Goal: Transaction & Acquisition: Book appointment/travel/reservation

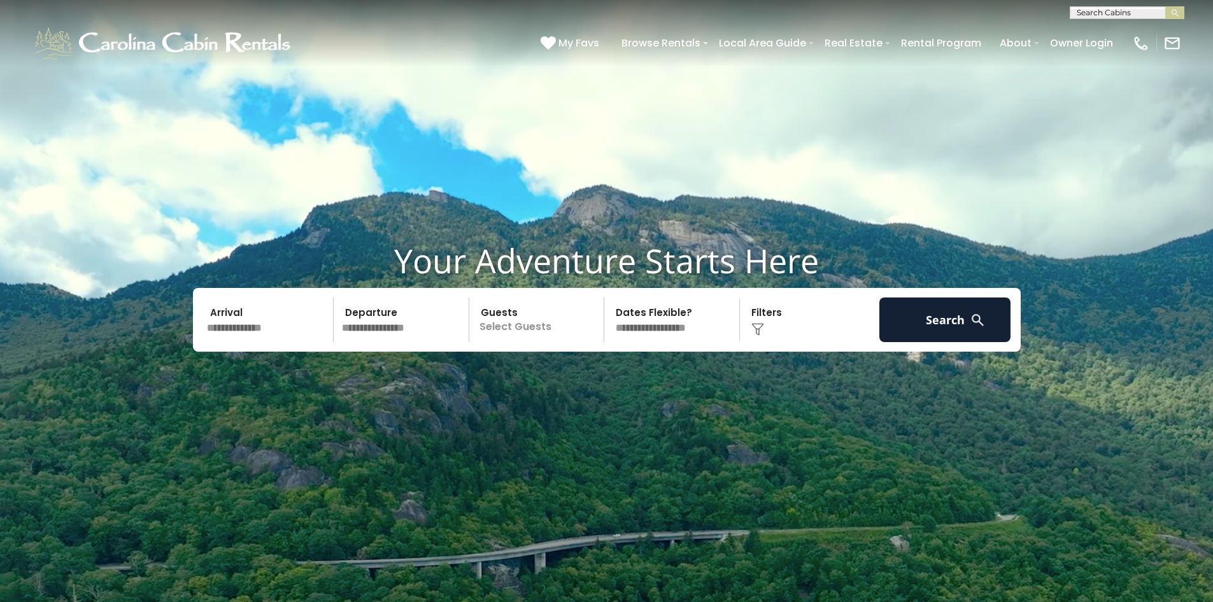
click at [260, 329] on input "text" at bounding box center [269, 319] width 132 height 45
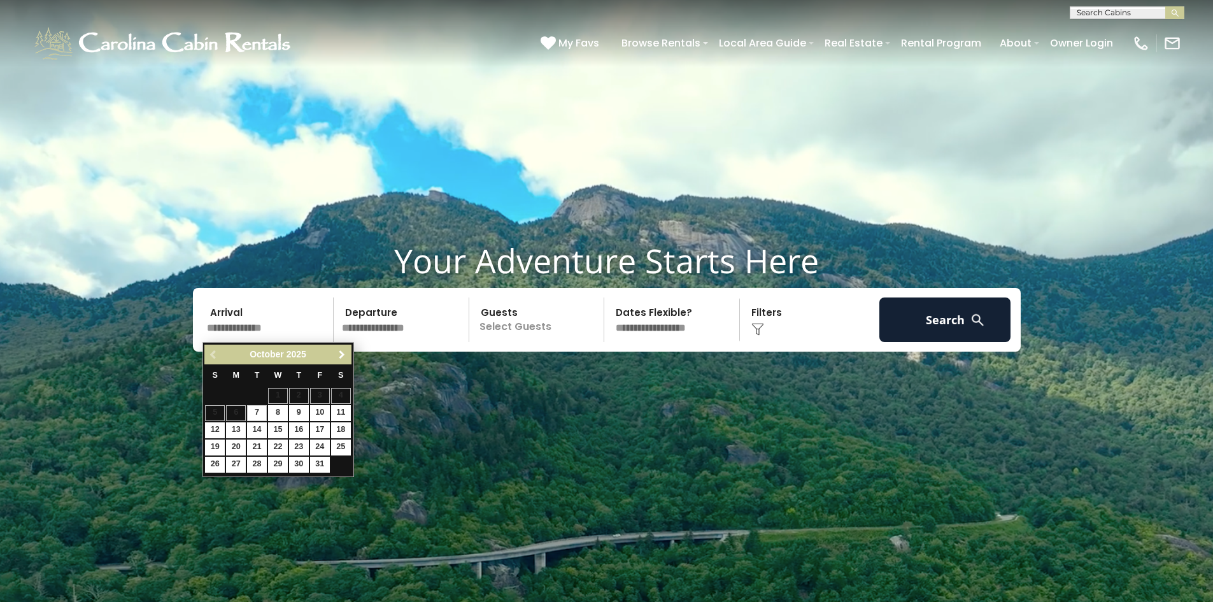
click at [340, 353] on span "Next" at bounding box center [342, 355] width 10 height 10
click at [340, 354] on span "Next" at bounding box center [342, 355] width 10 height 10
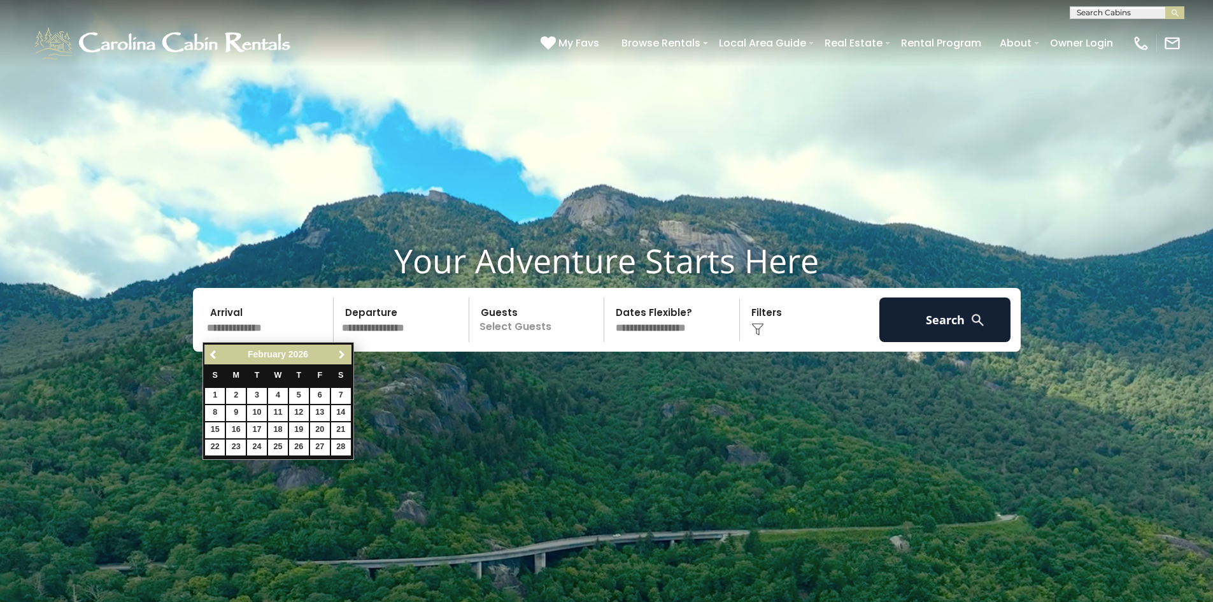
click at [340, 354] on span "Next" at bounding box center [342, 355] width 10 height 10
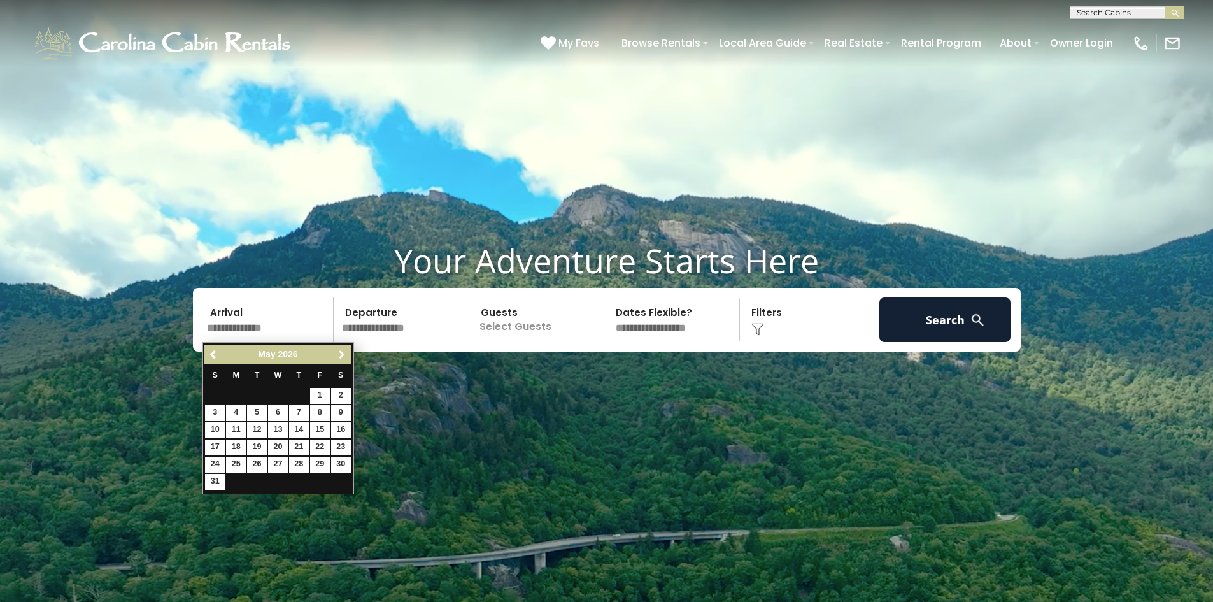
click at [340, 354] on span "Next" at bounding box center [342, 355] width 10 height 10
click at [301, 395] on link "3" at bounding box center [299, 396] width 20 height 16
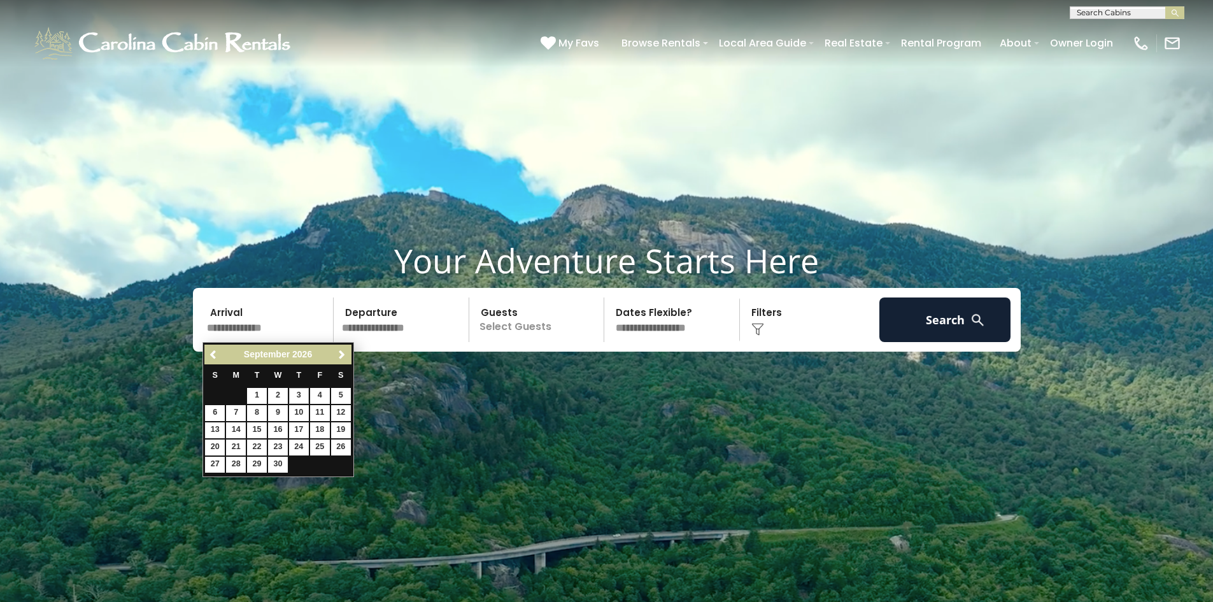
type input "******"
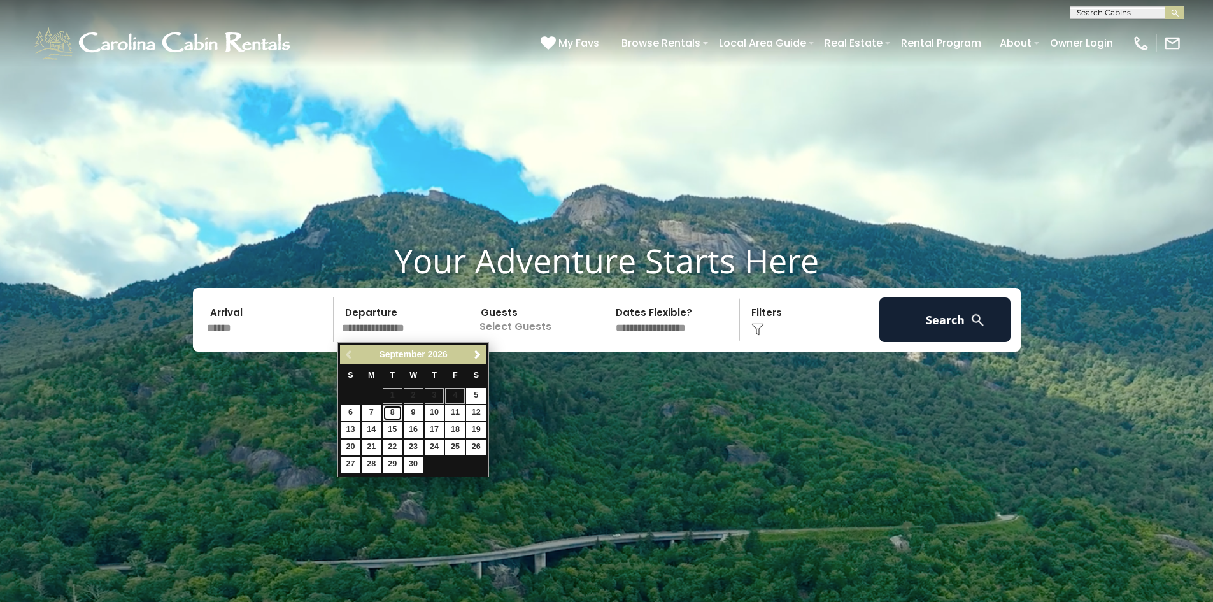
click at [392, 413] on link "8" at bounding box center [393, 413] width 20 height 16
type input "******"
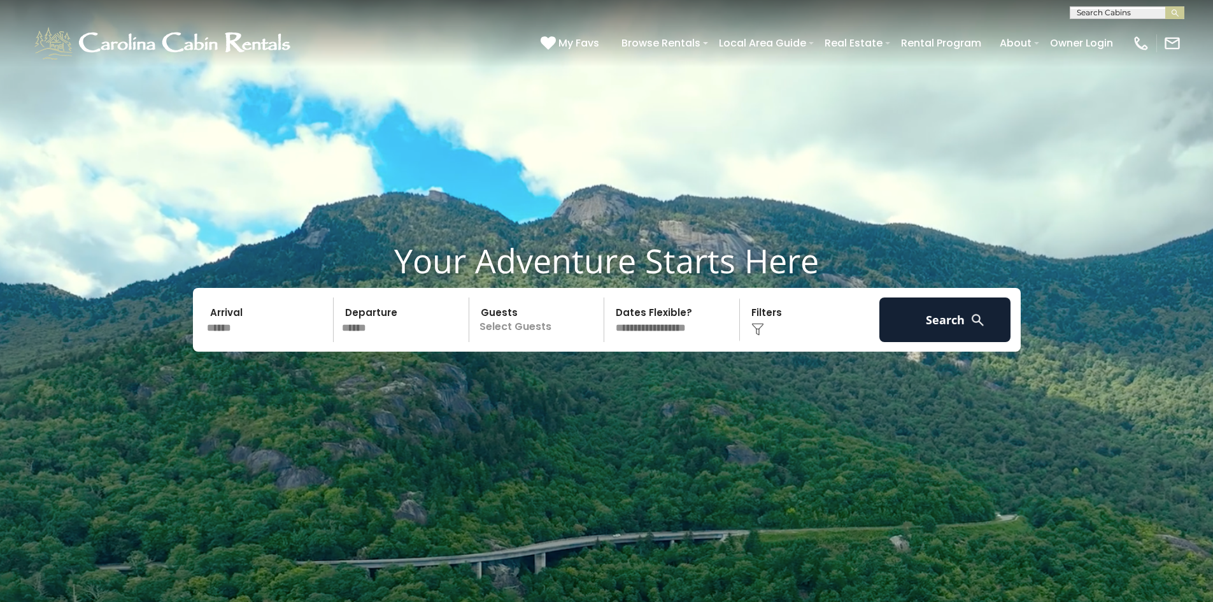
click at [576, 328] on p "Select Guests" at bounding box center [538, 319] width 131 height 45
click at [608, 368] on div "- 0 + +" at bounding box center [581, 372] width 66 height 15
click at [606, 371] on div "- 0 + +" at bounding box center [581, 372] width 66 height 15
click at [606, 371] on div "+" at bounding box center [600, 372] width 15 height 15
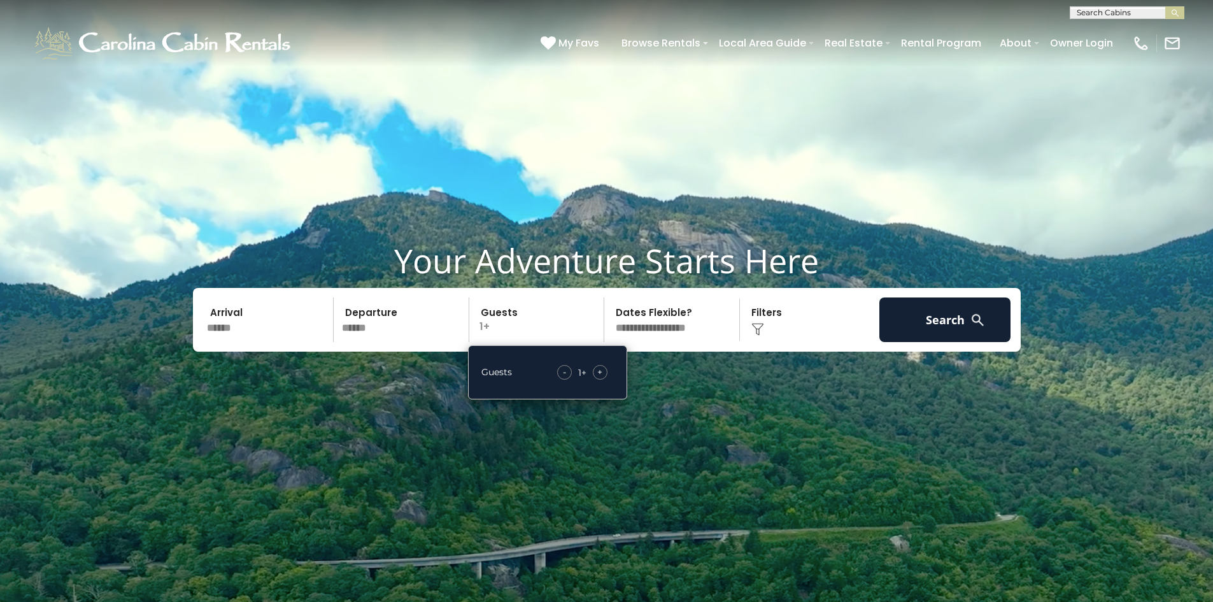
click at [606, 371] on div "+" at bounding box center [600, 372] width 15 height 15
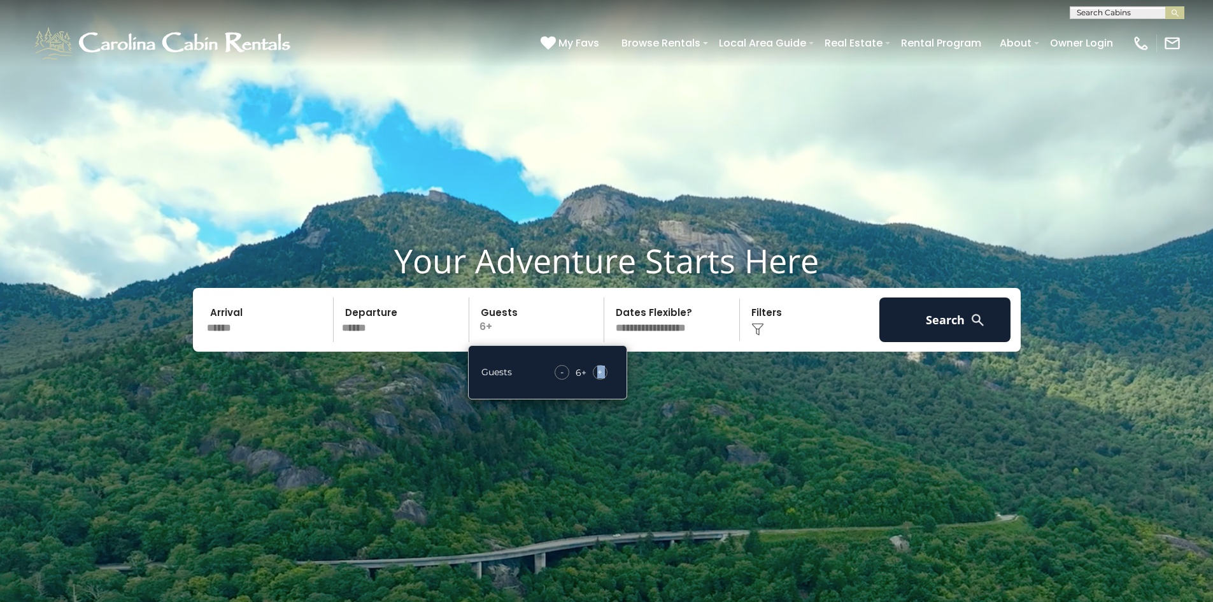
click at [606, 371] on div "+" at bounding box center [600, 372] width 15 height 15
click at [606, 372] on div "+" at bounding box center [600, 372] width 15 height 15
click at [605, 374] on div "+" at bounding box center [600, 372] width 15 height 15
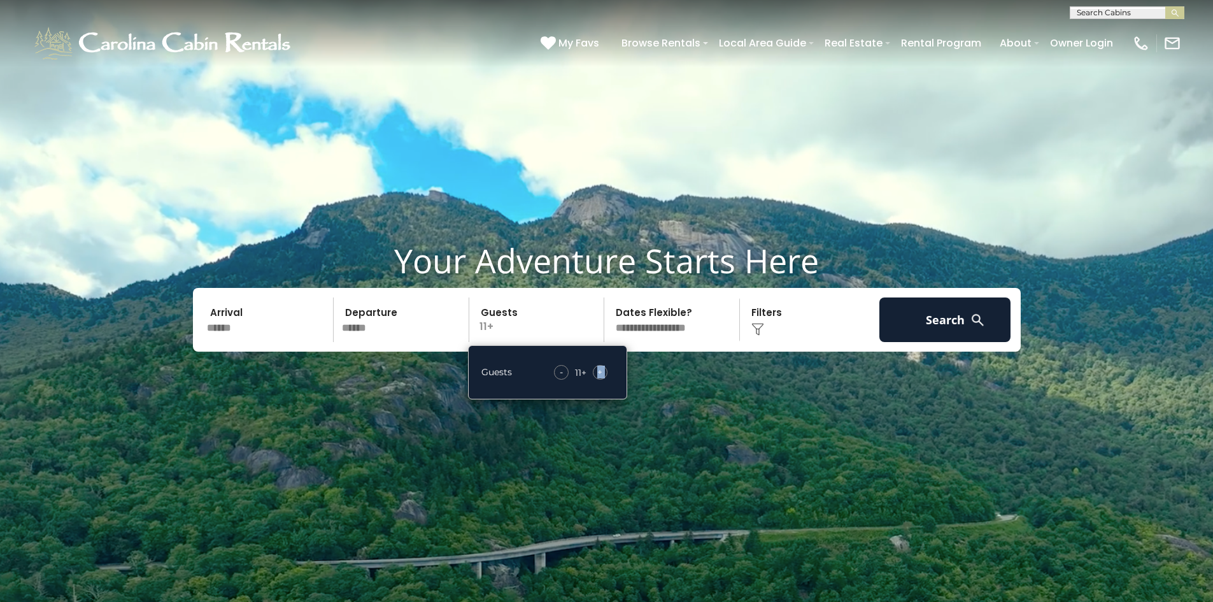
click at [605, 374] on div "+" at bounding box center [600, 372] width 15 height 15
click at [605, 375] on div "+" at bounding box center [600, 372] width 15 height 15
click at [557, 371] on div "-" at bounding box center [559, 372] width 15 height 15
click at [689, 324] on select "**********" at bounding box center [673, 319] width 131 height 45
click at [757, 374] on video at bounding box center [606, 303] width 1213 height 607
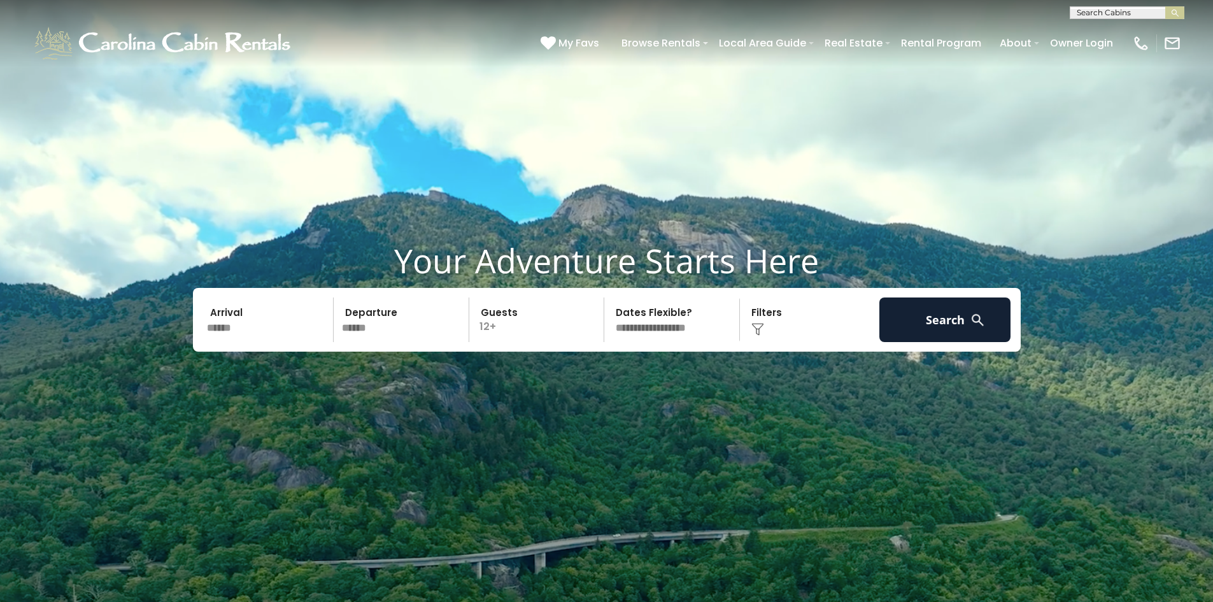
click at [775, 317] on div "Click to Choose" at bounding box center [810, 319] width 132 height 45
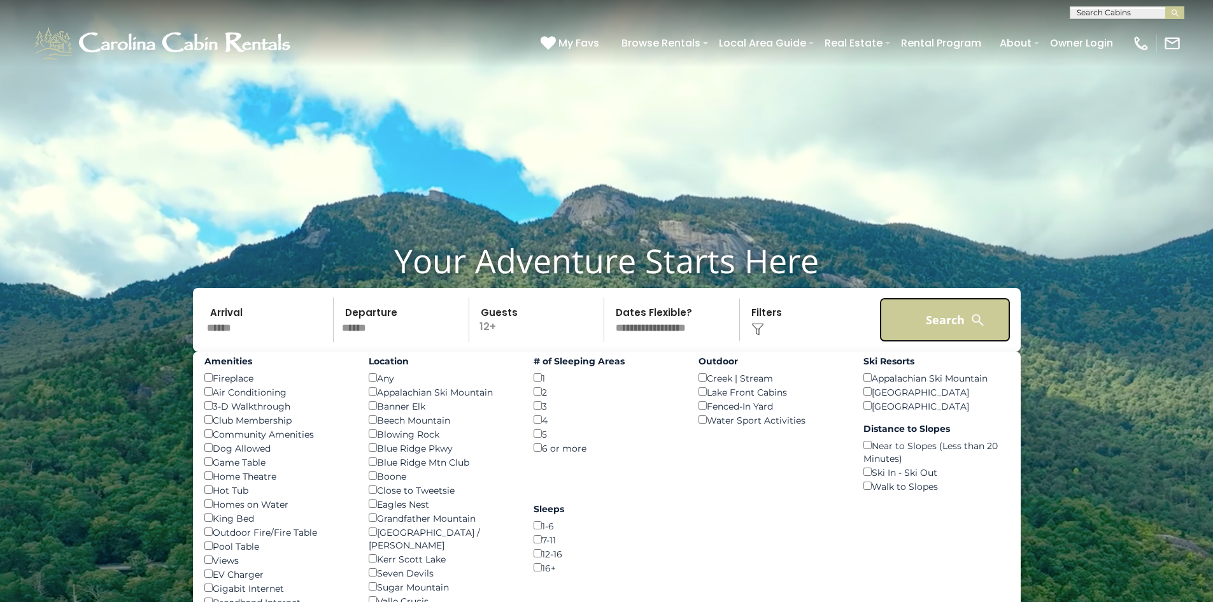
click at [938, 322] on button "Search" at bounding box center [946, 319] width 132 height 45
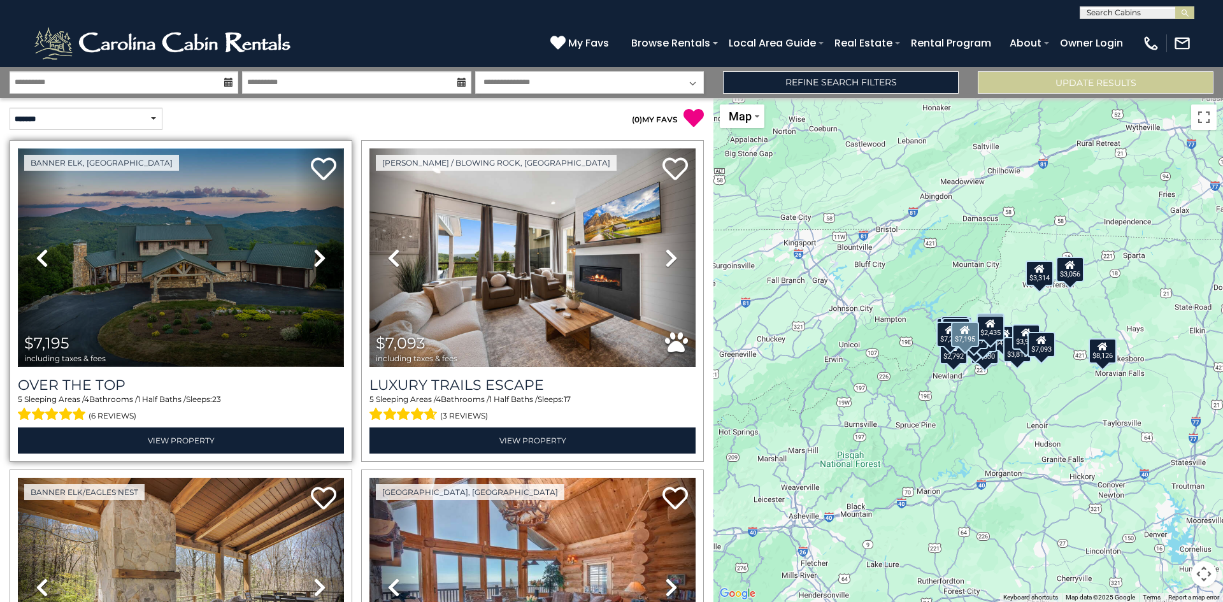
click at [225, 268] on img at bounding box center [181, 257] width 326 height 218
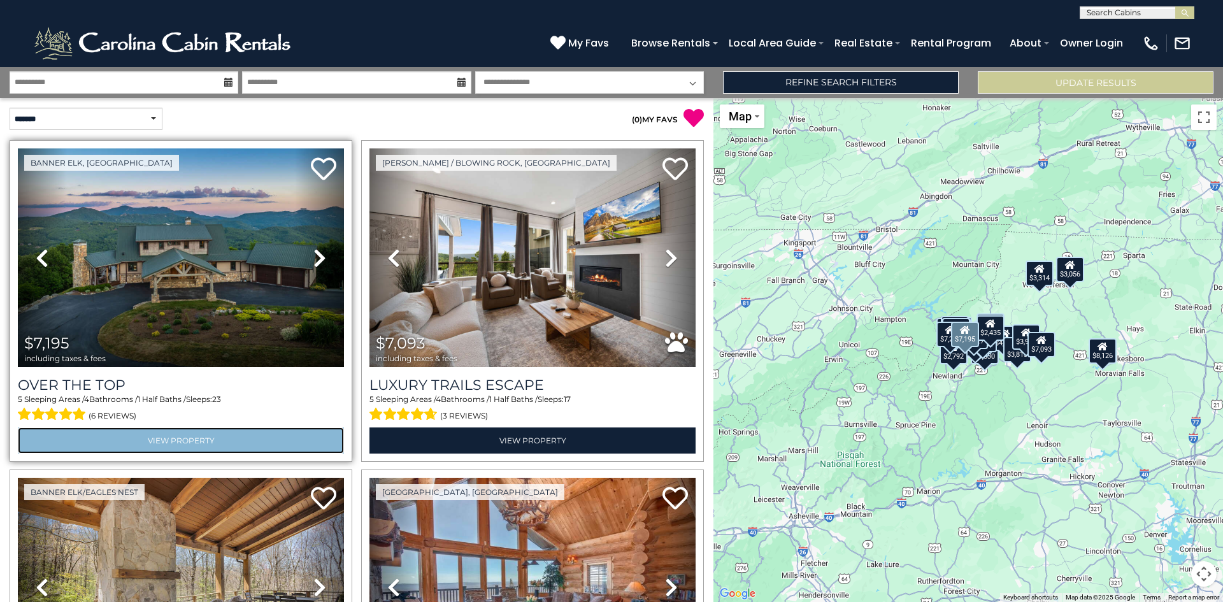
click at [158, 439] on link "View Property" at bounding box center [181, 440] width 326 height 26
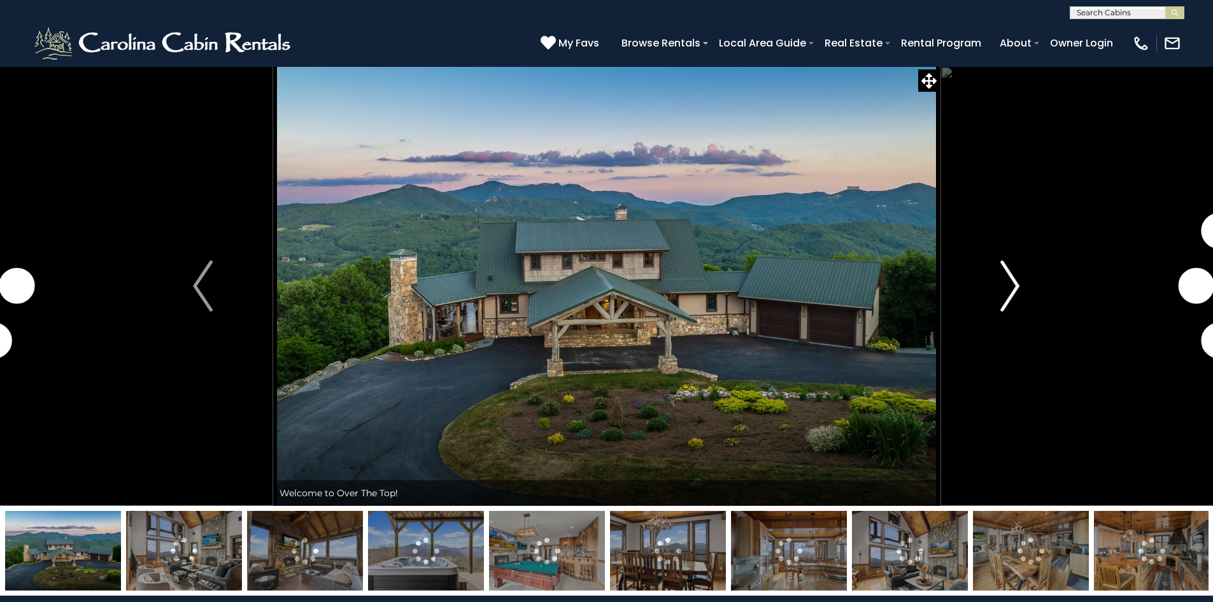
click at [1018, 294] on img "Next" at bounding box center [1010, 286] width 19 height 51
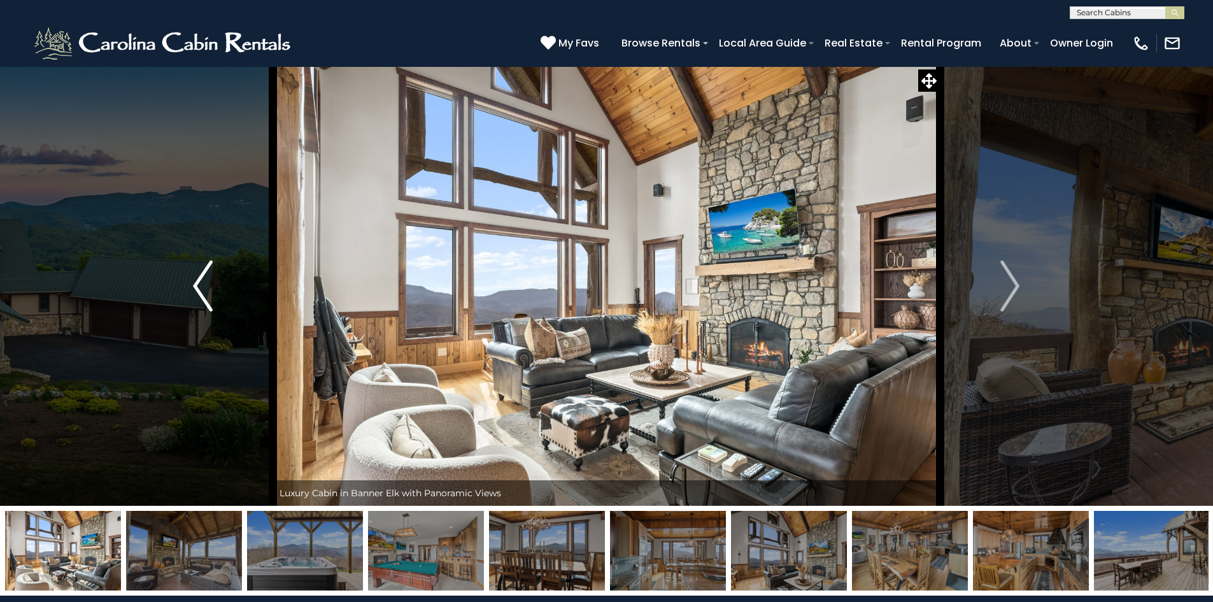
click at [208, 293] on img "Previous" at bounding box center [202, 286] width 19 height 51
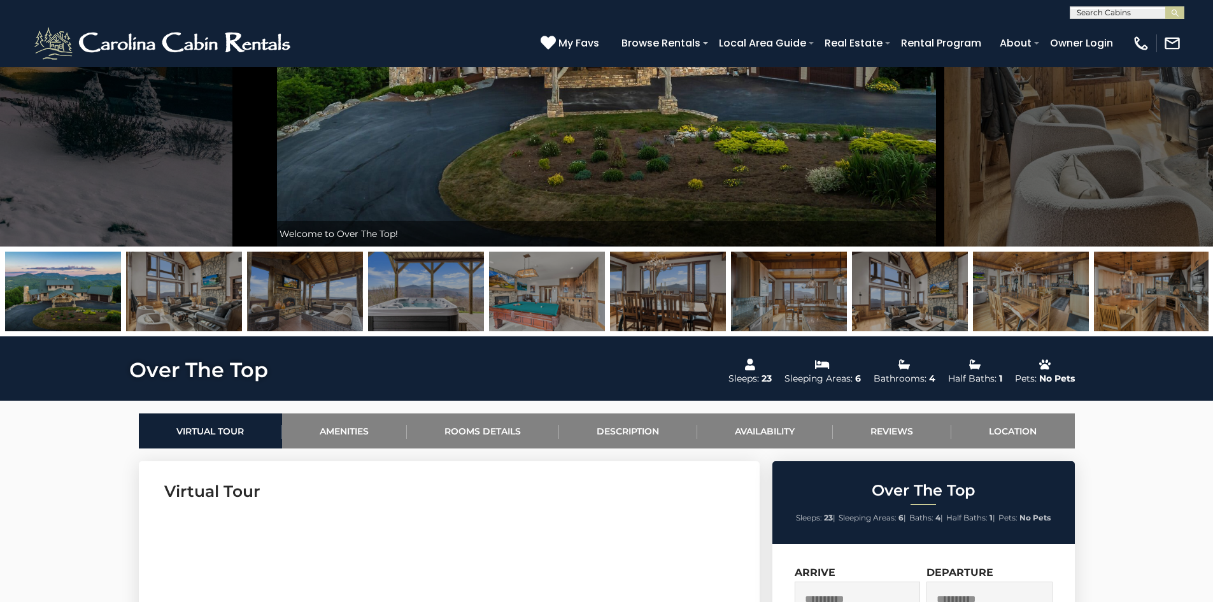
scroll to position [318, 0]
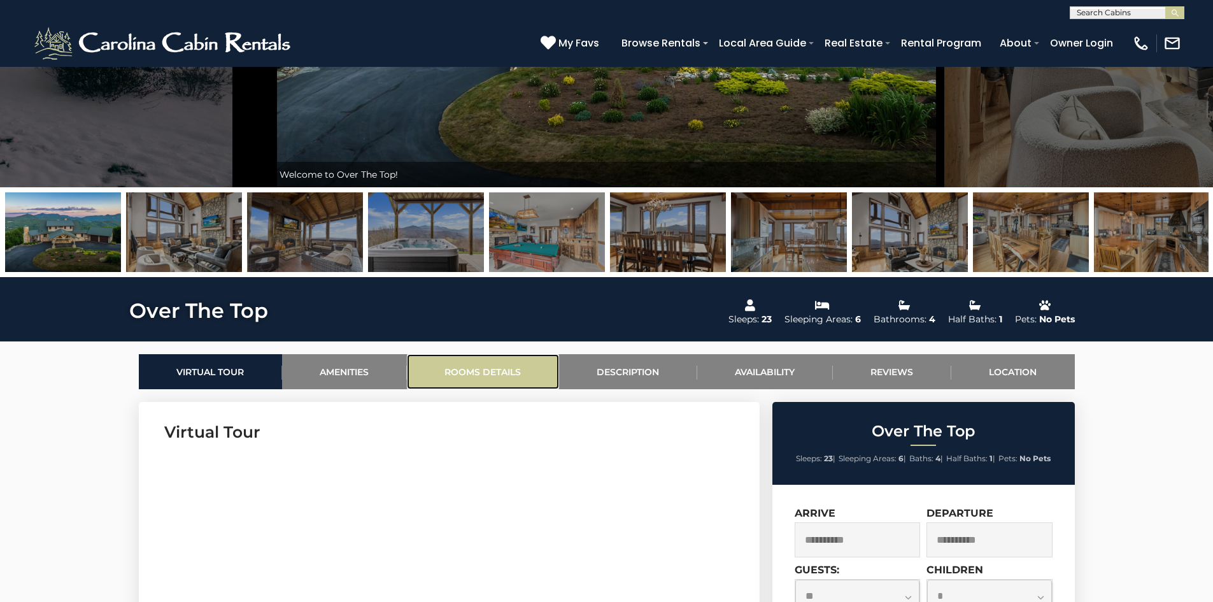
click at [512, 380] on link "Rooms Details" at bounding box center [483, 371] width 152 height 35
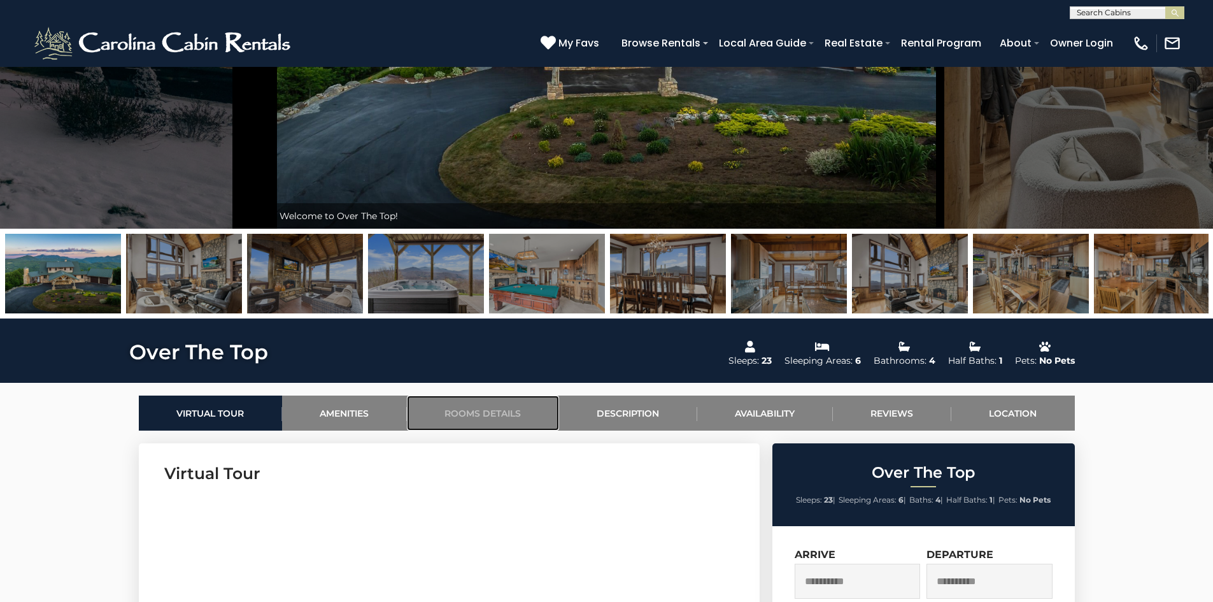
scroll to position [264, 0]
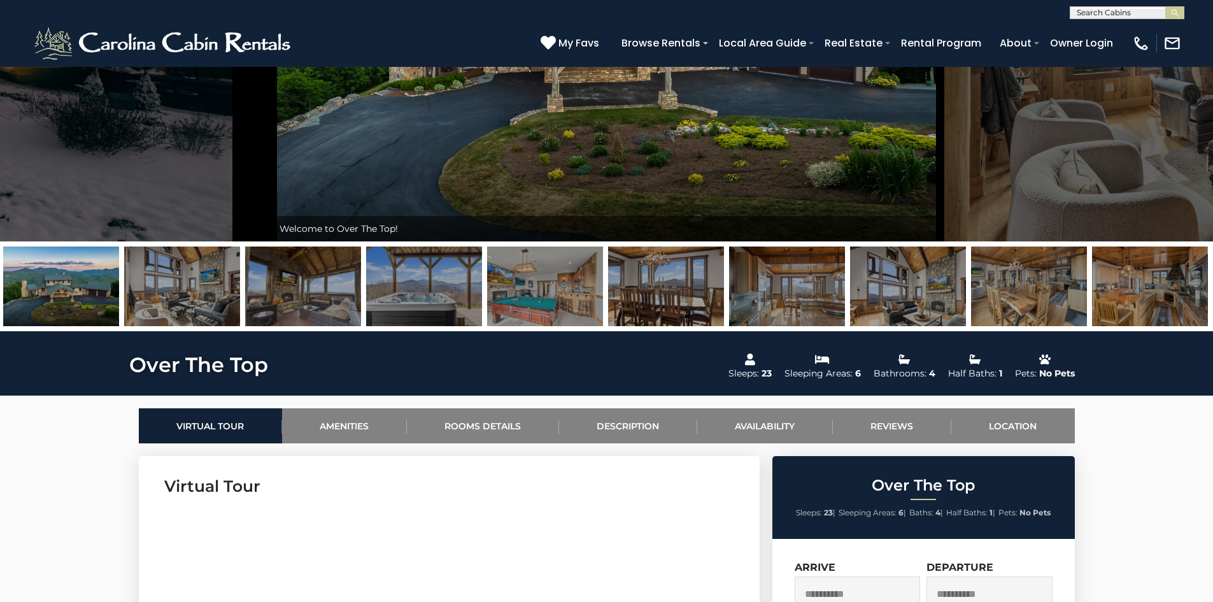
click at [1152, 302] on img at bounding box center [1150, 287] width 116 height 80
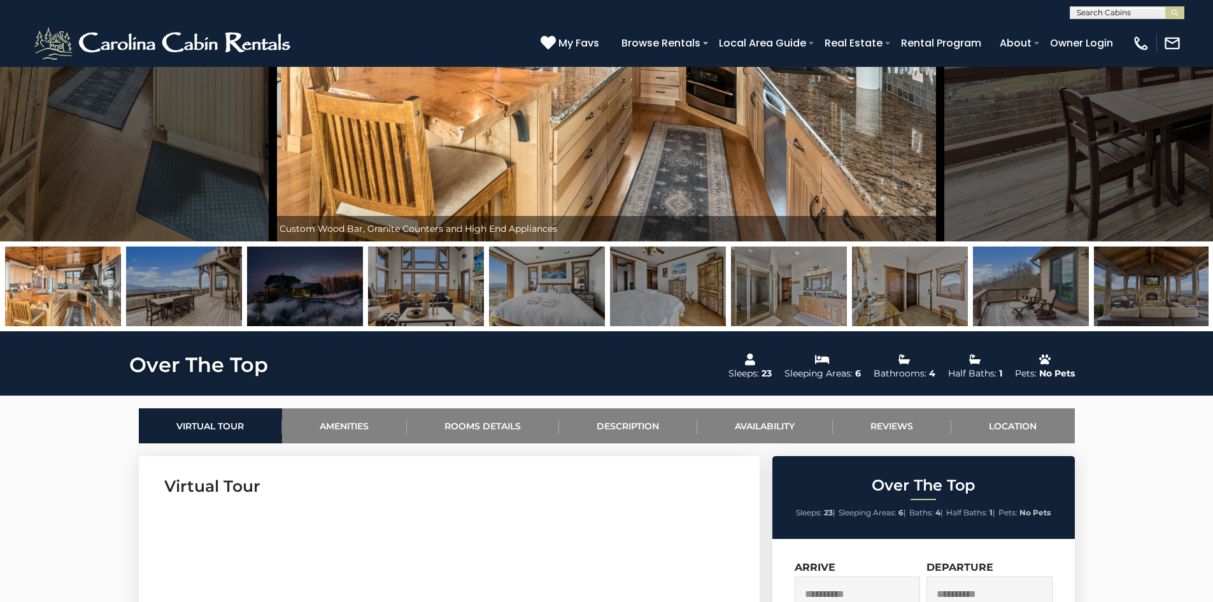
click at [1141, 308] on img at bounding box center [1152, 287] width 116 height 80
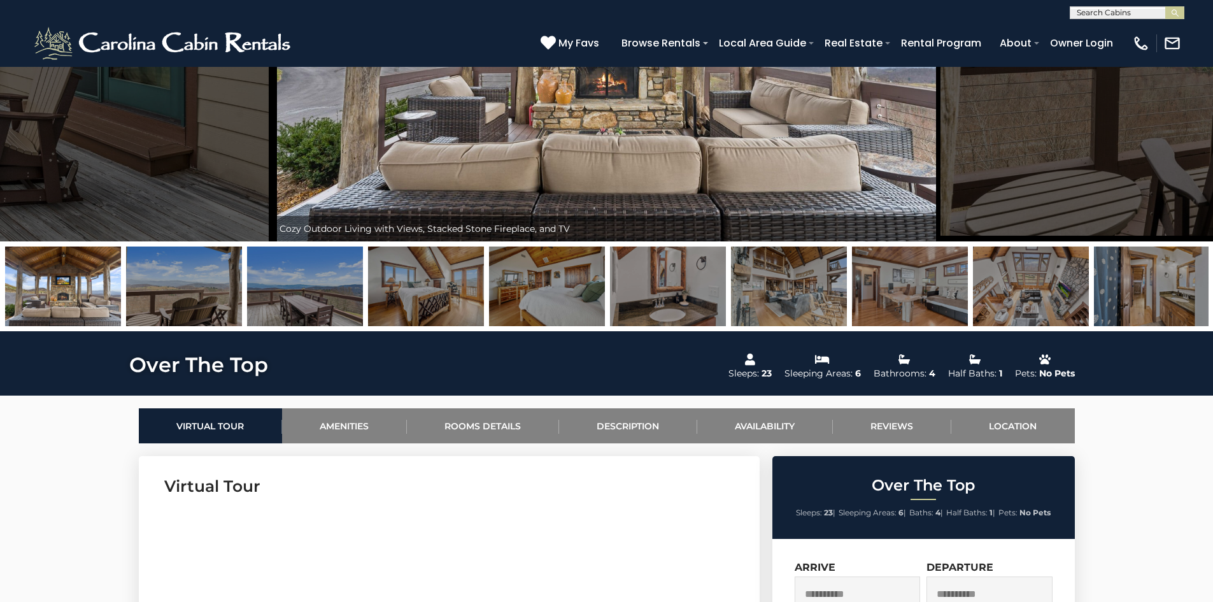
click at [1040, 314] on img at bounding box center [1031, 287] width 116 height 80
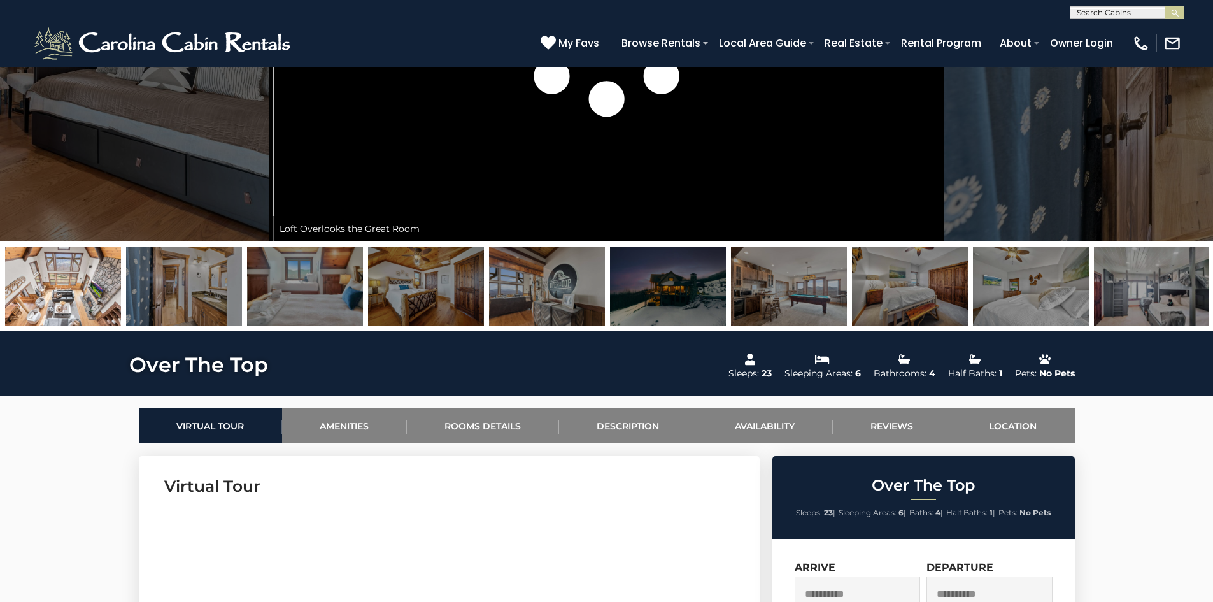
click at [1046, 296] on img at bounding box center [1031, 287] width 116 height 80
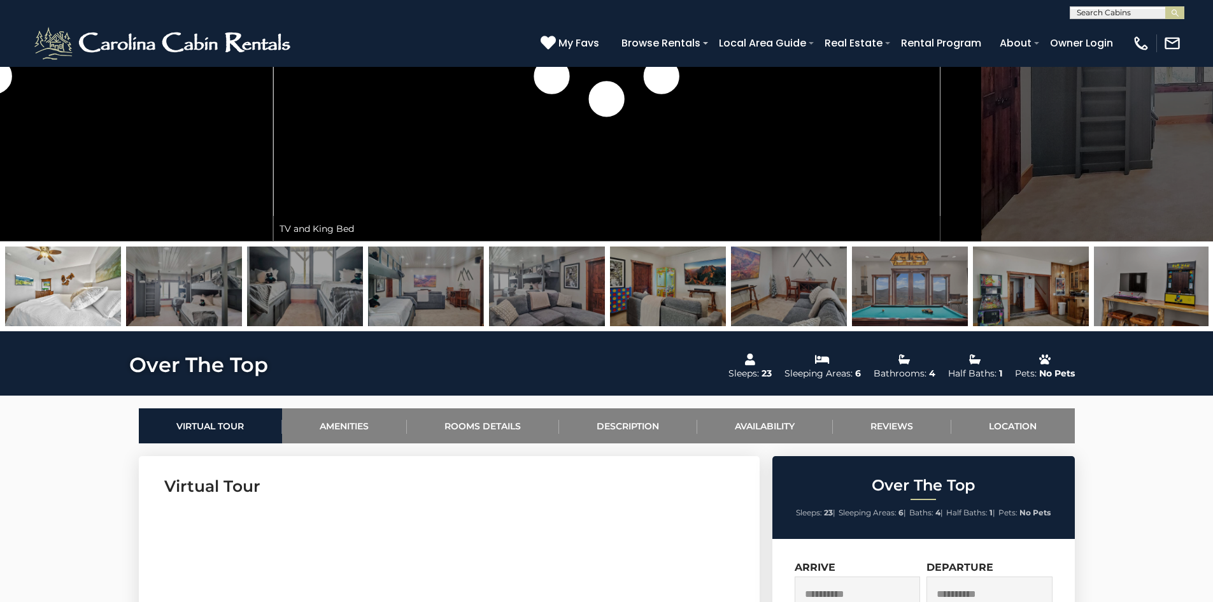
click at [476, 311] on img at bounding box center [426, 287] width 116 height 80
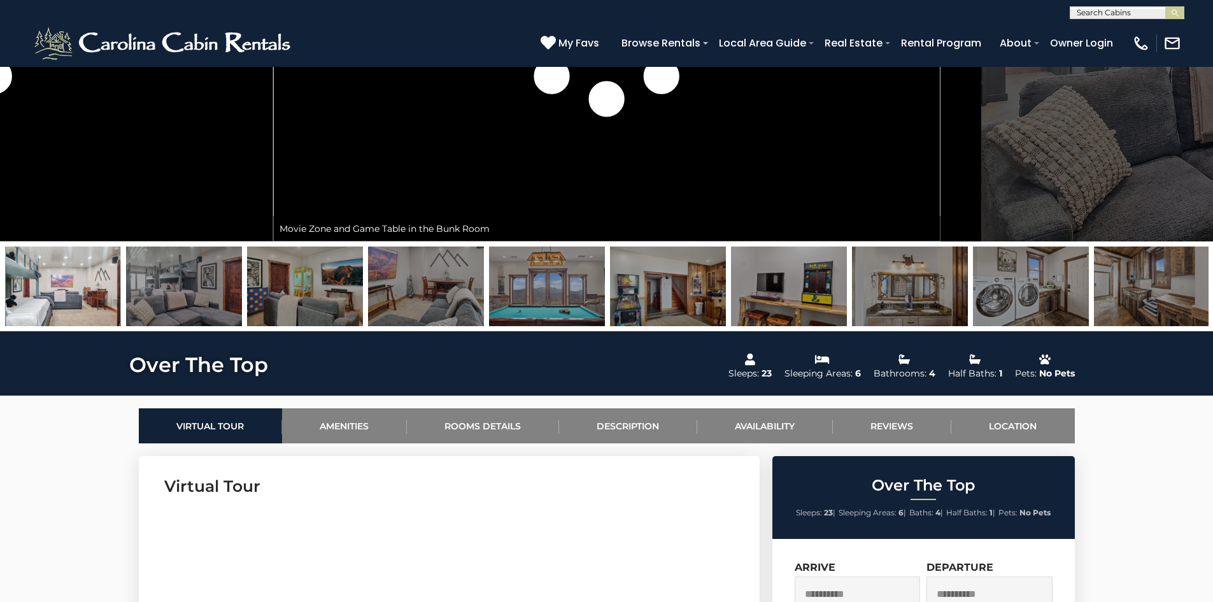
click at [210, 296] on img at bounding box center [184, 287] width 116 height 80
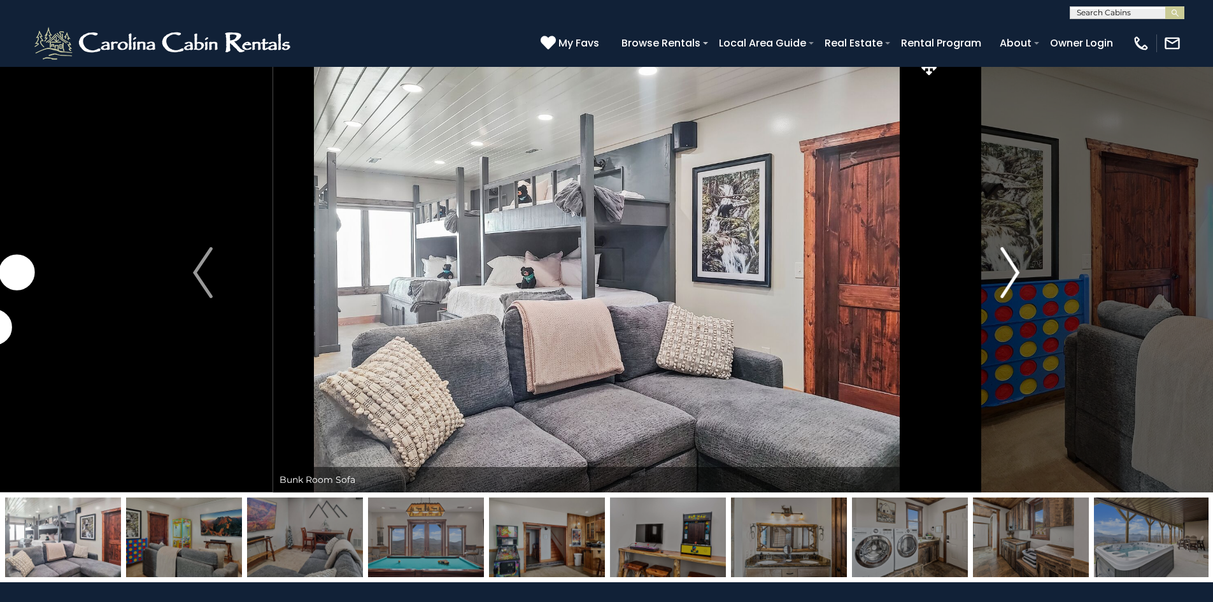
scroll to position [0, 0]
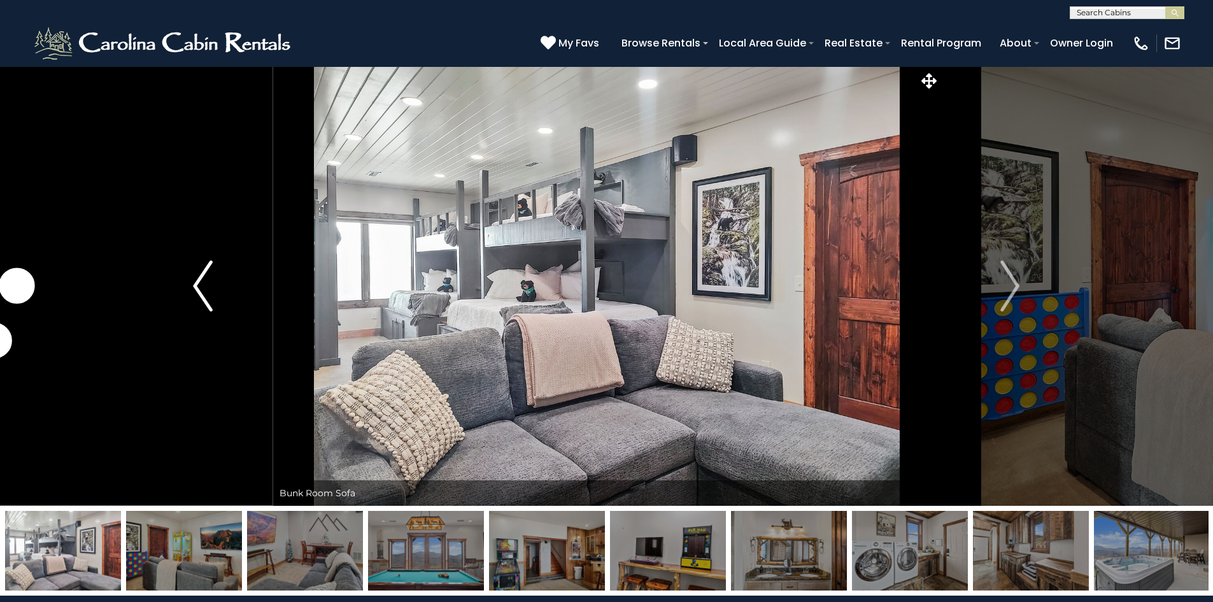
click at [198, 286] on img "Previous" at bounding box center [202, 286] width 19 height 51
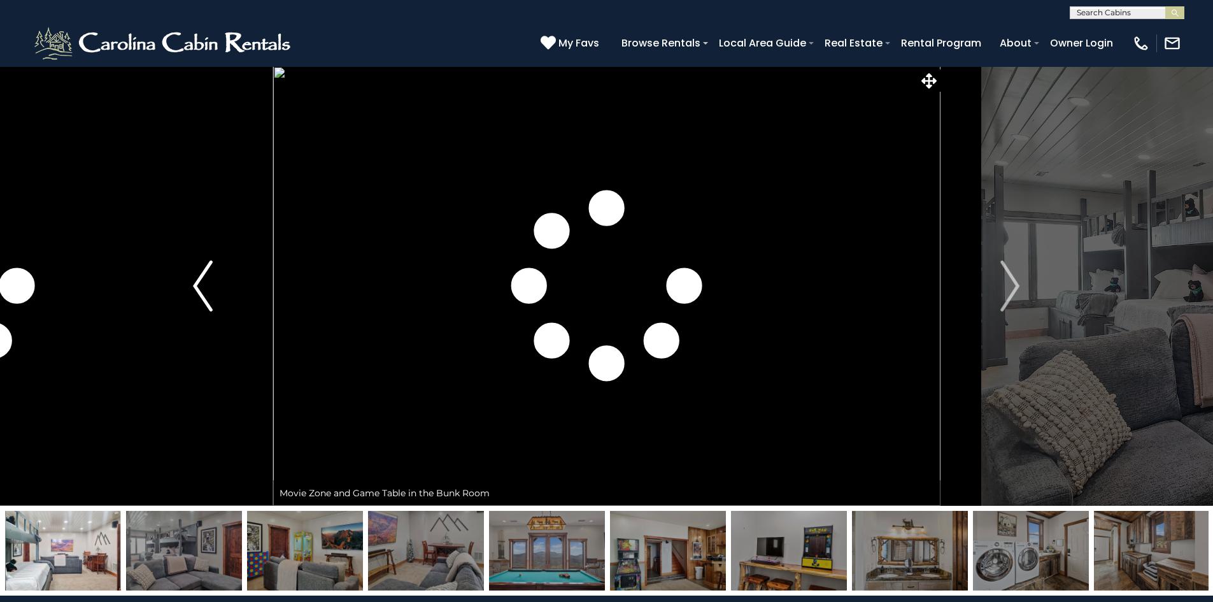
click at [198, 286] on img "Previous" at bounding box center [202, 286] width 19 height 51
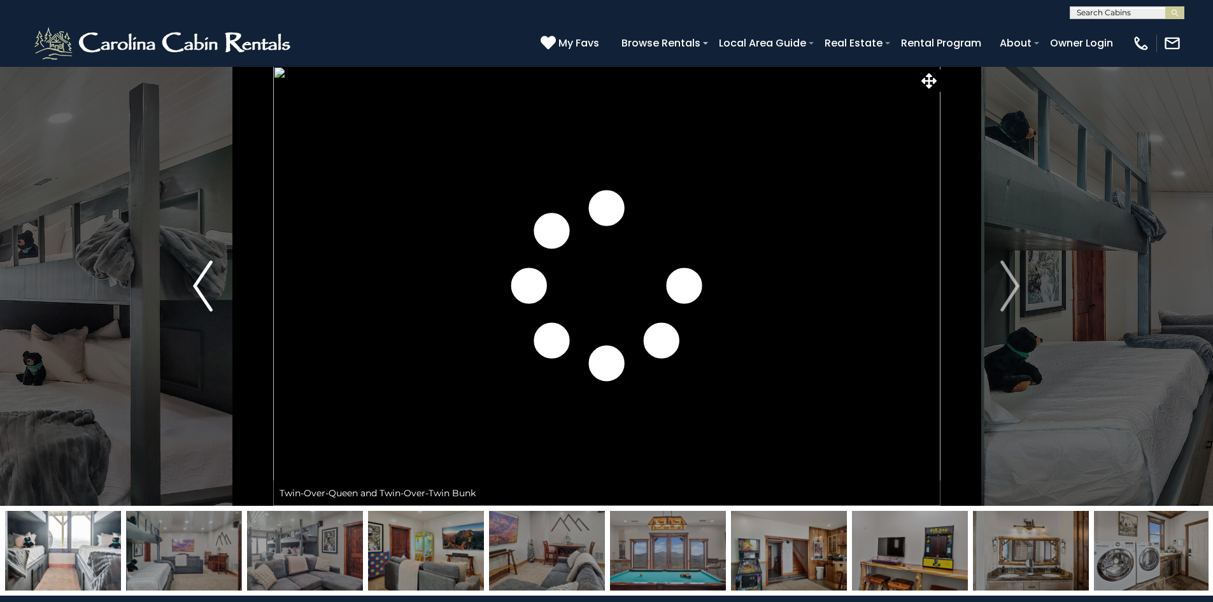
click at [198, 286] on img "Previous" at bounding box center [202, 286] width 19 height 51
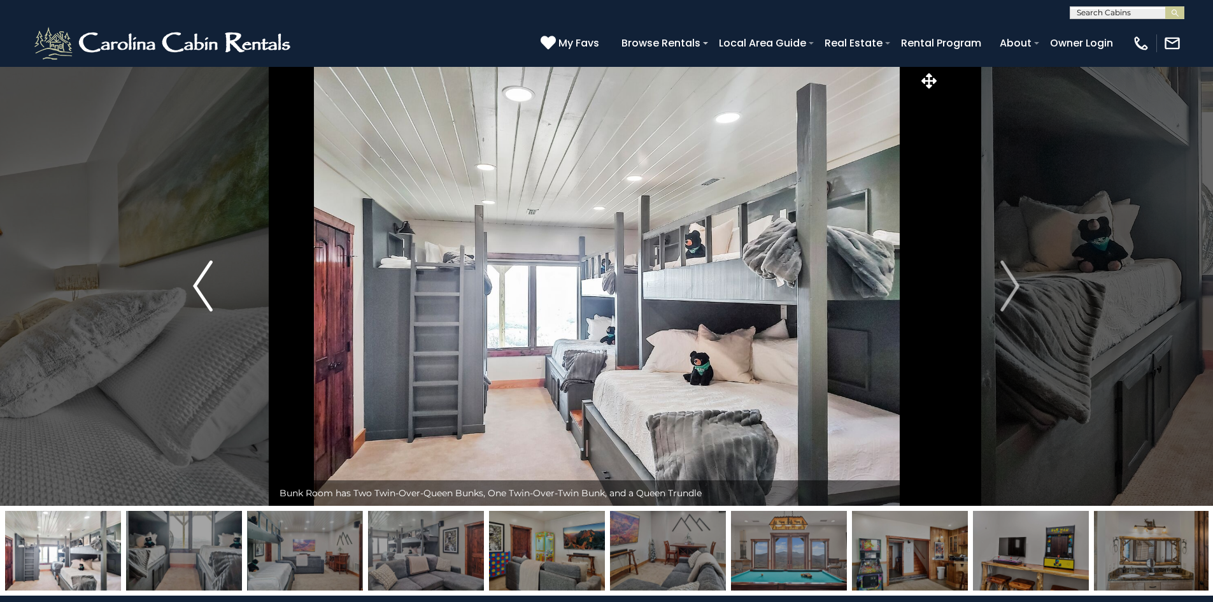
click at [198, 302] on img "Previous" at bounding box center [202, 286] width 19 height 51
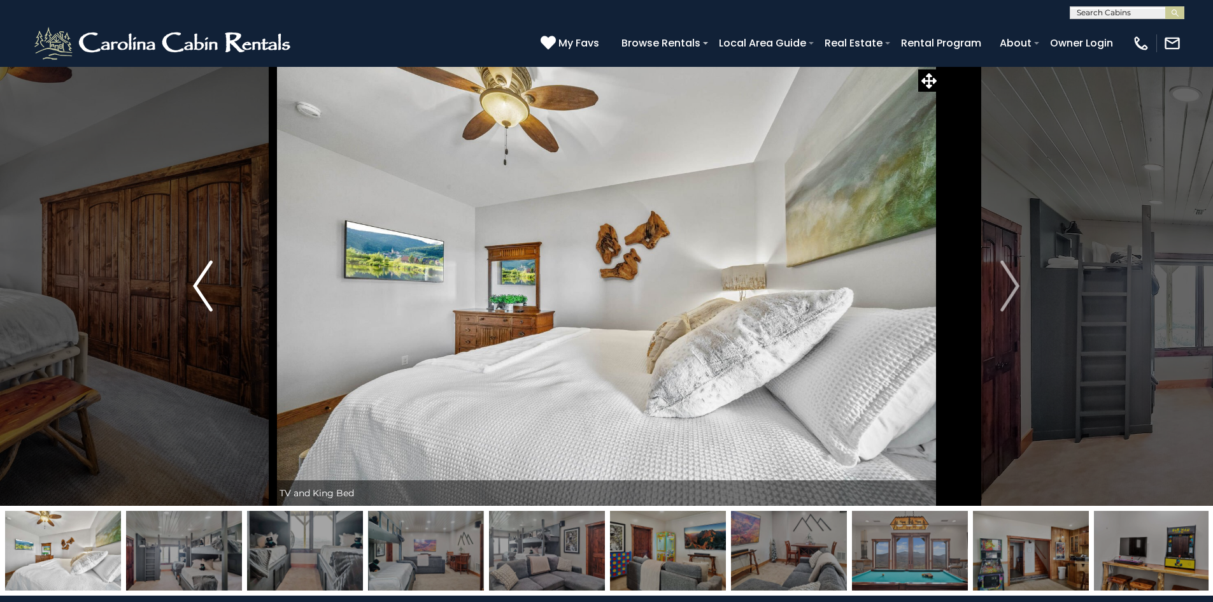
click at [198, 302] on img "Previous" at bounding box center [202, 286] width 19 height 51
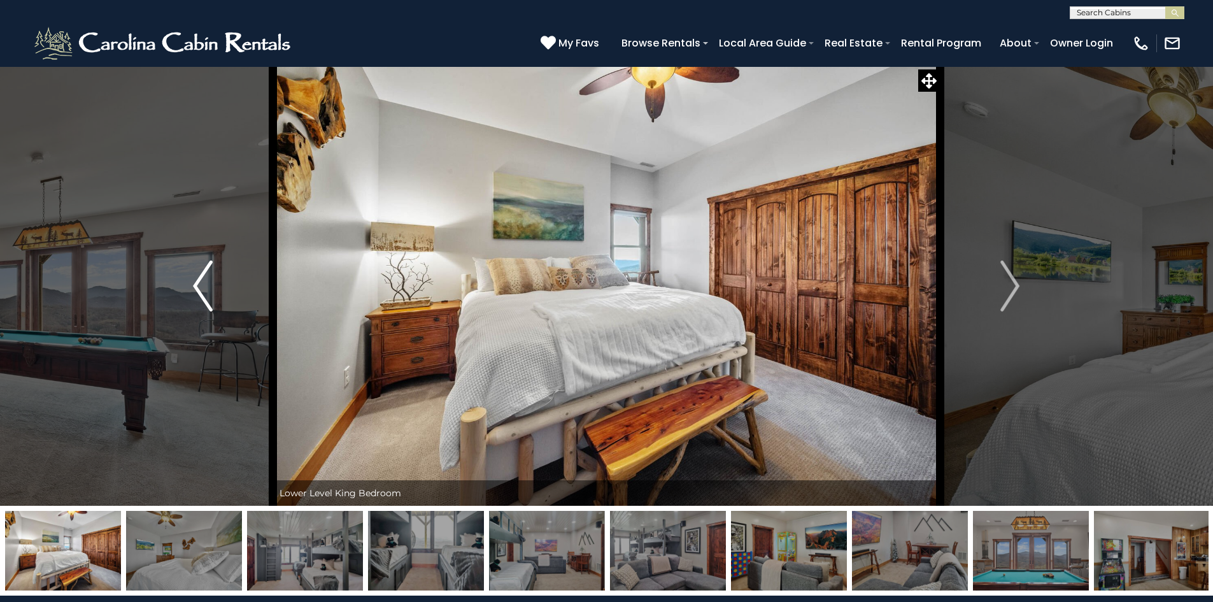
click at [198, 302] on img "Previous" at bounding box center [202, 286] width 19 height 51
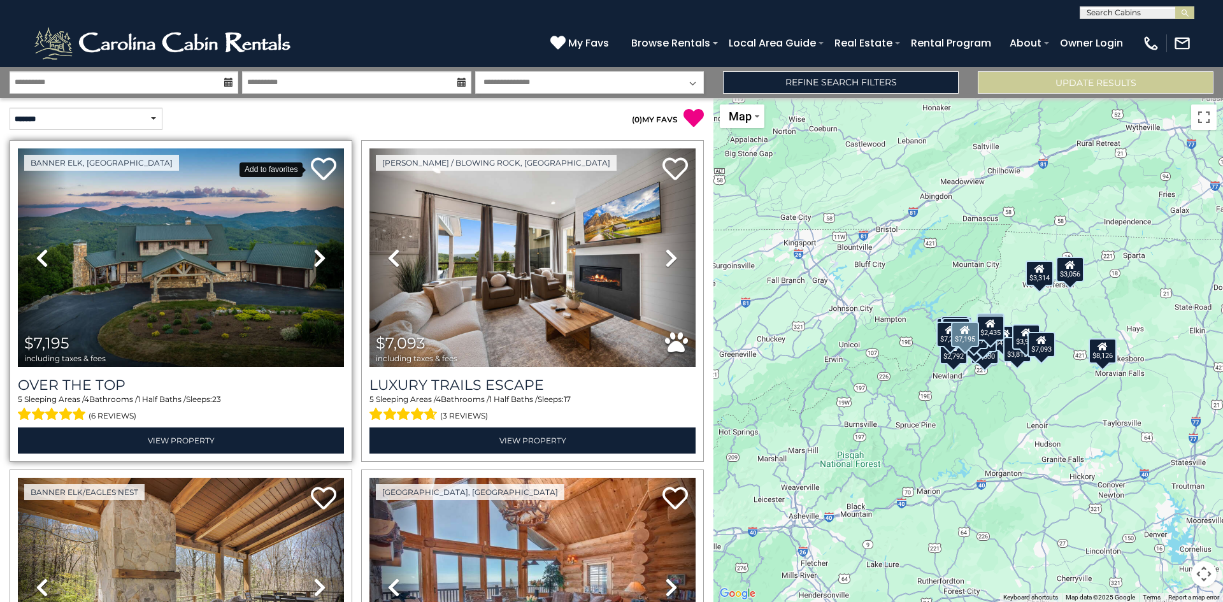
click at [324, 169] on icon at bounding box center [323, 168] width 25 height 25
click at [585, 43] on span "My Favs" at bounding box center [588, 43] width 41 height 16
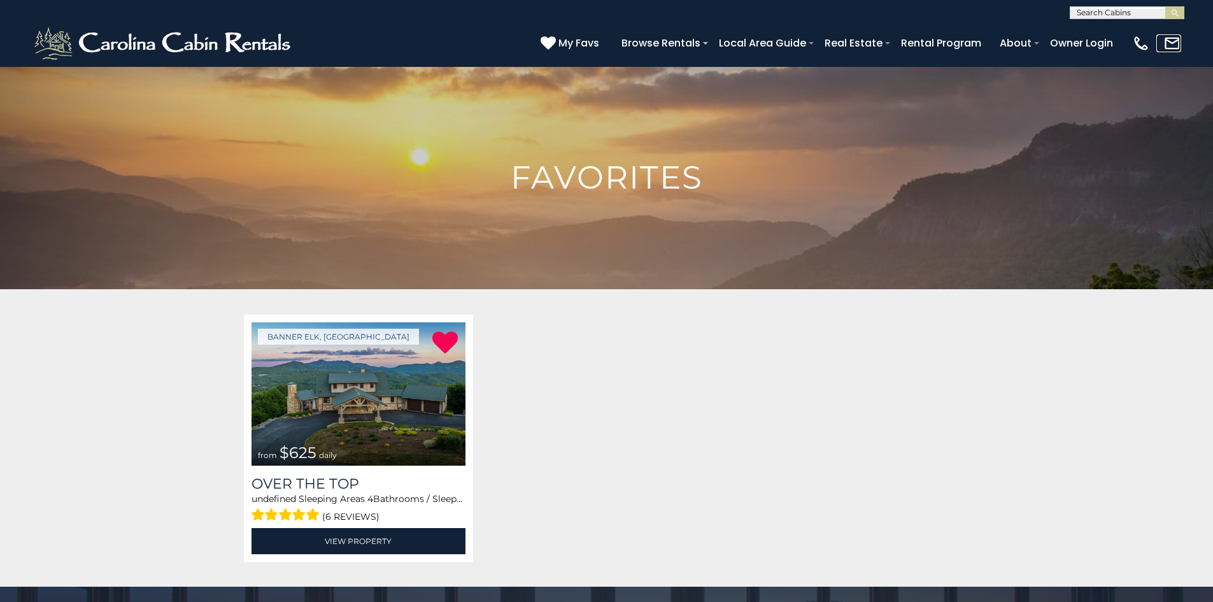
click at [1163, 45] on link at bounding box center [1169, 43] width 25 height 18
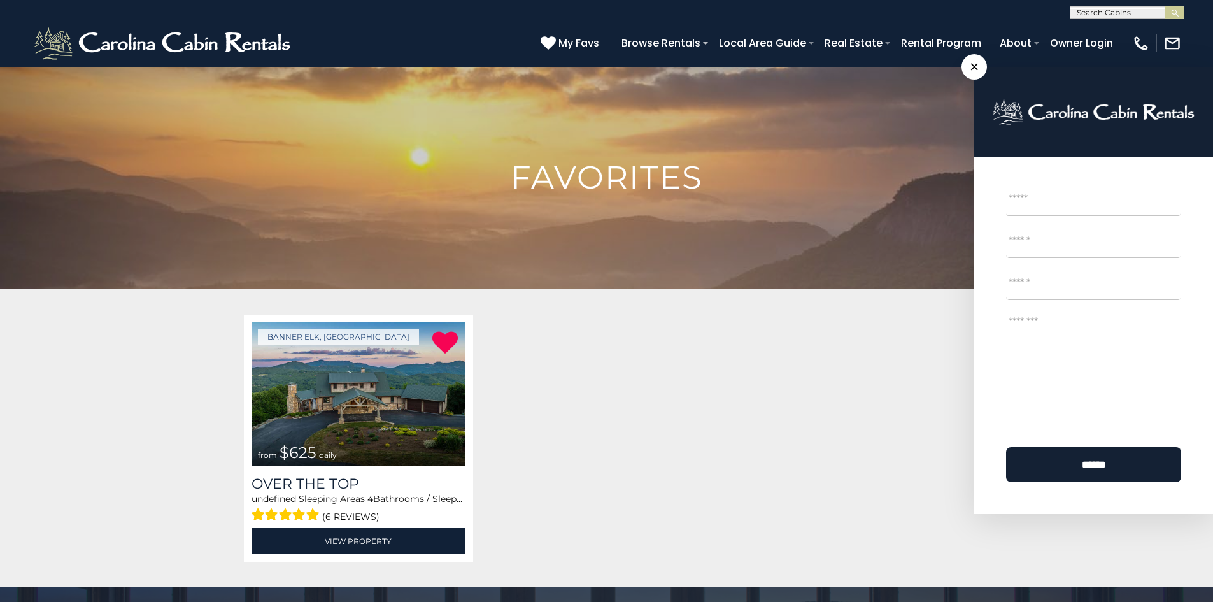
click at [965, 64] on span "×" at bounding box center [974, 66] width 25 height 25
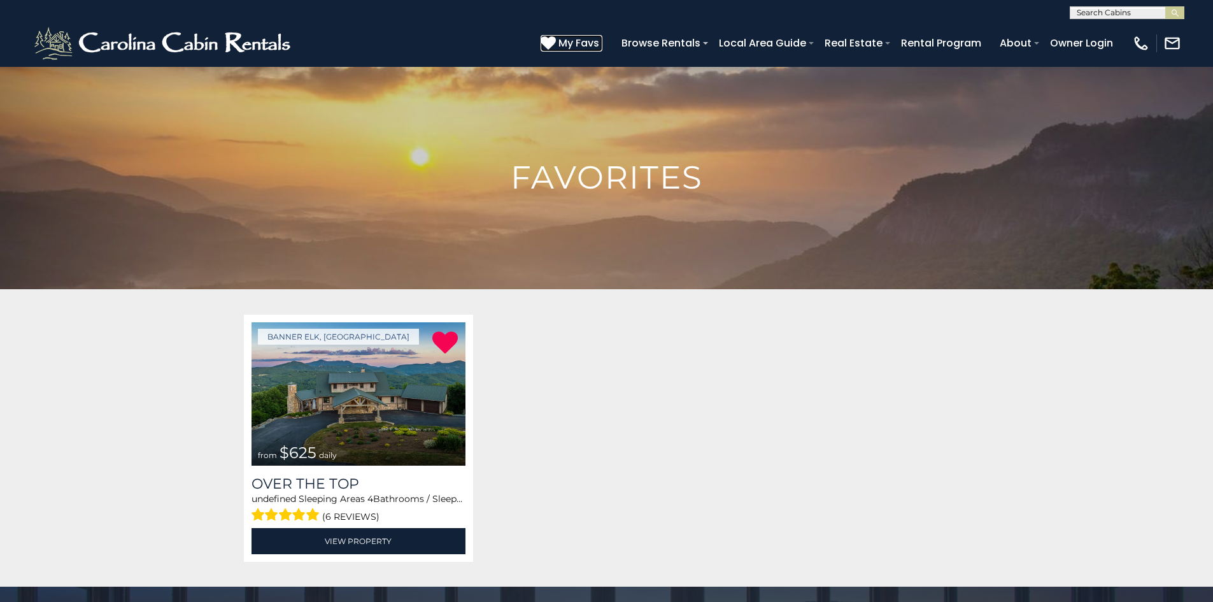
click at [572, 35] on span "My Favs" at bounding box center [579, 43] width 41 height 16
drag, startPoint x: 0, startPoint y: 0, endPoint x: 572, endPoint y: 35, distance: 573.1
click at [572, 35] on span "My Favs" at bounding box center [579, 43] width 41 height 16
click at [234, 42] on img at bounding box center [164, 43] width 264 height 38
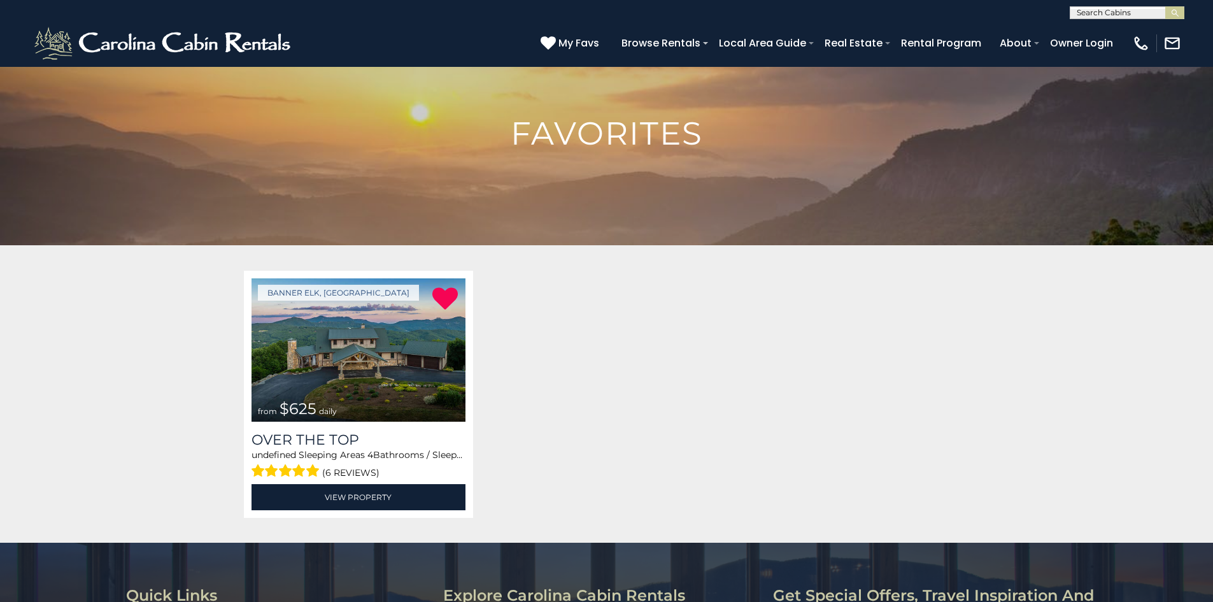
scroll to position [64, 0]
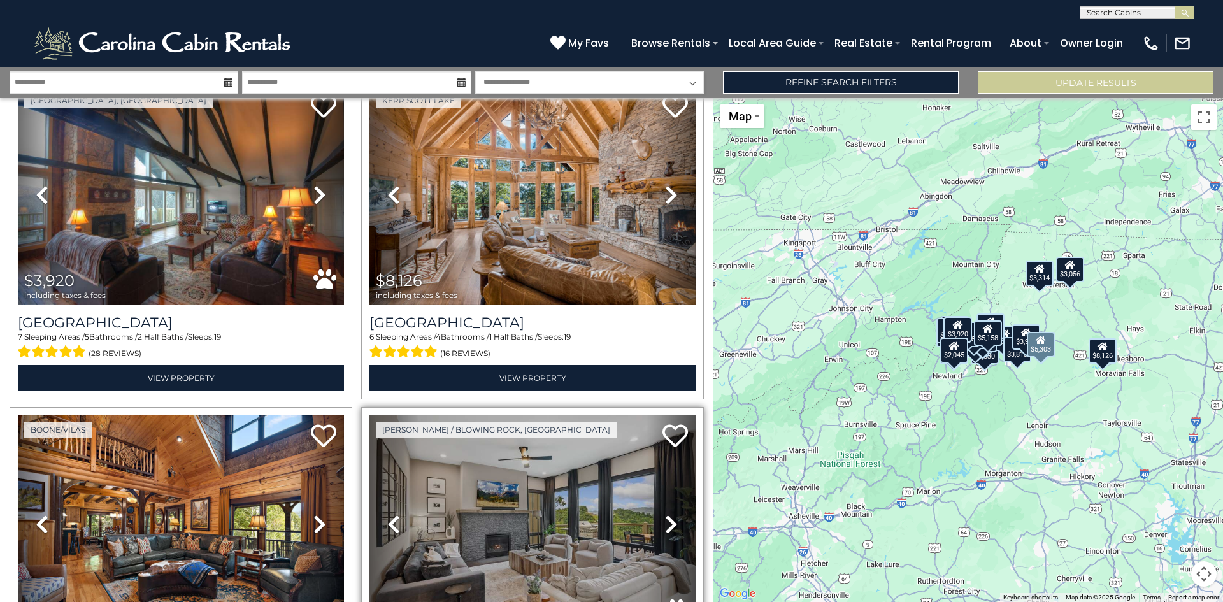
scroll to position [701, 0]
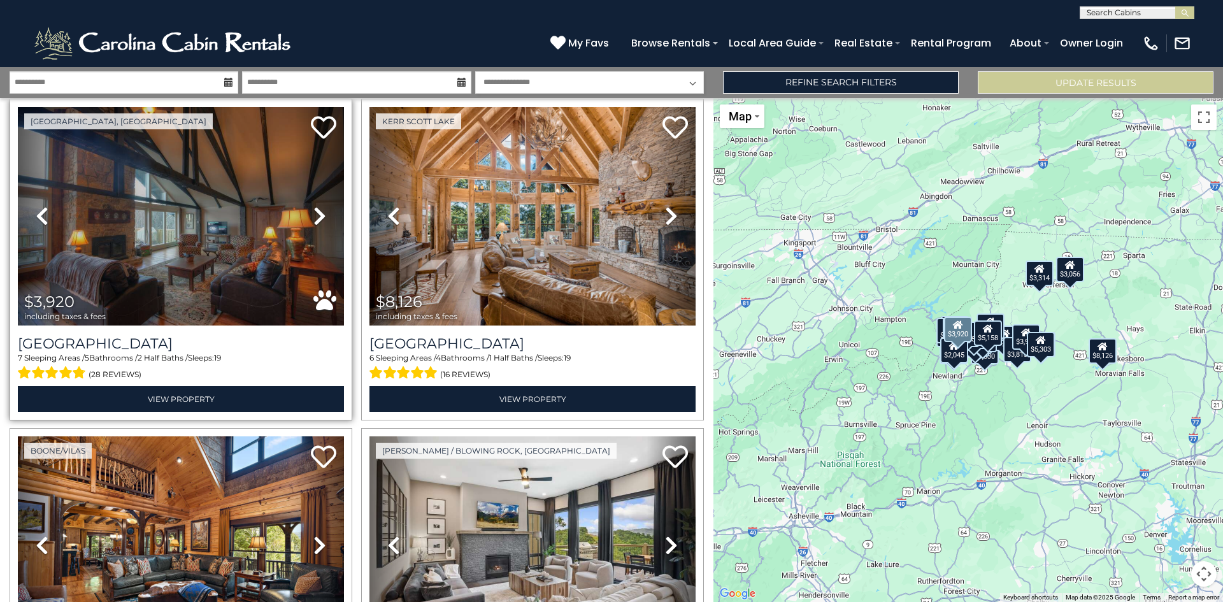
click at [315, 212] on icon at bounding box center [319, 216] width 13 height 20
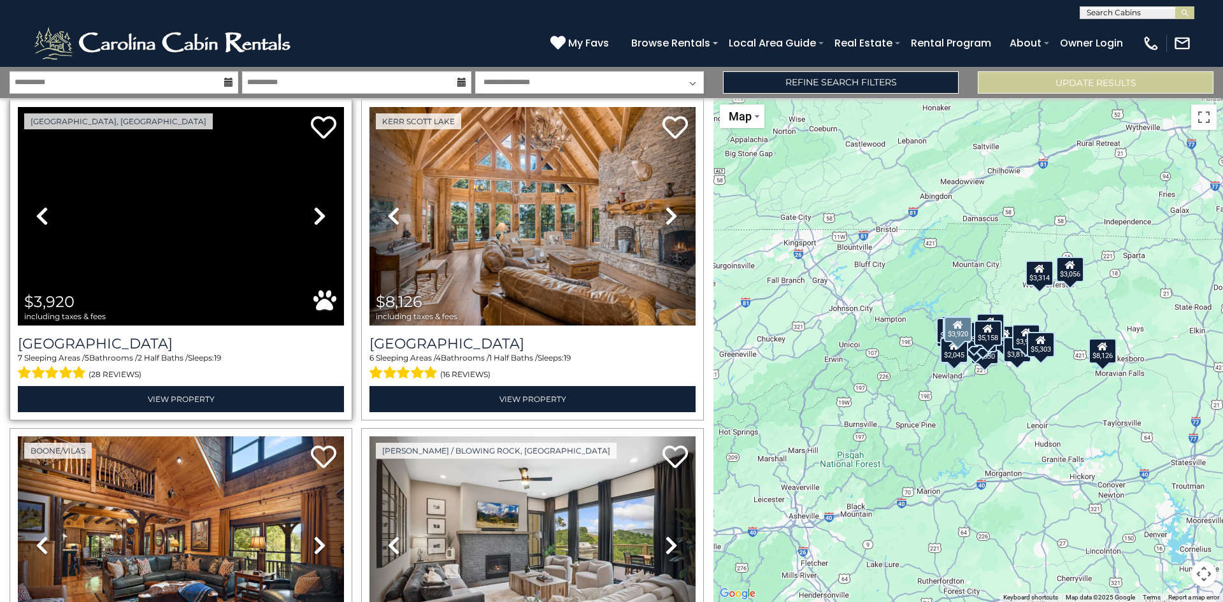
click at [316, 211] on icon at bounding box center [319, 216] width 13 height 20
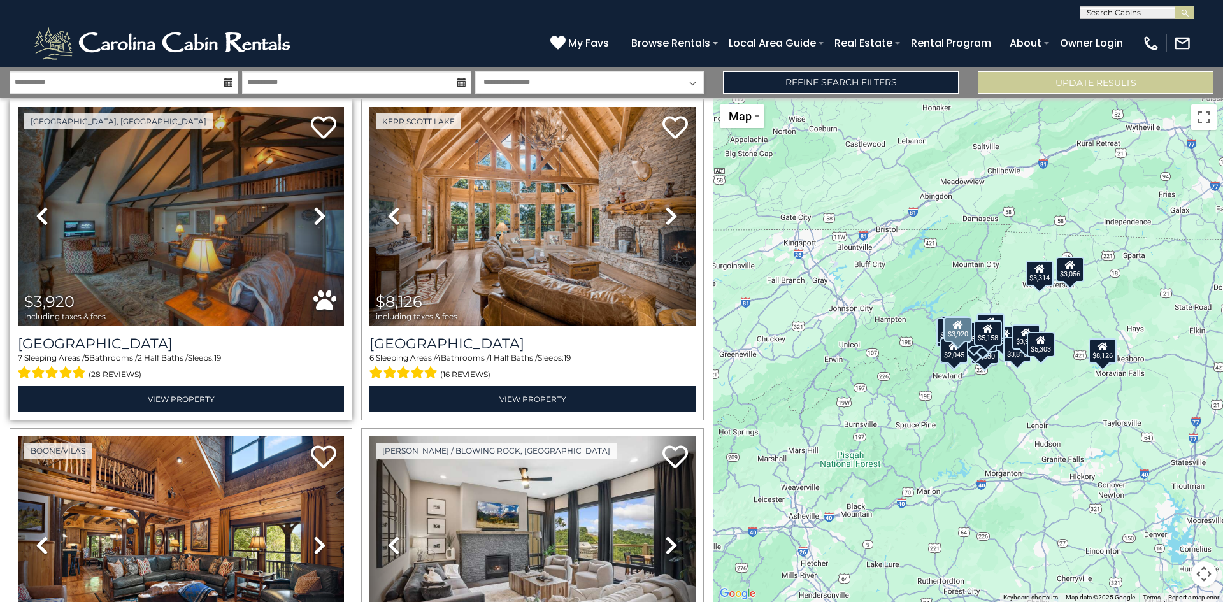
click at [316, 211] on icon at bounding box center [319, 216] width 13 height 20
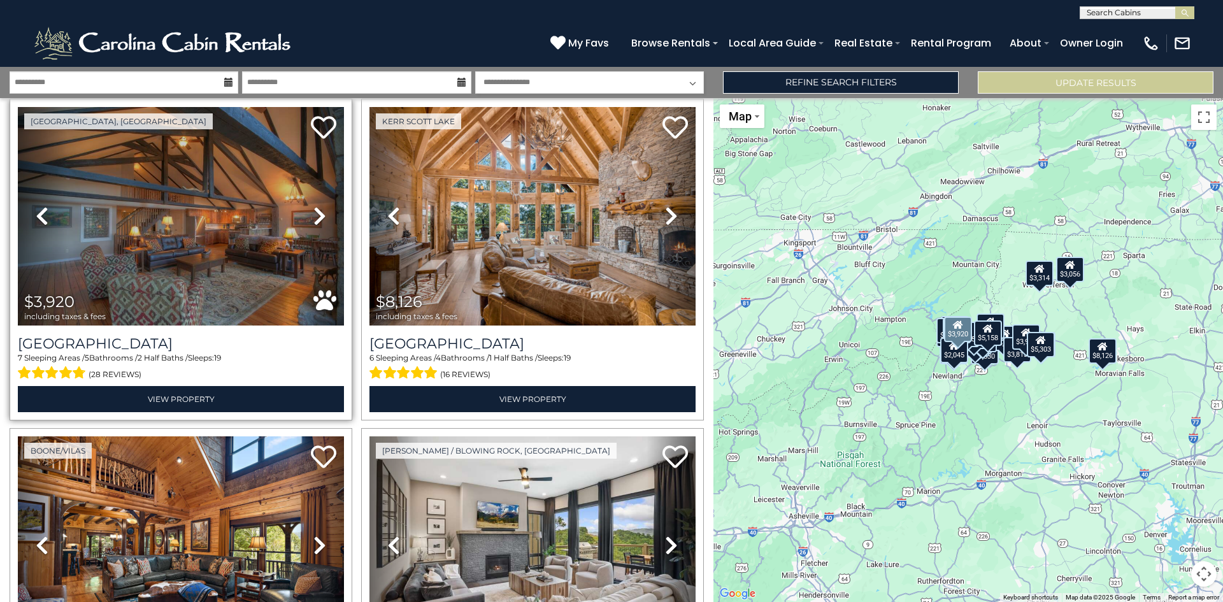
click at [316, 211] on icon at bounding box center [319, 216] width 13 height 20
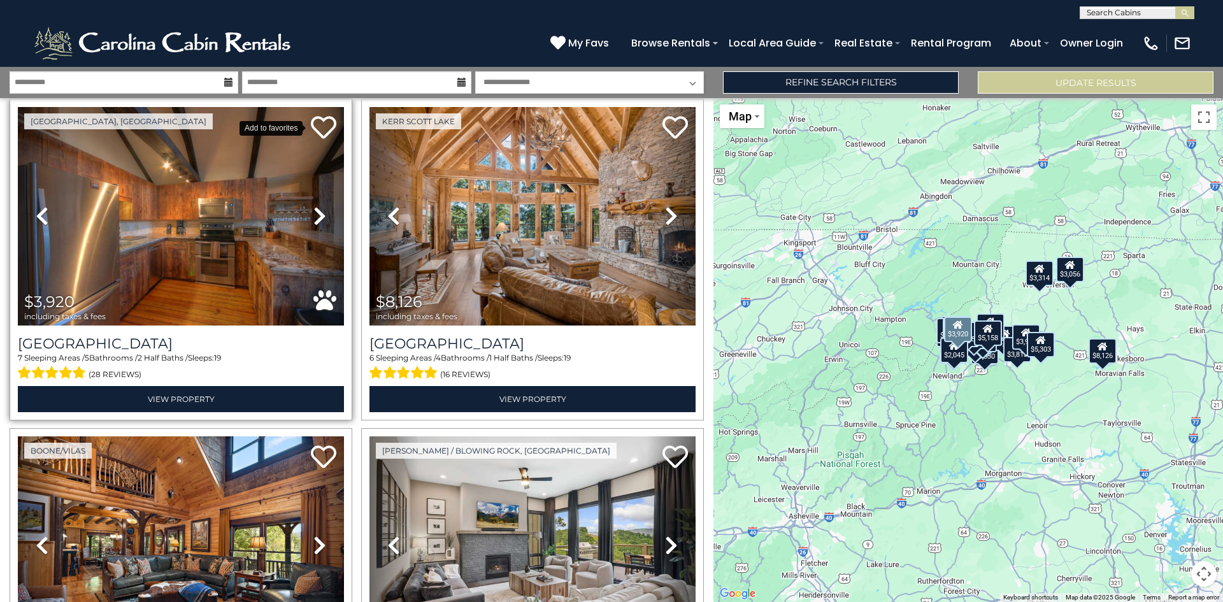
click at [322, 125] on icon at bounding box center [323, 127] width 25 height 25
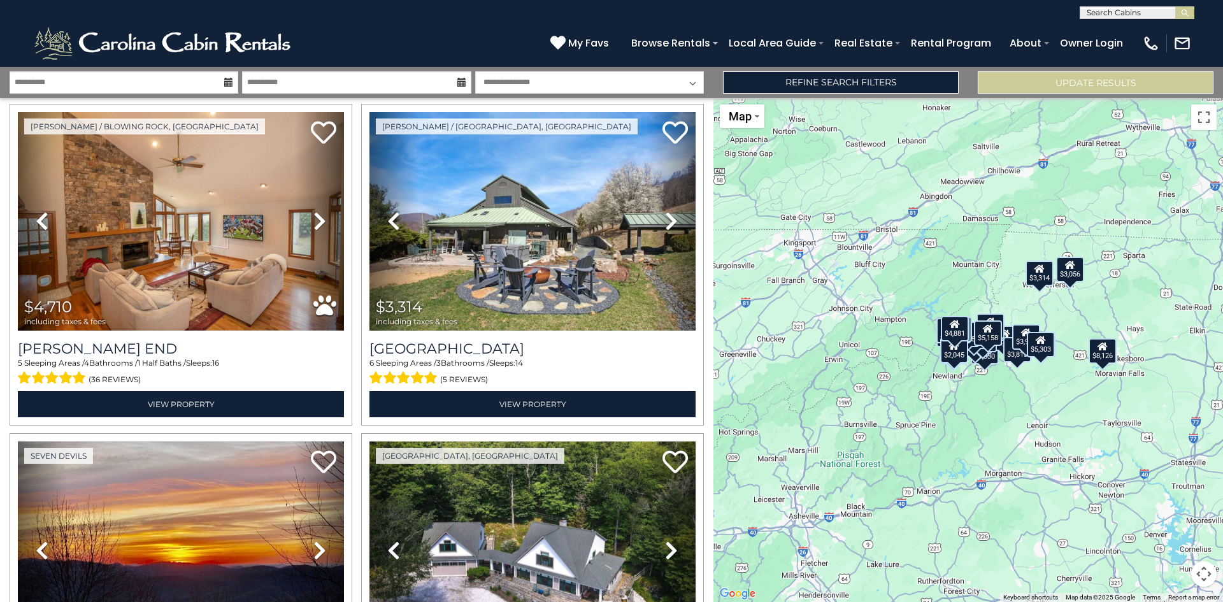
scroll to position [2675, 0]
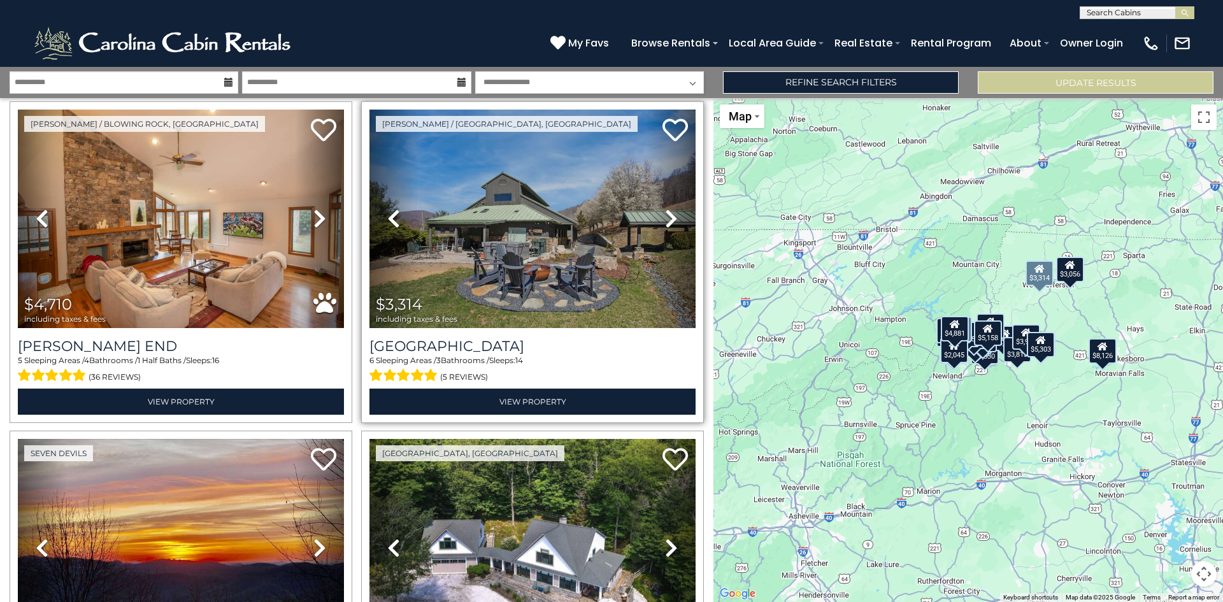
click at [665, 208] on icon at bounding box center [671, 218] width 13 height 20
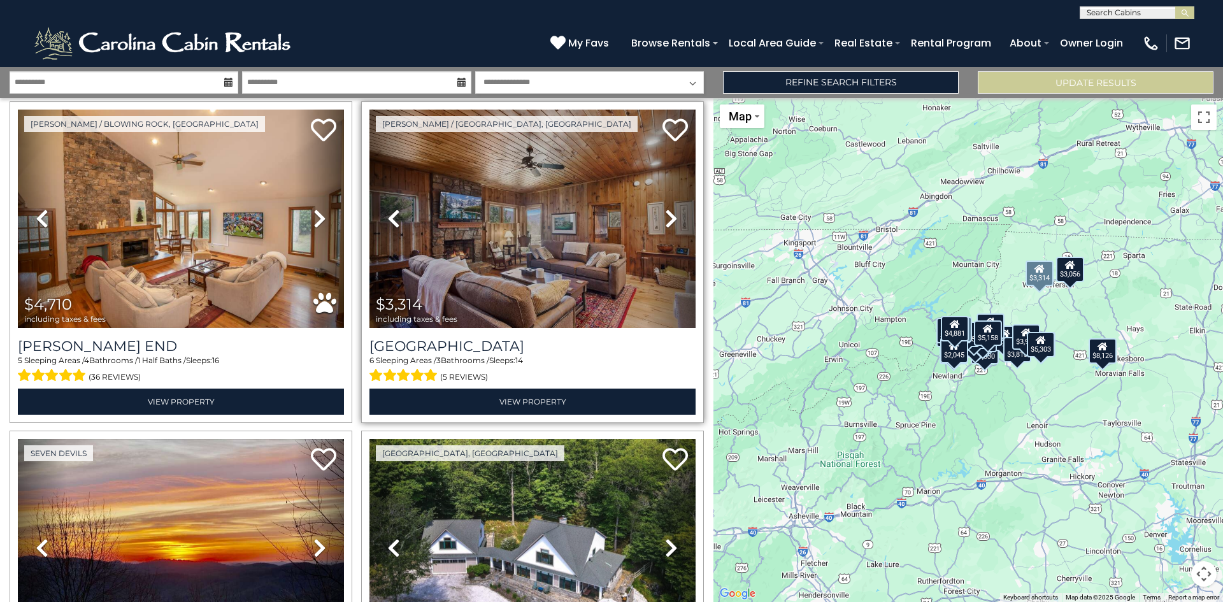
click at [665, 208] on icon at bounding box center [671, 218] width 13 height 20
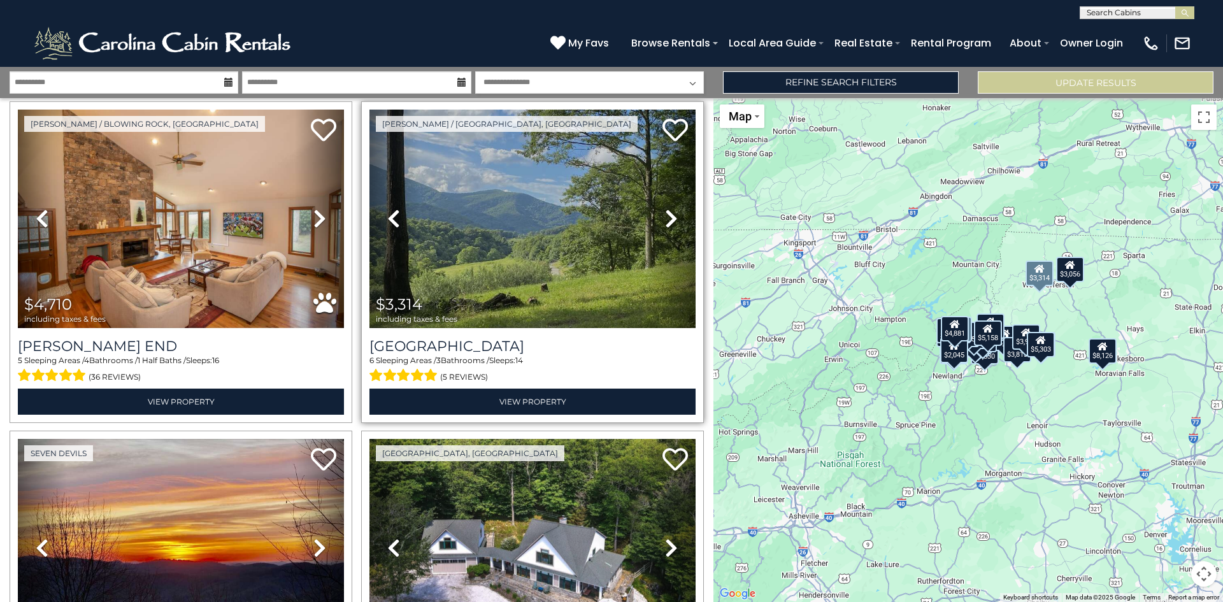
click at [665, 208] on icon at bounding box center [671, 218] width 13 height 20
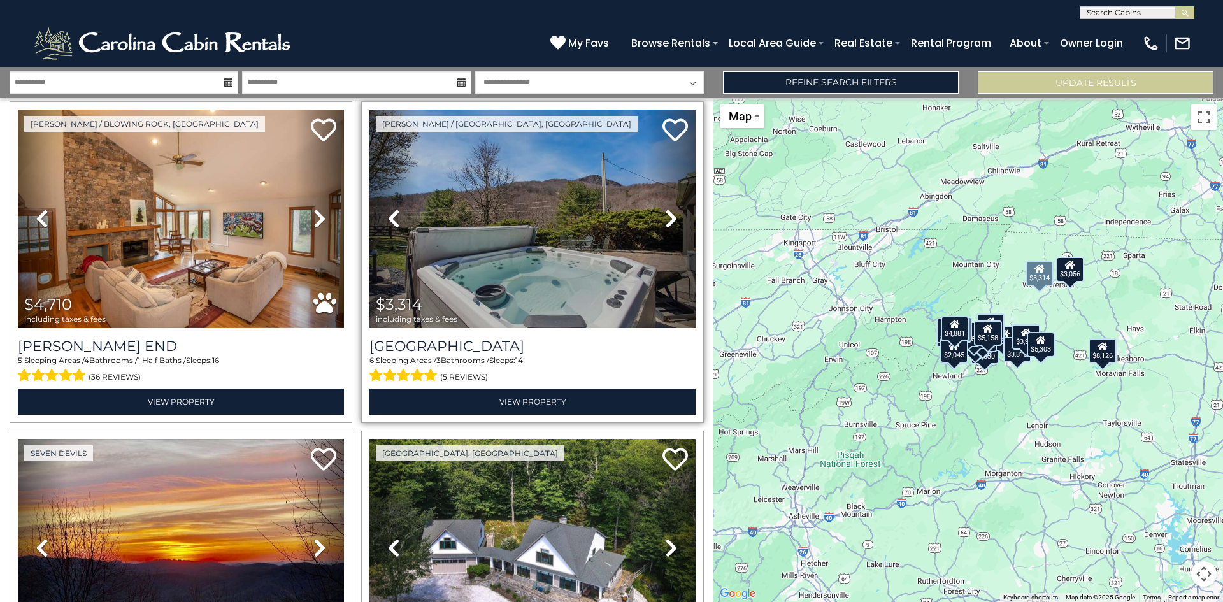
click at [665, 208] on icon at bounding box center [671, 218] width 13 height 20
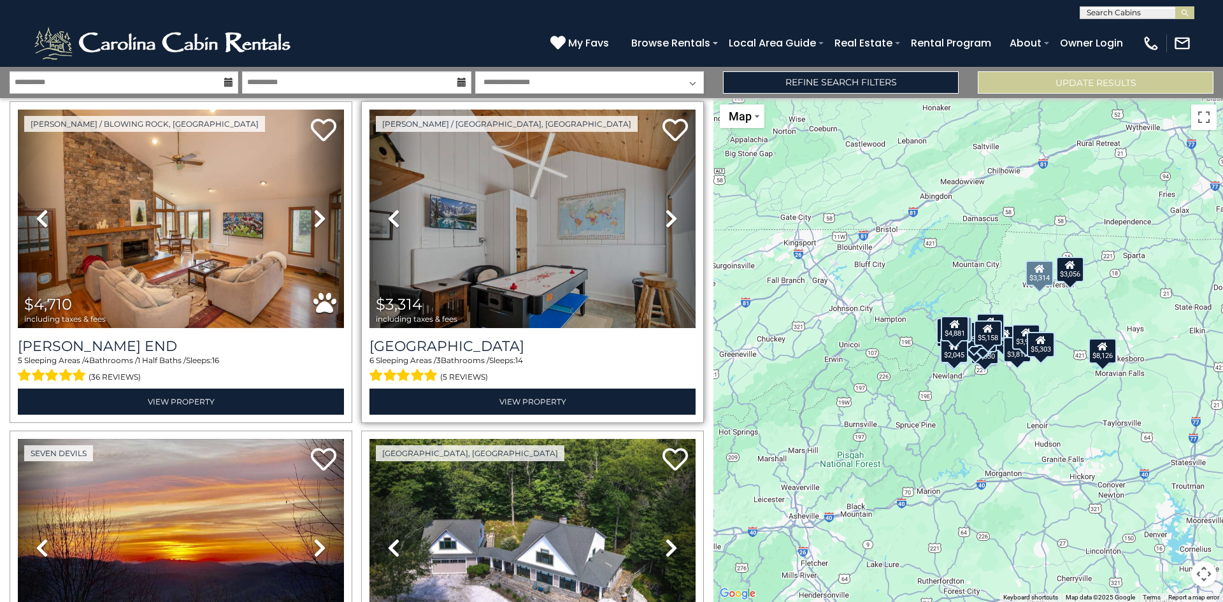
click at [665, 208] on icon at bounding box center [671, 218] width 13 height 20
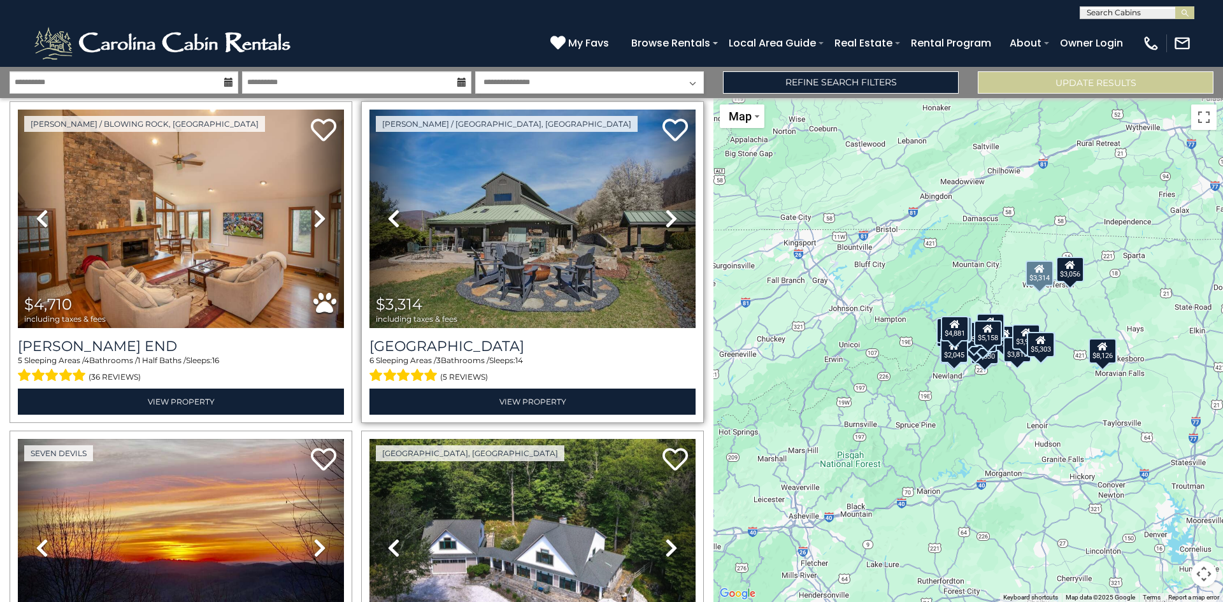
click at [665, 208] on icon at bounding box center [671, 218] width 13 height 20
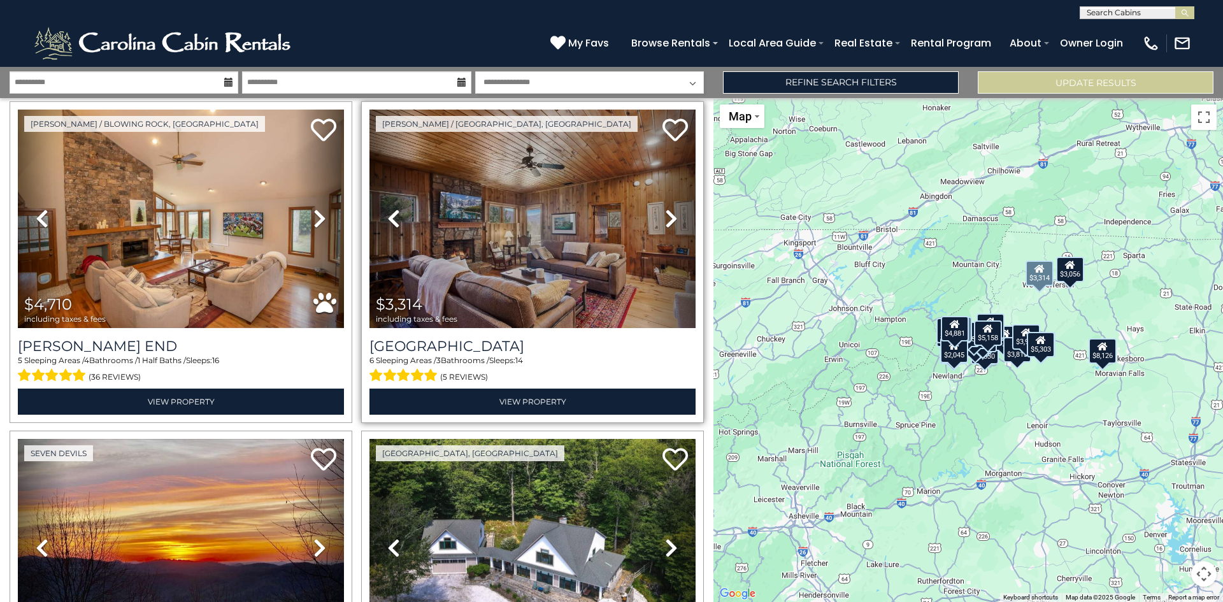
click at [665, 208] on icon at bounding box center [671, 218] width 13 height 20
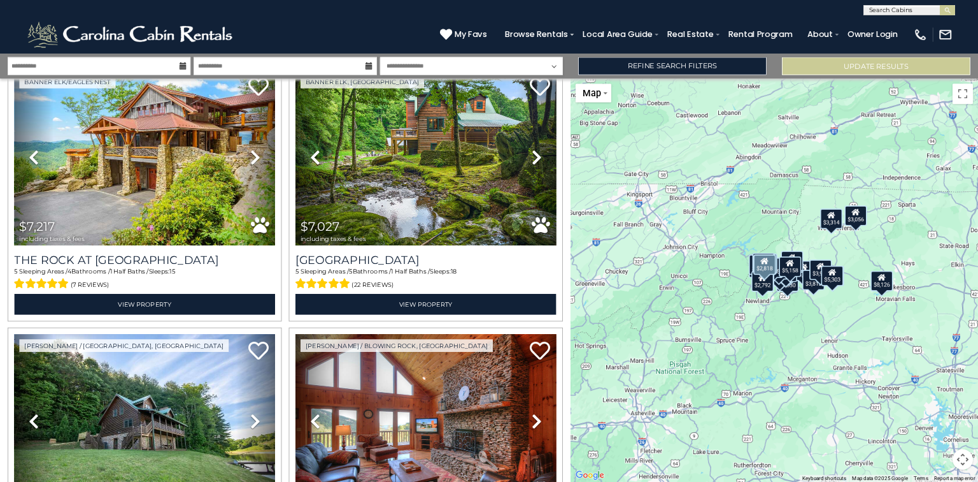
scroll to position [3949, 0]
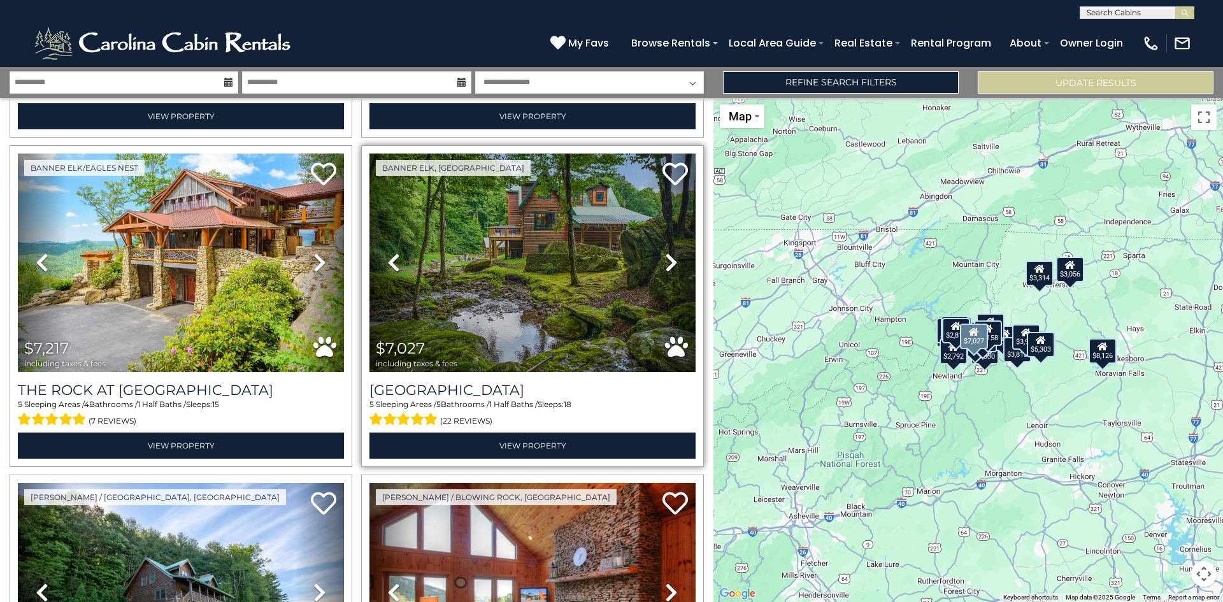
click at [680, 238] on link "Next" at bounding box center [671, 263] width 49 height 218
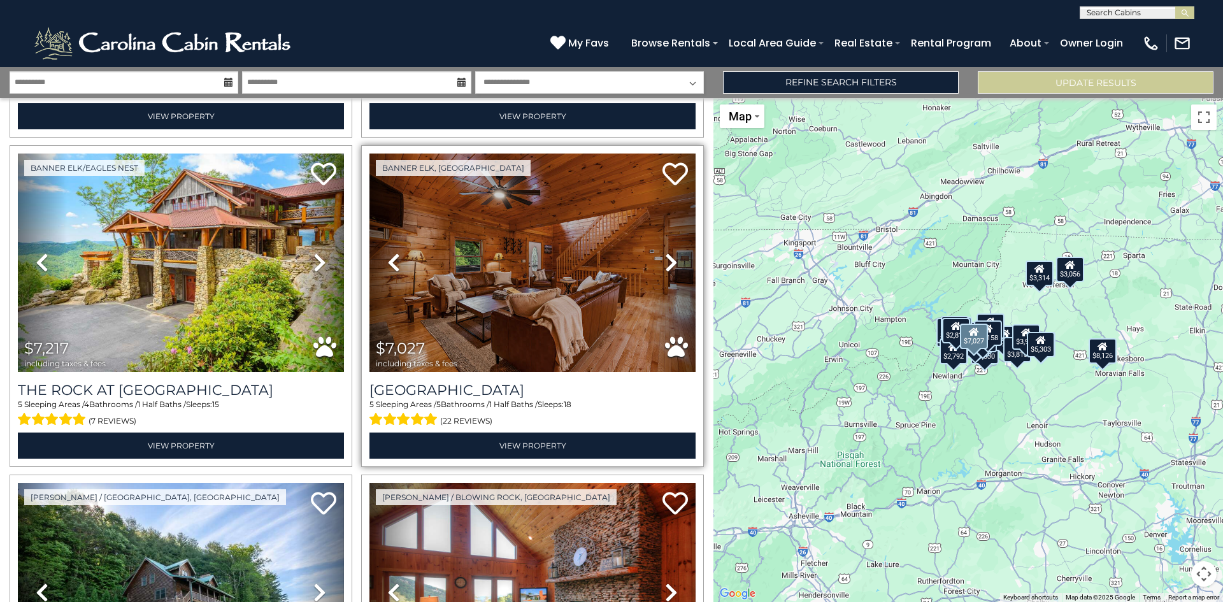
click at [680, 238] on link "Next" at bounding box center [671, 263] width 49 height 218
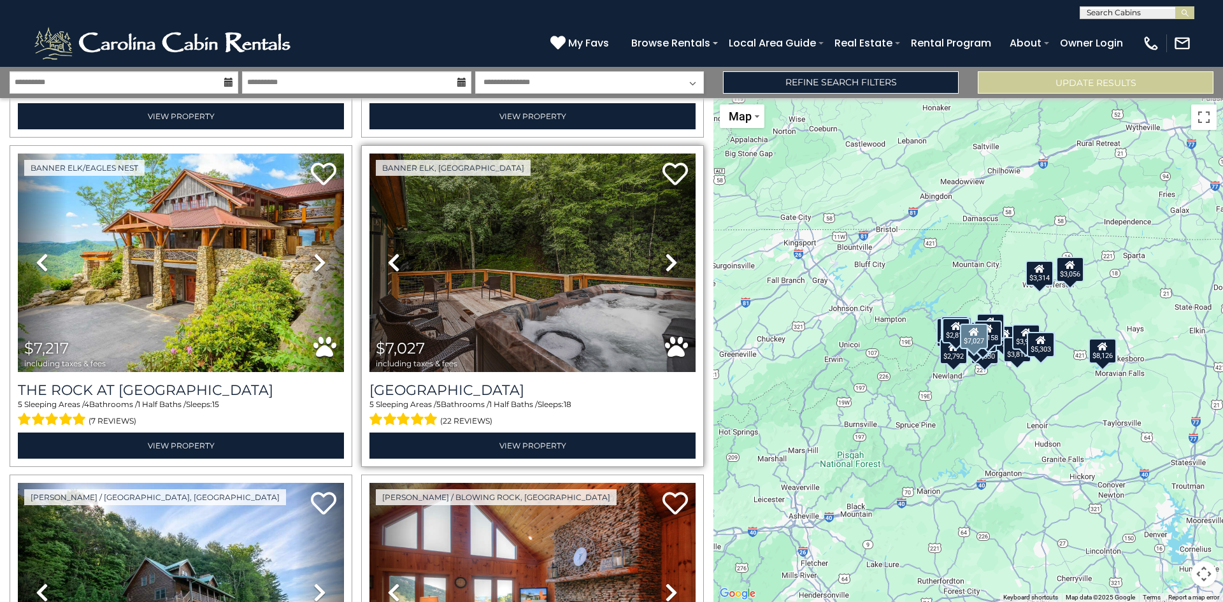
click at [680, 238] on link "Next" at bounding box center [671, 263] width 49 height 218
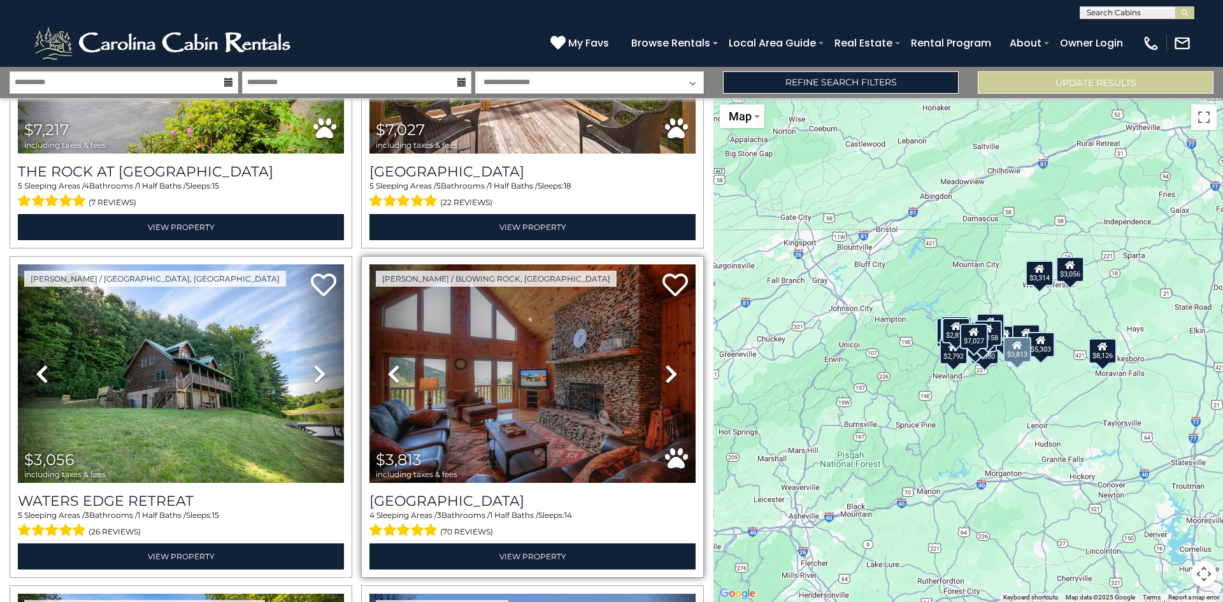
scroll to position [4519, 0]
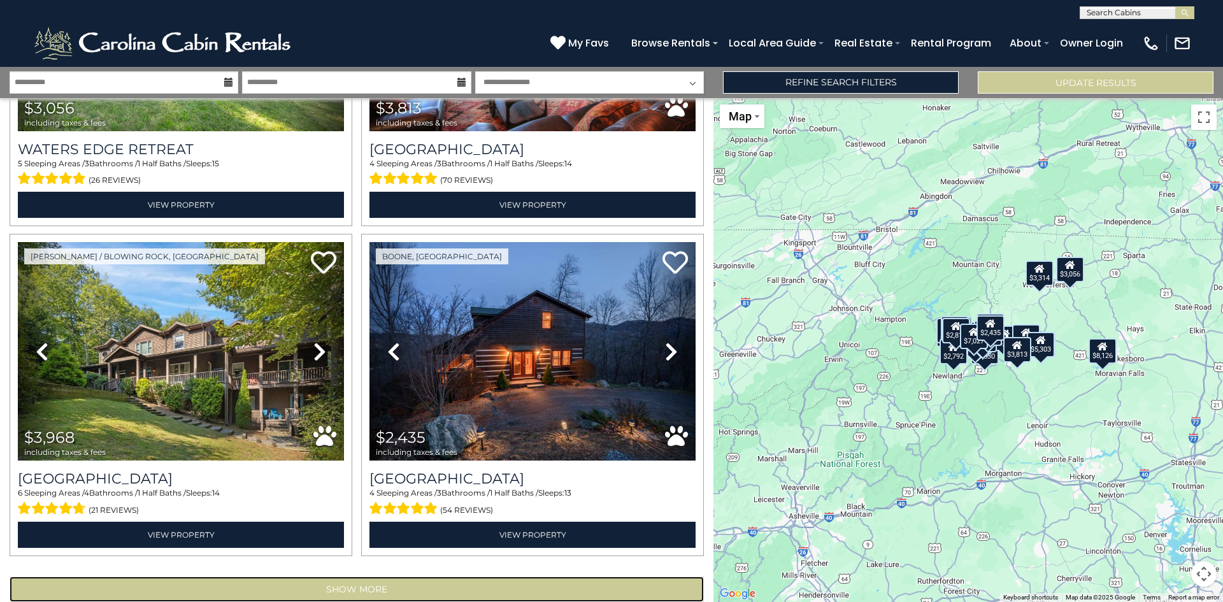
click at [366, 576] on button "Show More" at bounding box center [357, 588] width 694 height 25
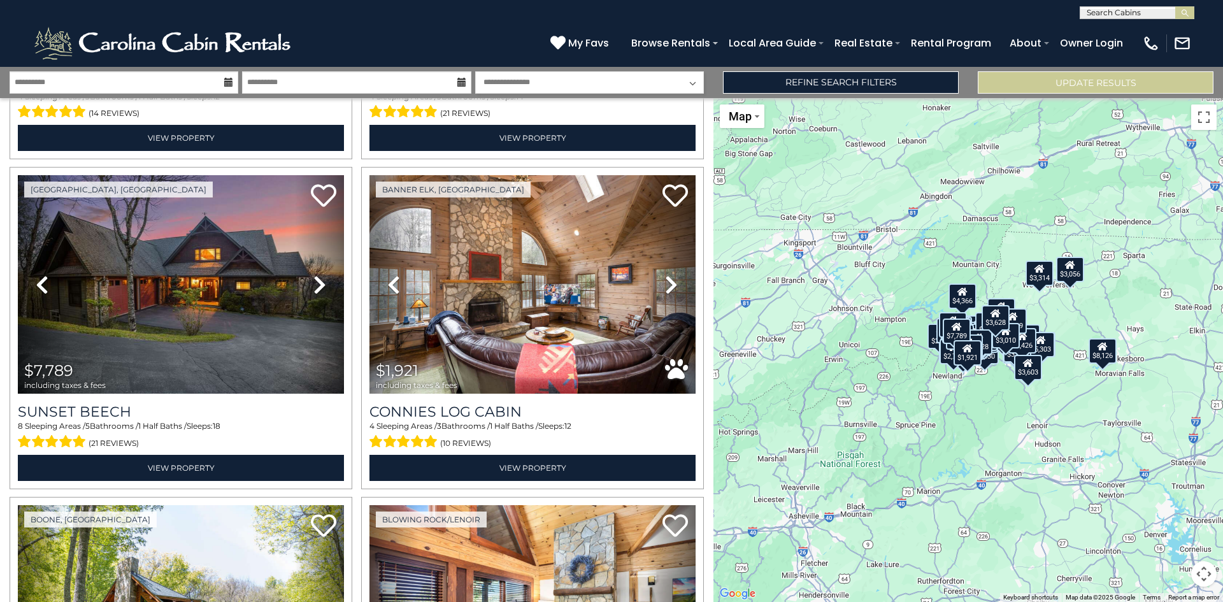
scroll to position [8851, 0]
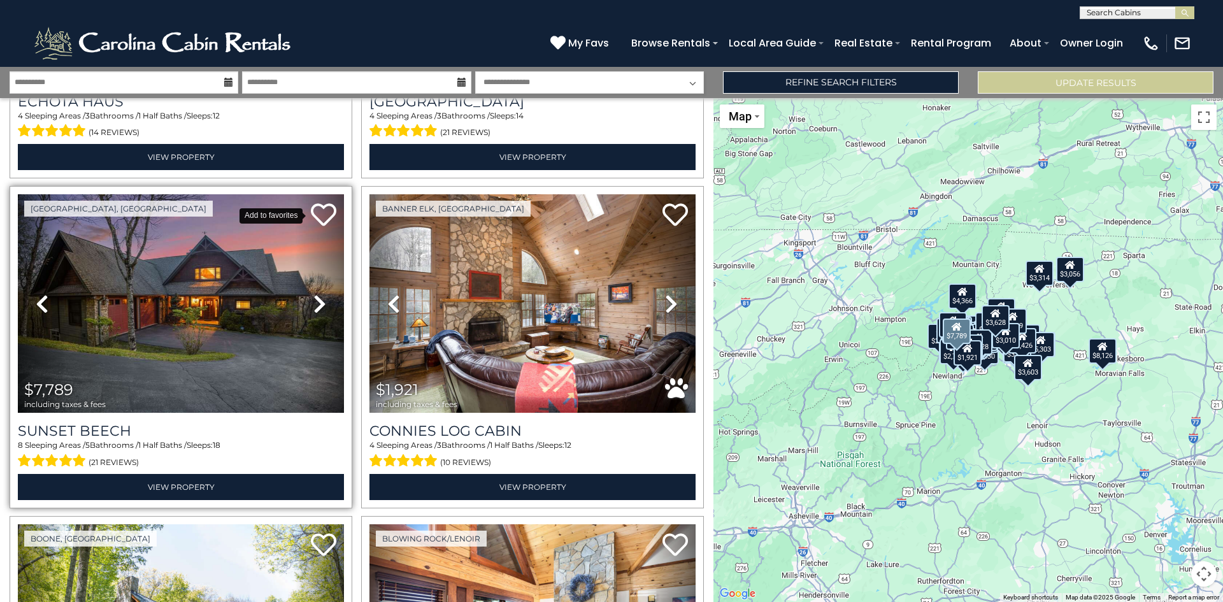
click at [317, 202] on icon at bounding box center [323, 214] width 25 height 25
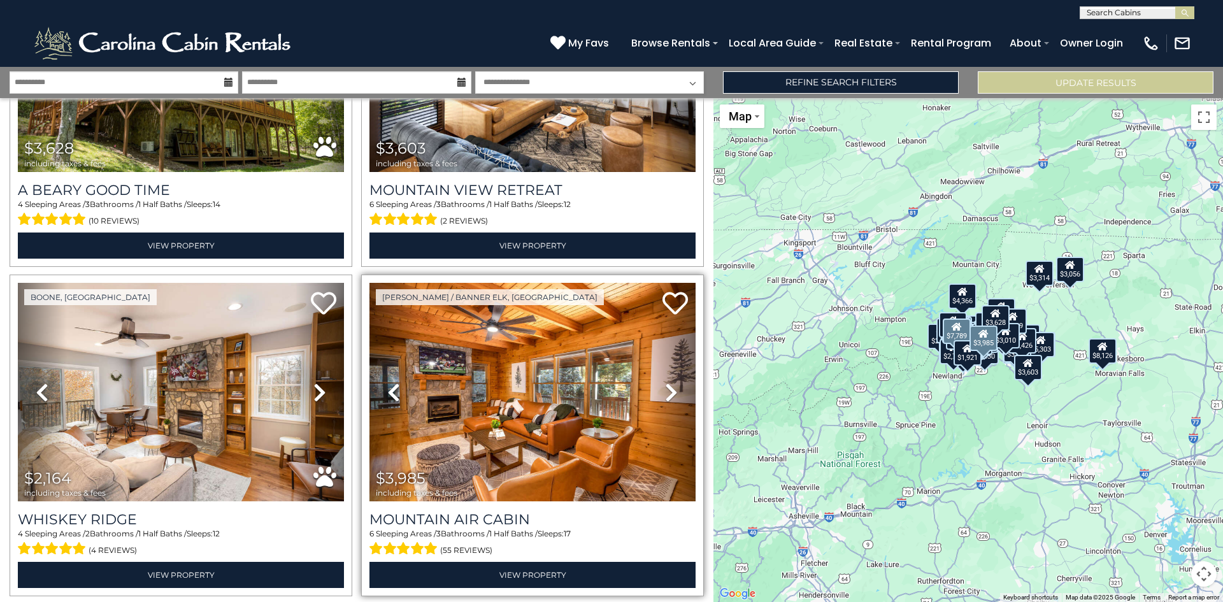
scroll to position [9430, 0]
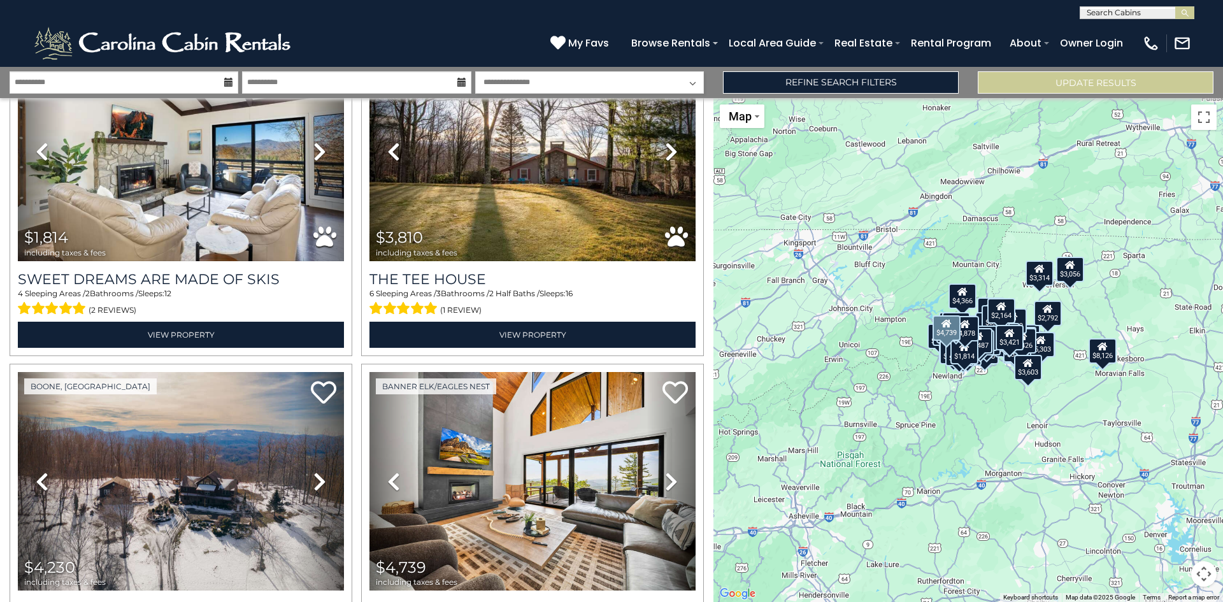
scroll to position [11851, 0]
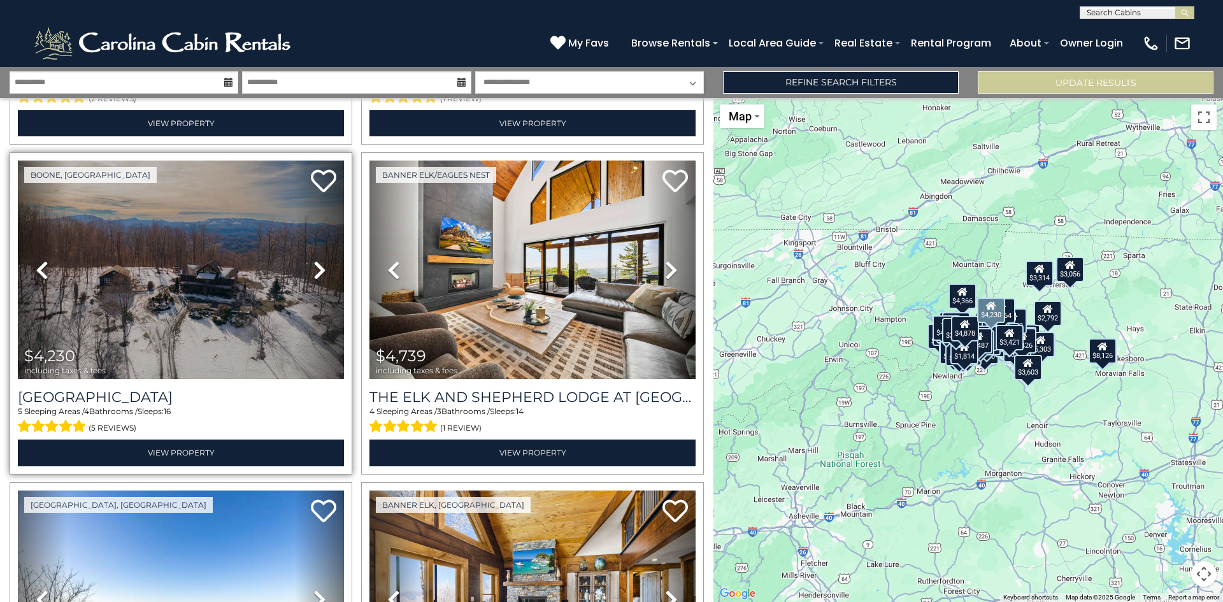
click at [313, 260] on icon at bounding box center [319, 270] width 13 height 20
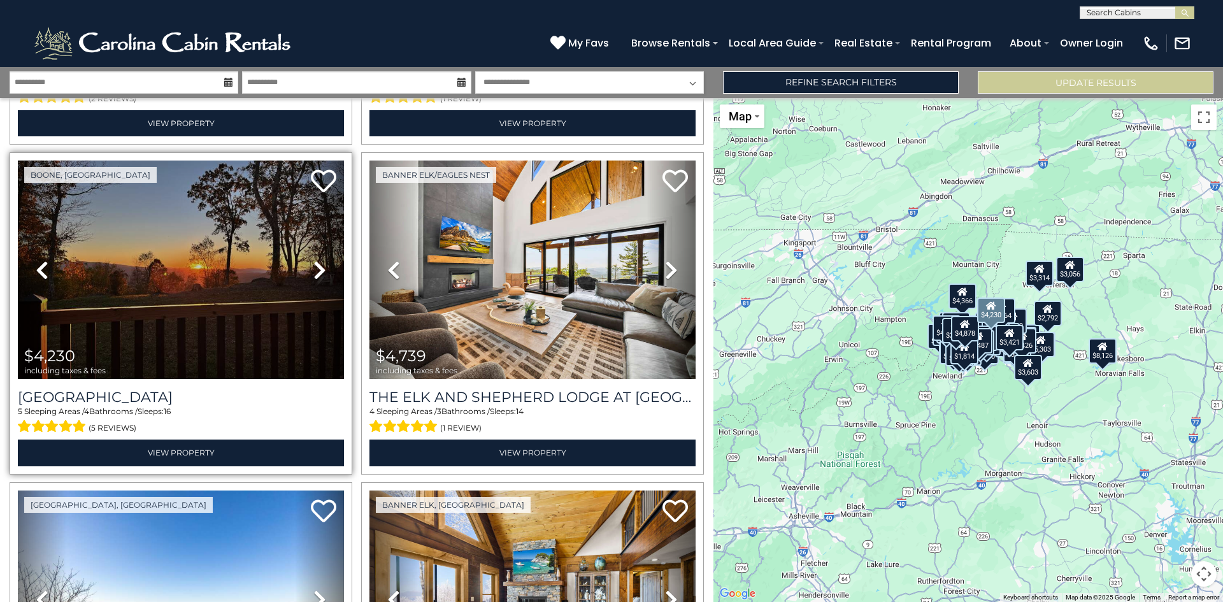
click at [313, 260] on icon at bounding box center [319, 270] width 13 height 20
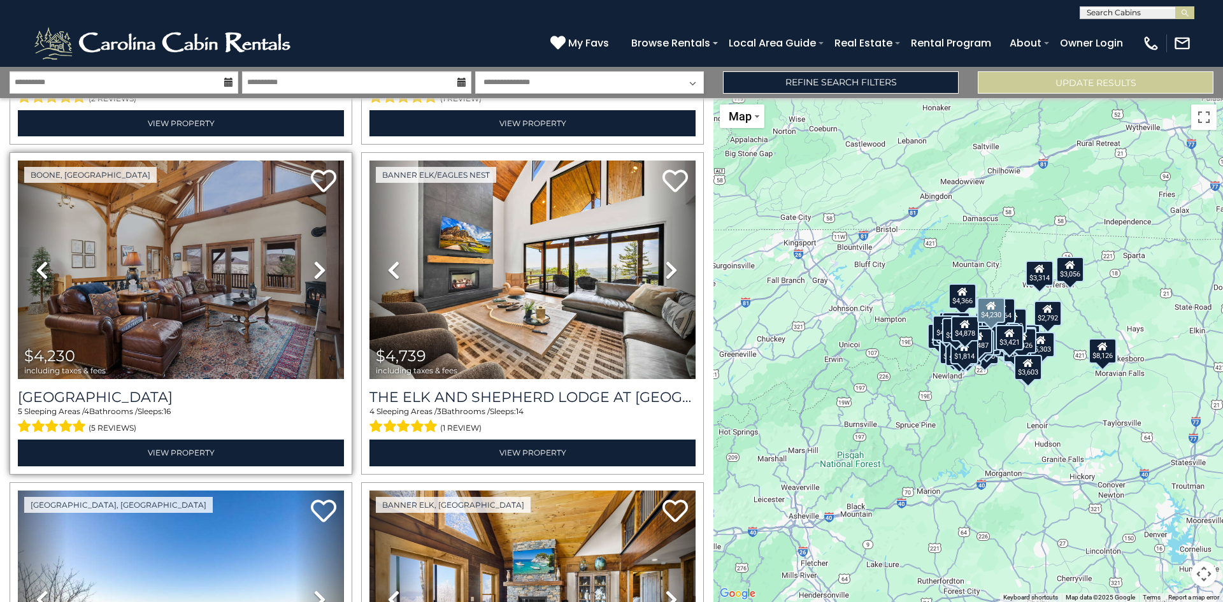
click at [313, 260] on icon at bounding box center [319, 270] width 13 height 20
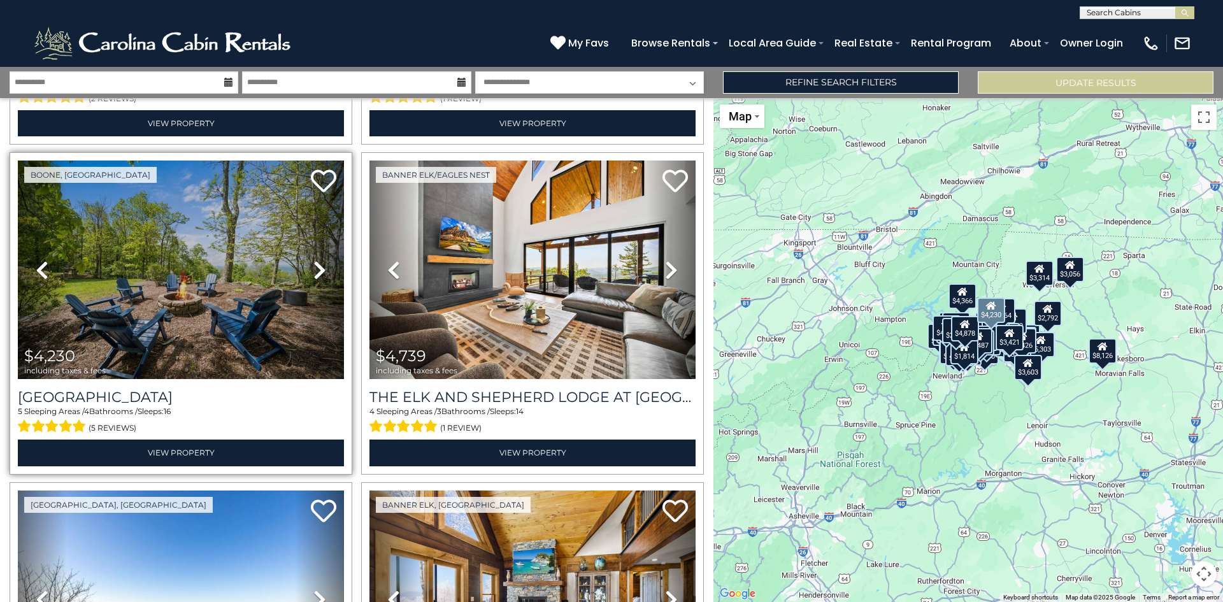
click at [313, 260] on icon at bounding box center [319, 270] width 13 height 20
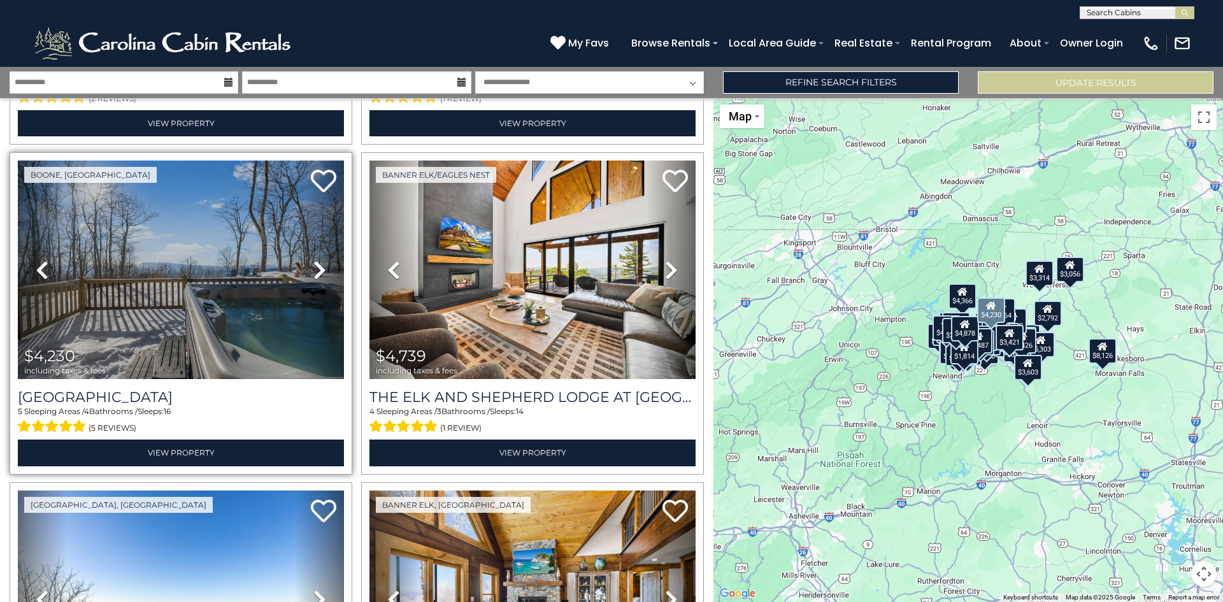
click at [313, 260] on icon at bounding box center [319, 270] width 13 height 20
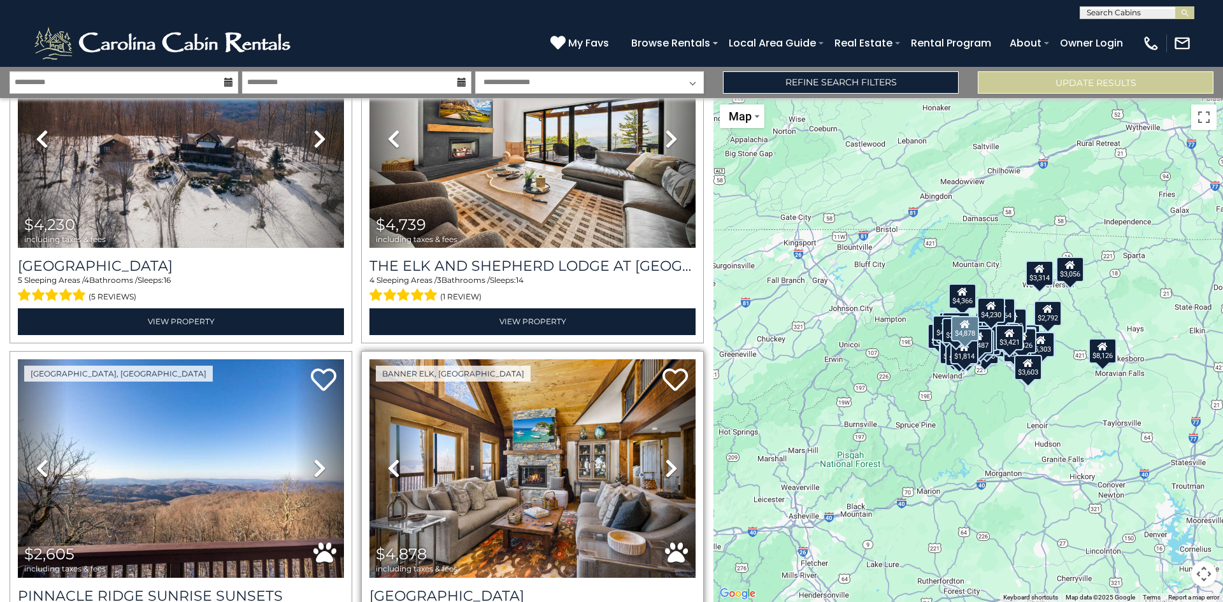
scroll to position [11978, 0]
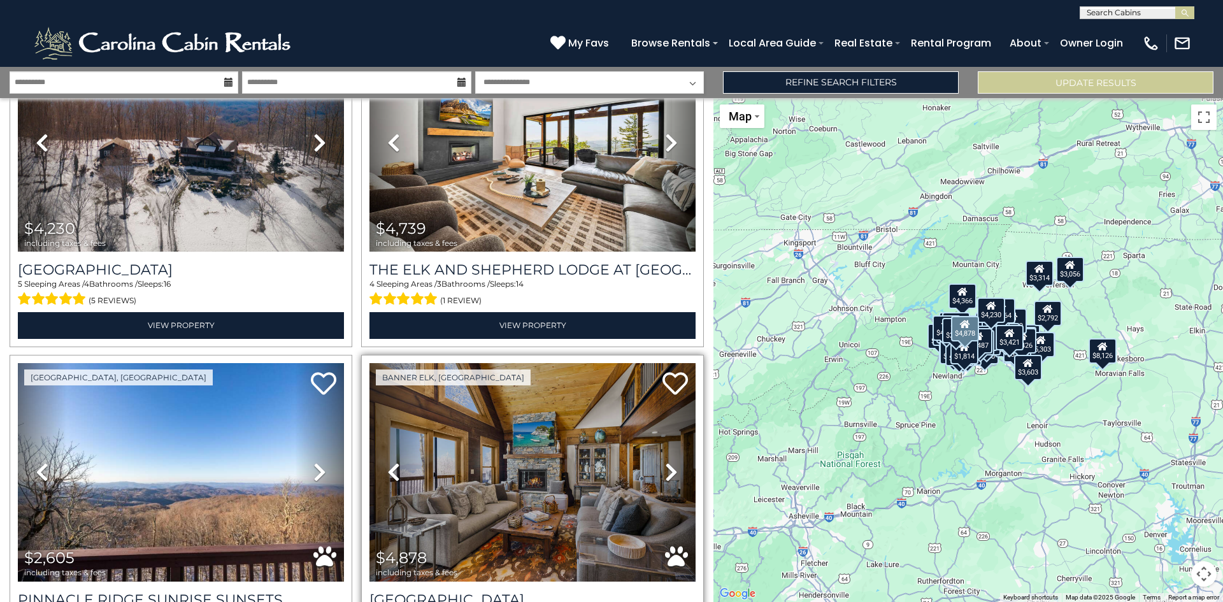
click at [665, 462] on icon at bounding box center [671, 472] width 13 height 20
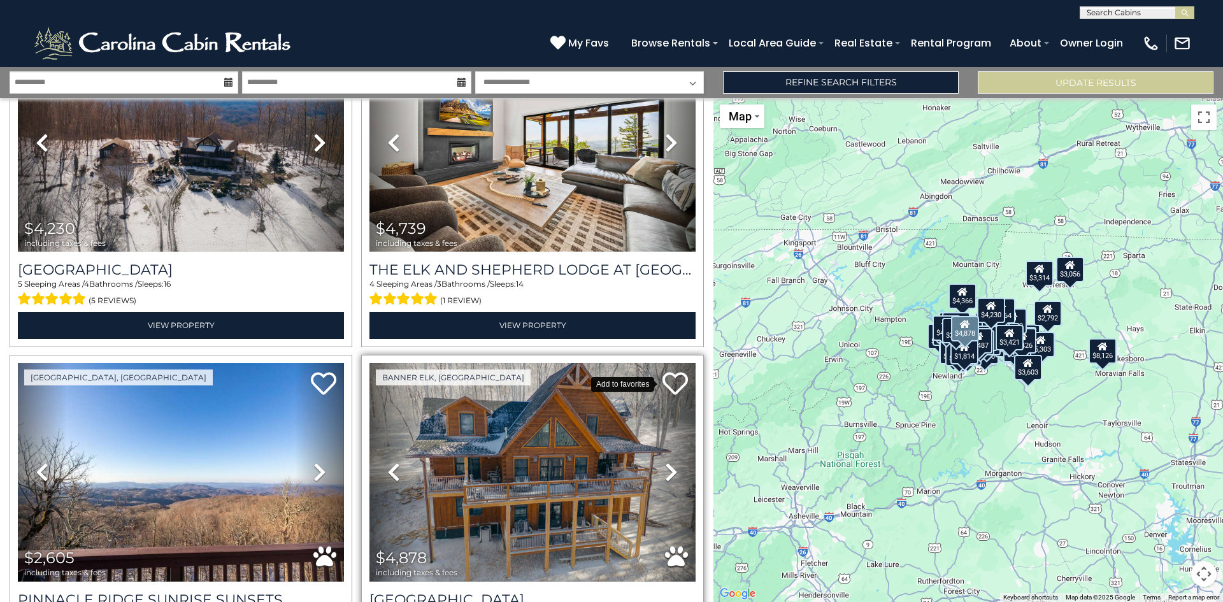
click at [662, 371] on icon at bounding box center [674, 383] width 25 height 25
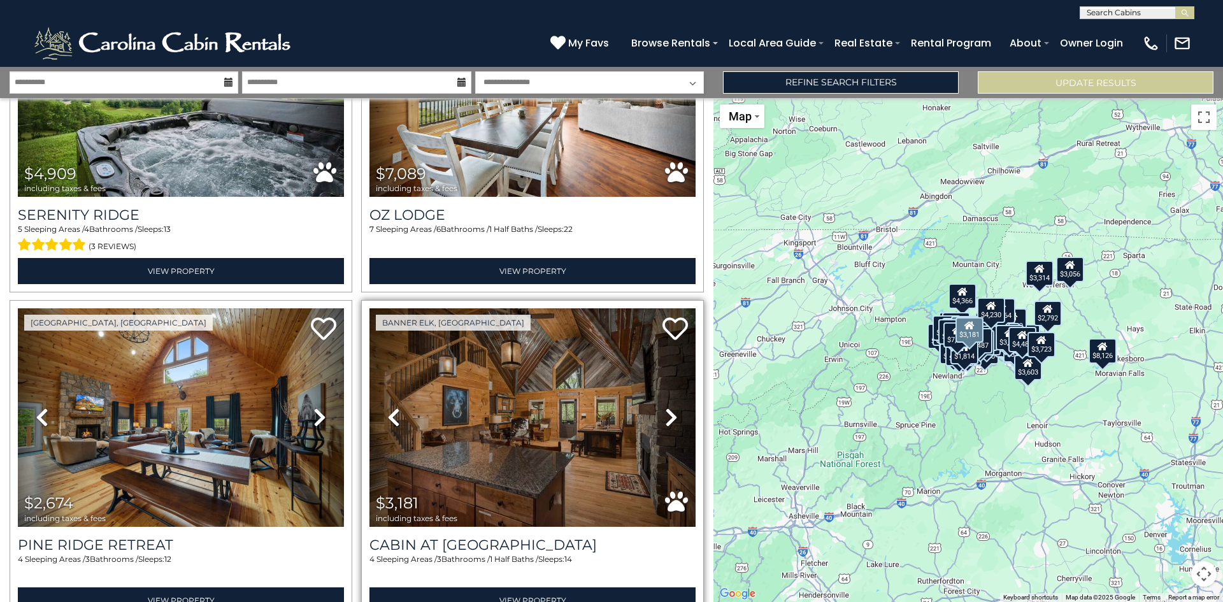
scroll to position [14341, 0]
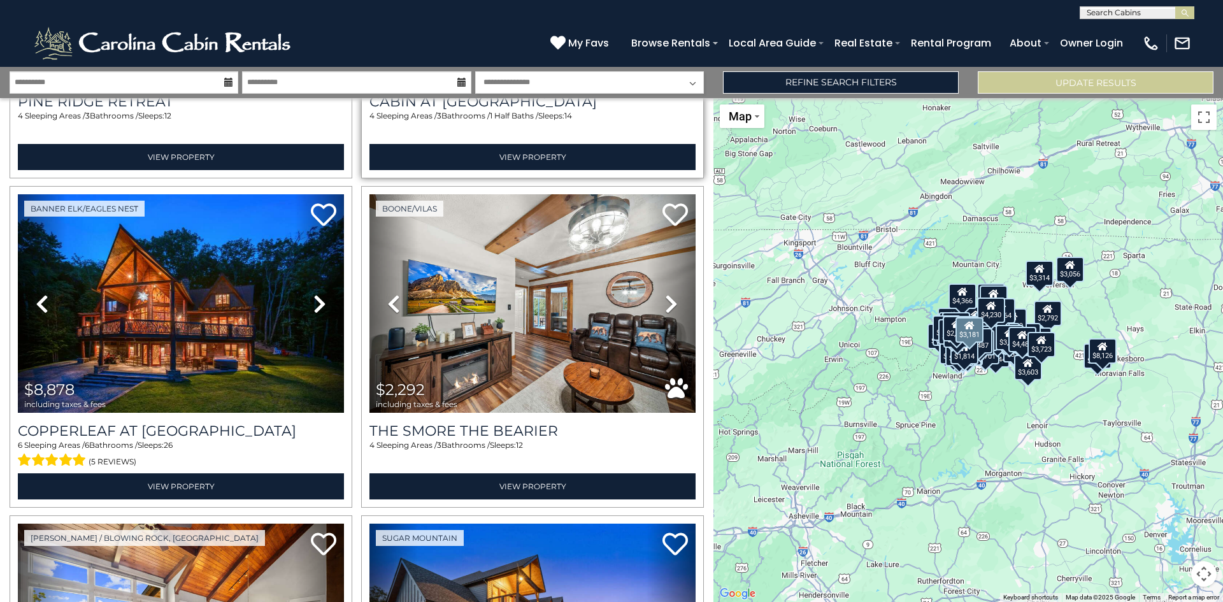
scroll to position [14787, 0]
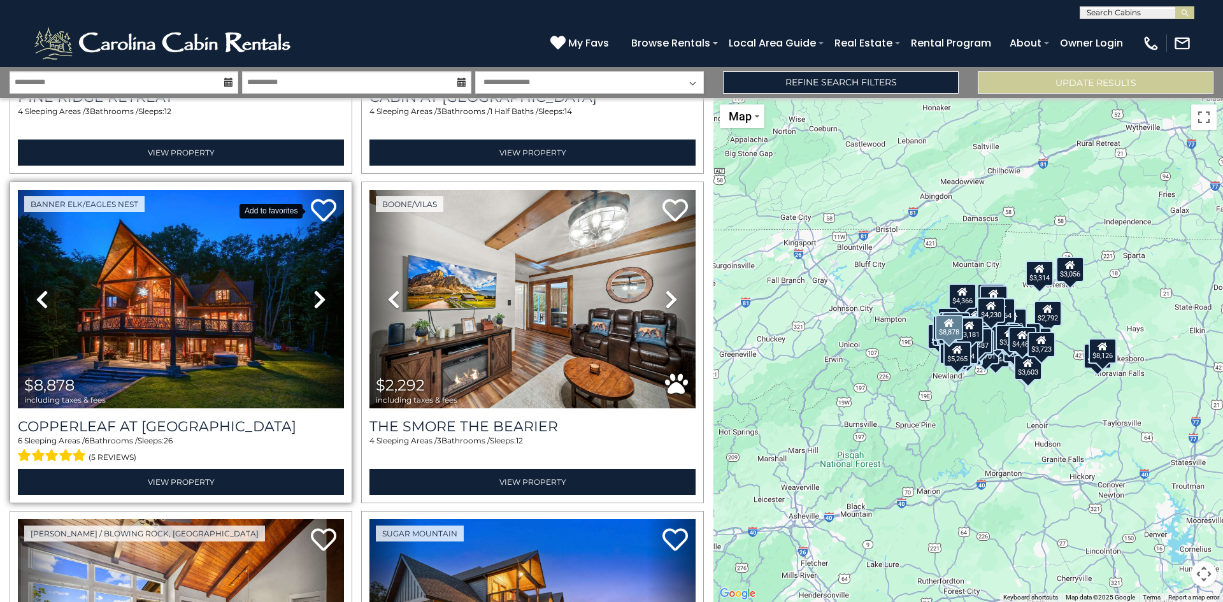
click at [326, 197] on icon at bounding box center [323, 209] width 25 height 25
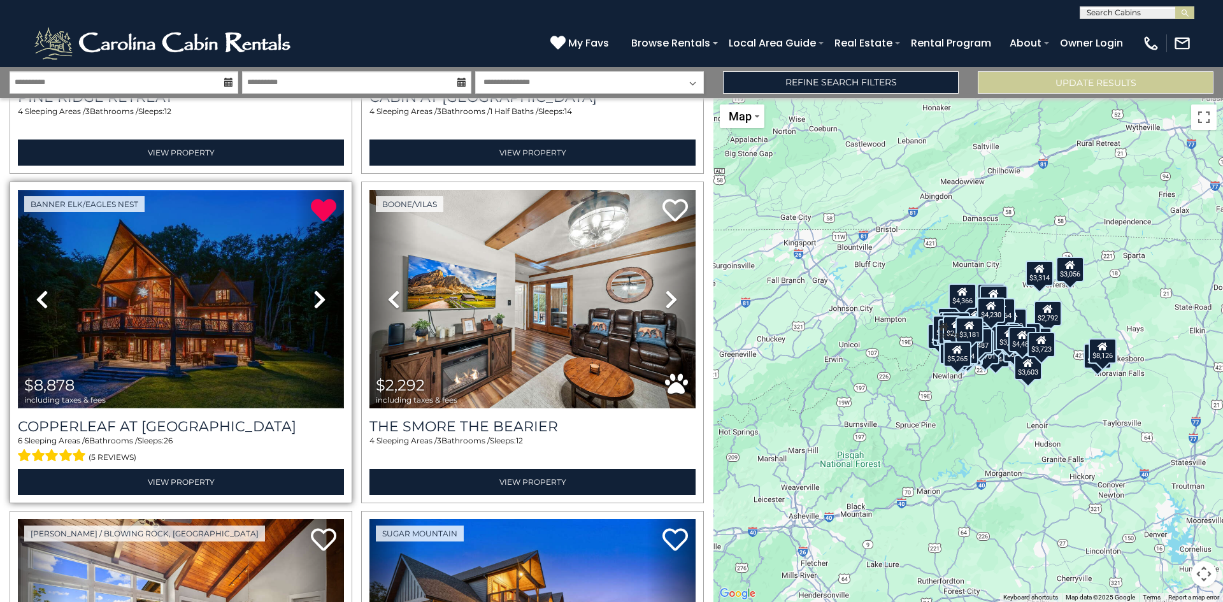
click at [192, 236] on img at bounding box center [181, 299] width 326 height 218
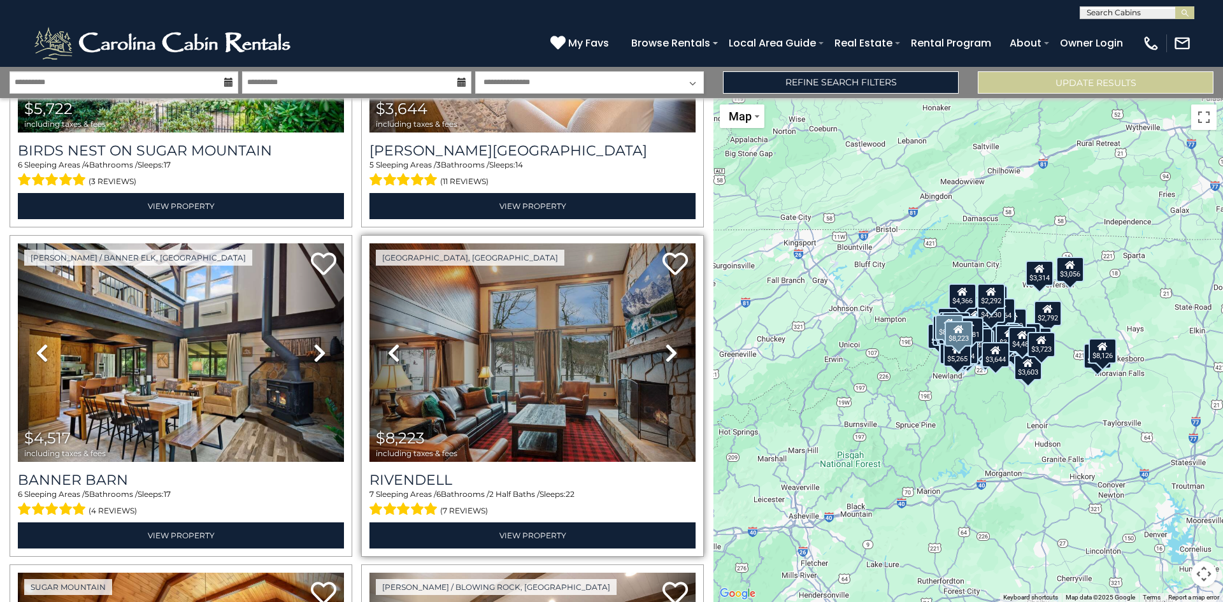
scroll to position [15743, 0]
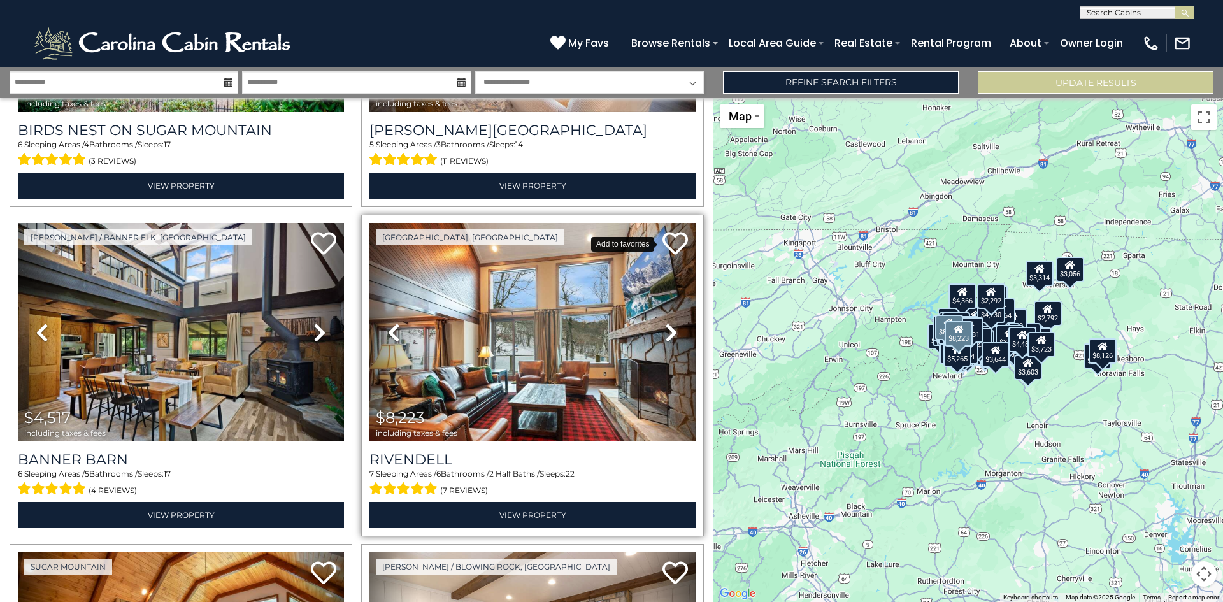
click at [666, 231] on icon at bounding box center [674, 243] width 25 height 25
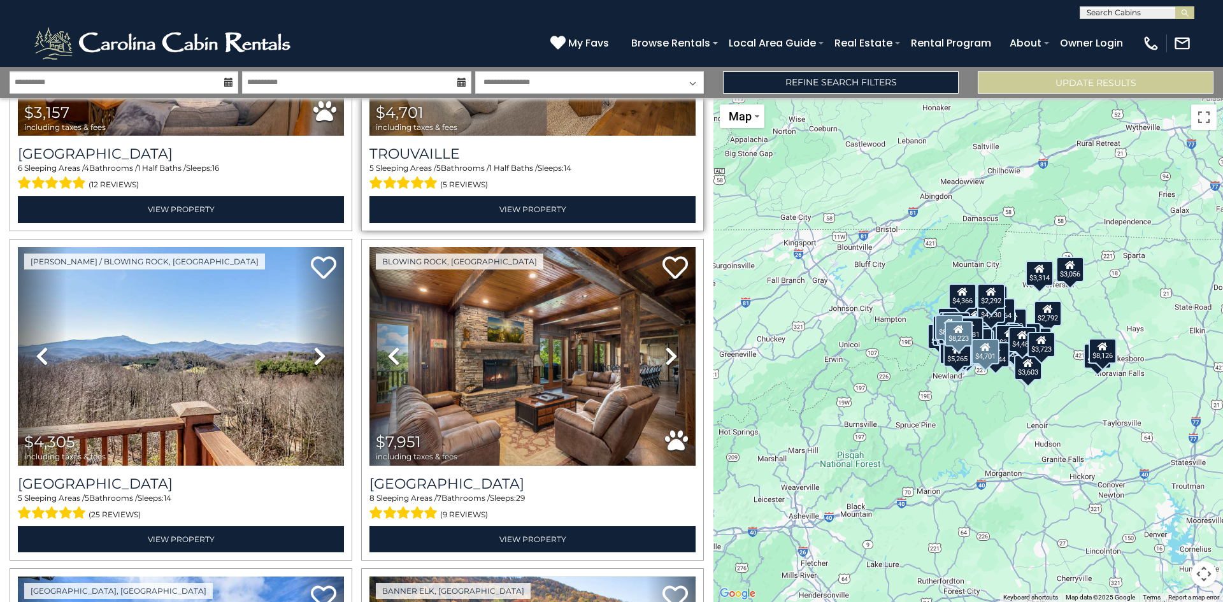
scroll to position [16316, 0]
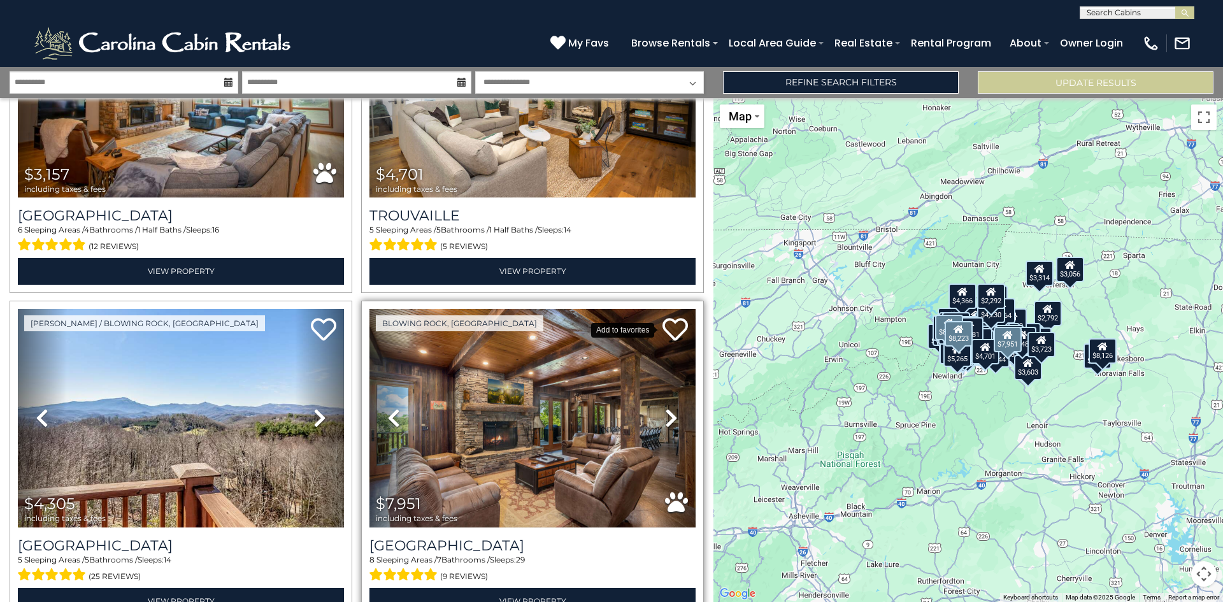
click at [664, 317] on icon at bounding box center [674, 329] width 25 height 25
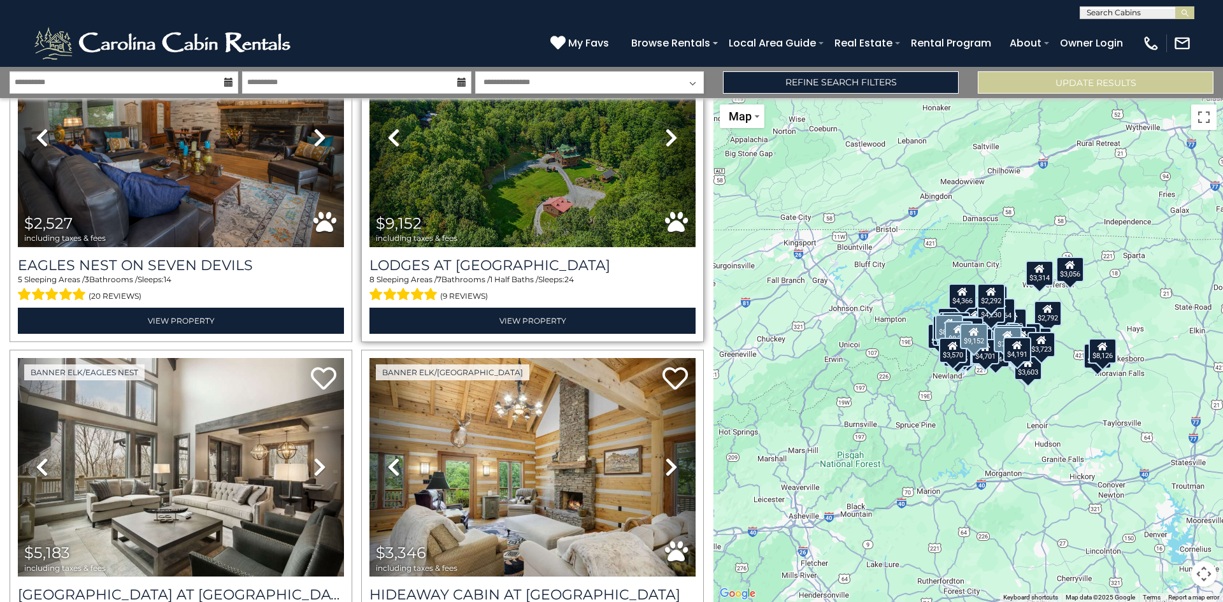
scroll to position [17399, 0]
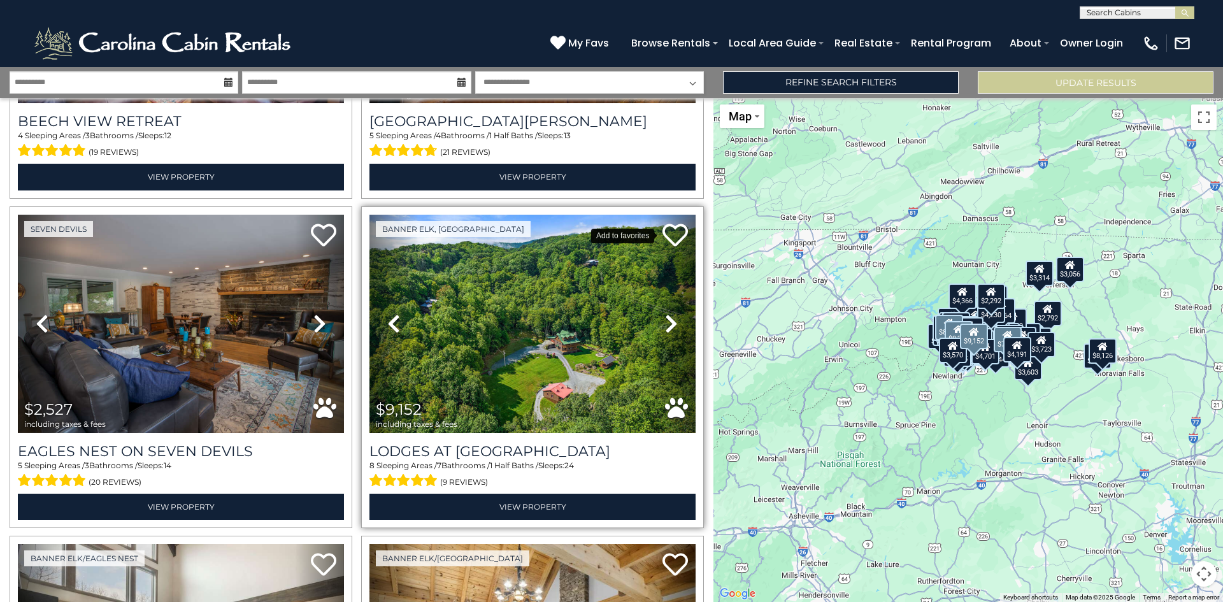
click at [662, 222] on icon at bounding box center [674, 234] width 25 height 25
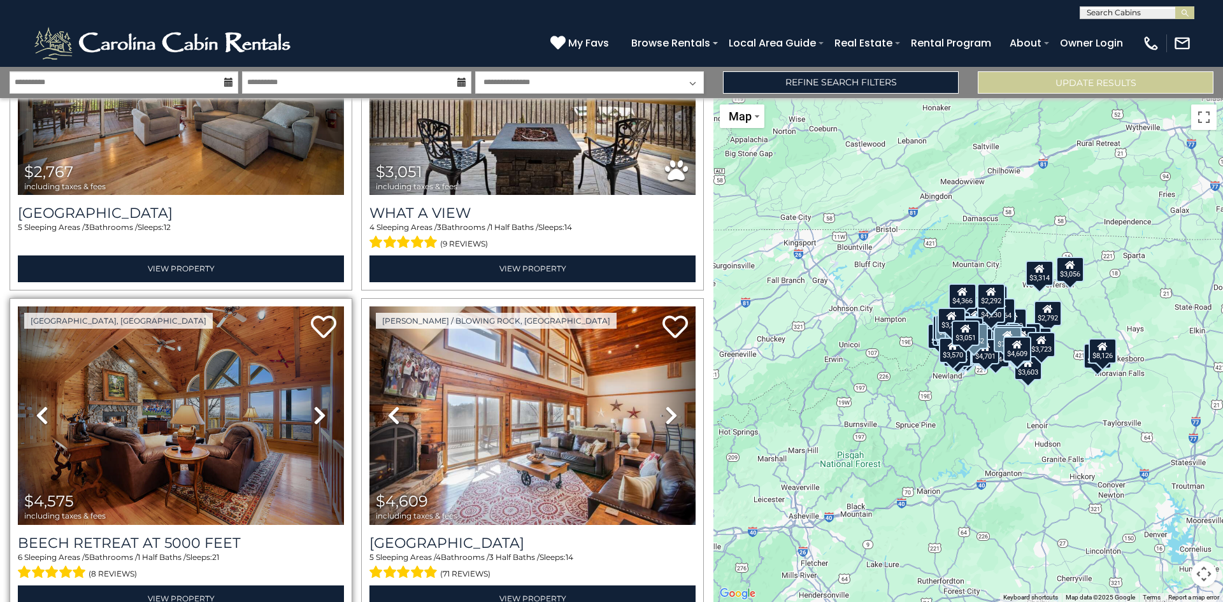
scroll to position [18290, 0]
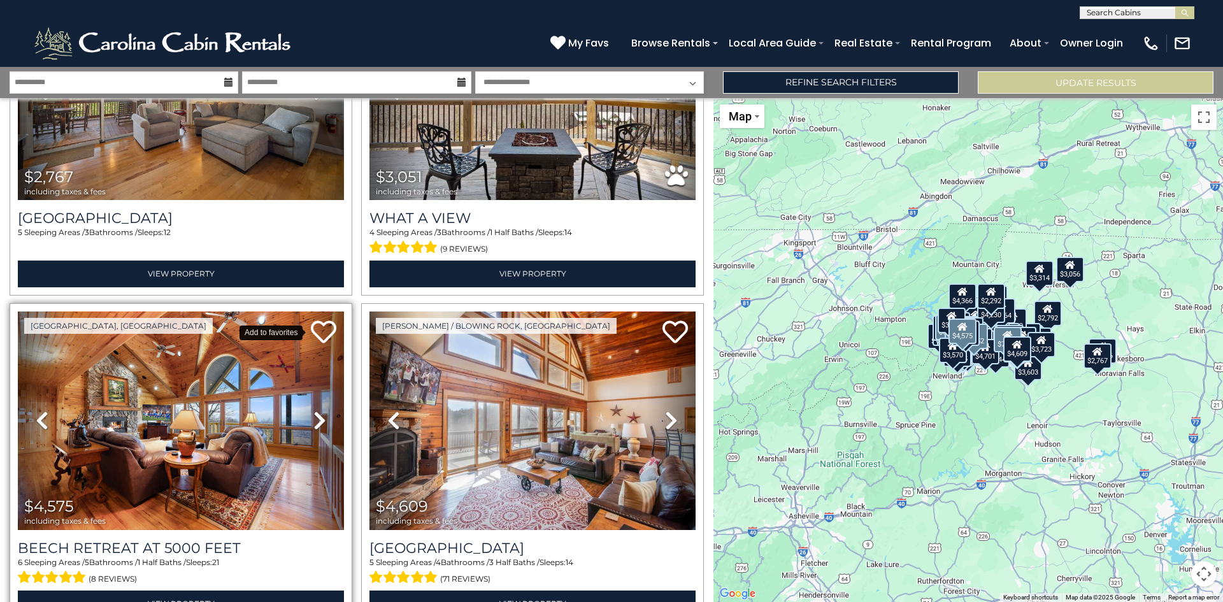
click at [320, 319] on icon at bounding box center [323, 331] width 25 height 25
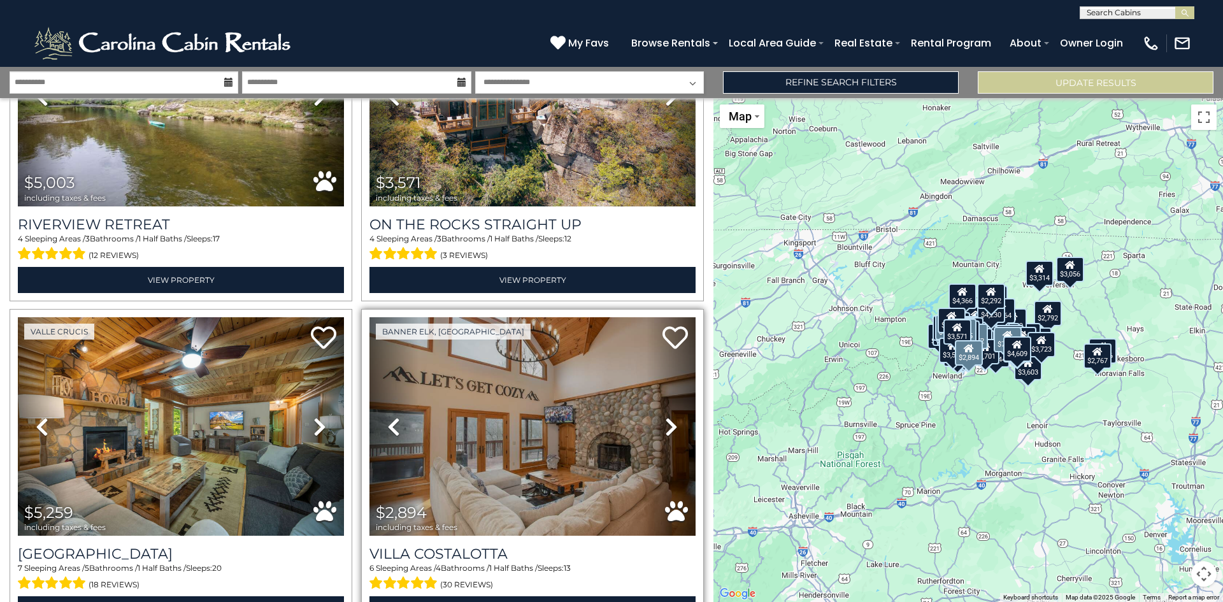
scroll to position [18927, 0]
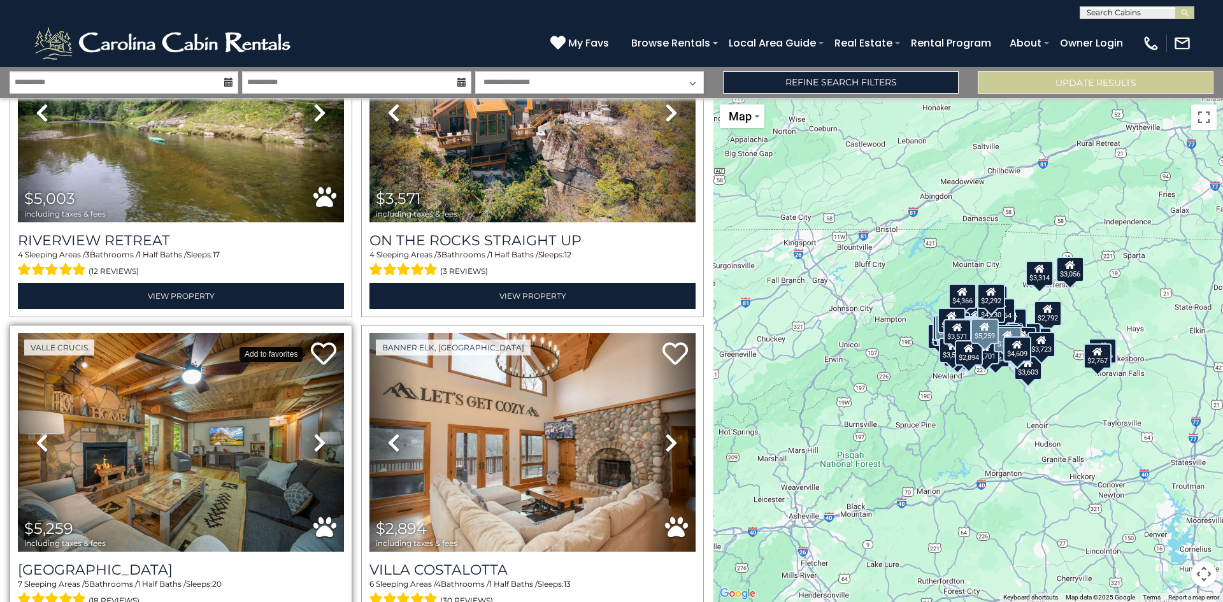
drag, startPoint x: 326, startPoint y: 235, endPoint x: 344, endPoint y: 235, distance: 18.5
click at [326, 341] on icon at bounding box center [323, 353] width 25 height 25
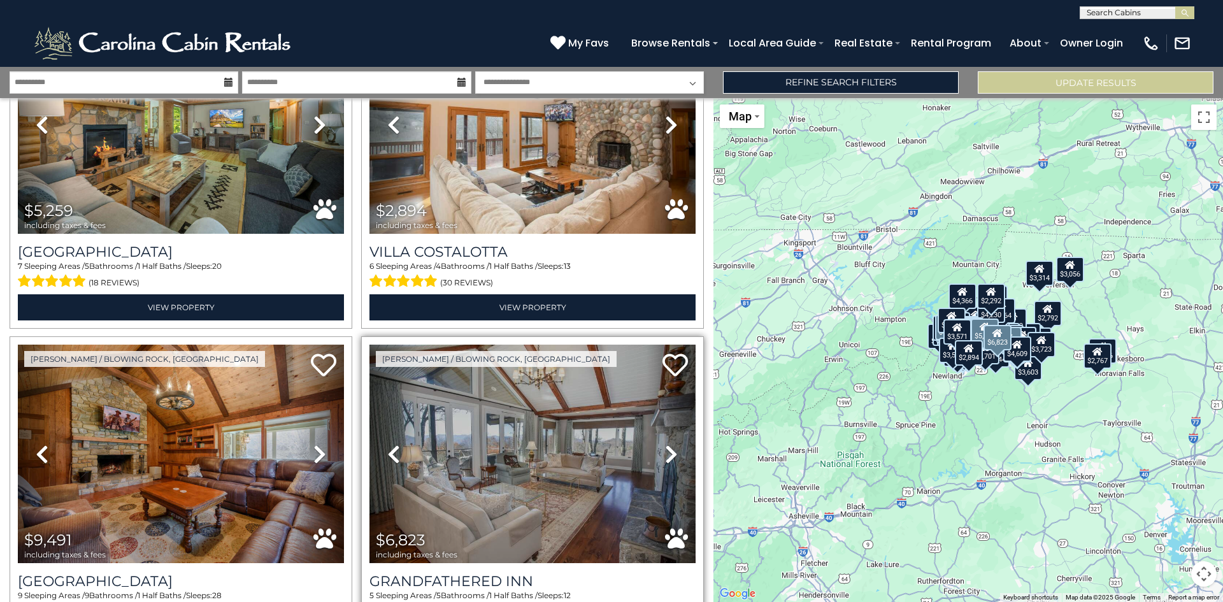
scroll to position [19252, 0]
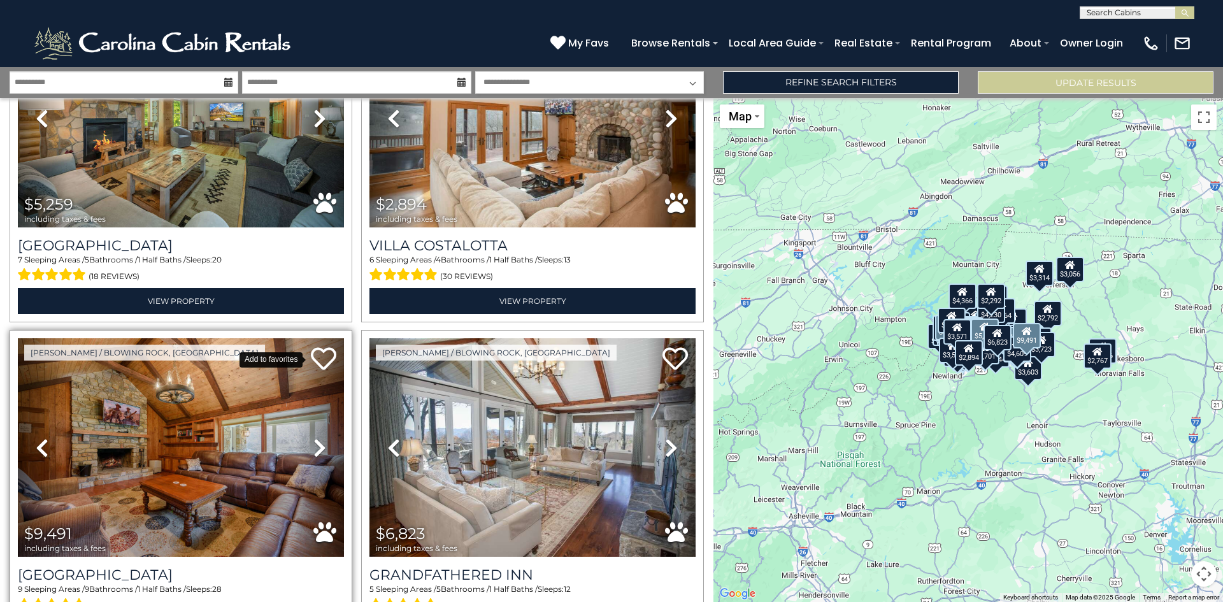
click at [331, 346] on icon at bounding box center [323, 358] width 25 height 25
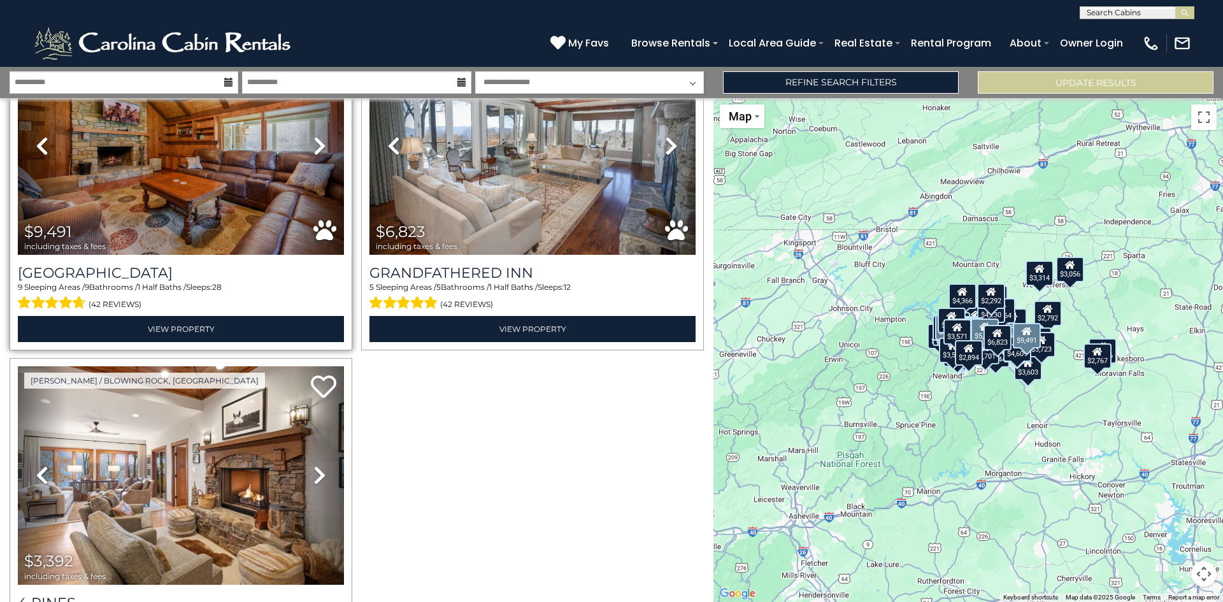
scroll to position [19490, 0]
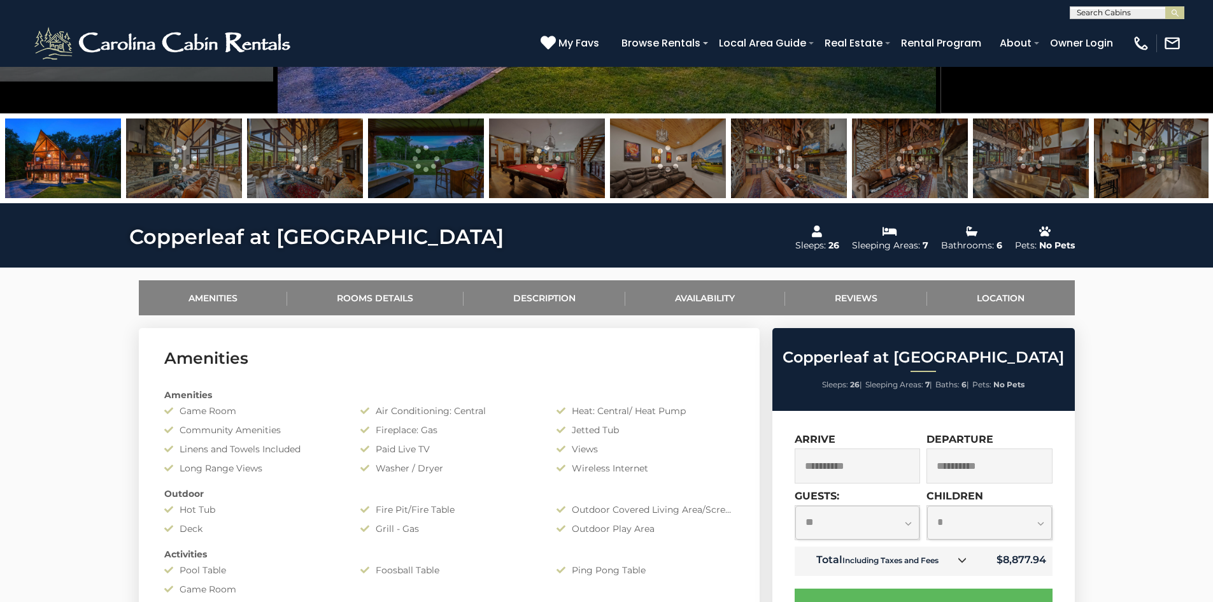
scroll to position [382, 0]
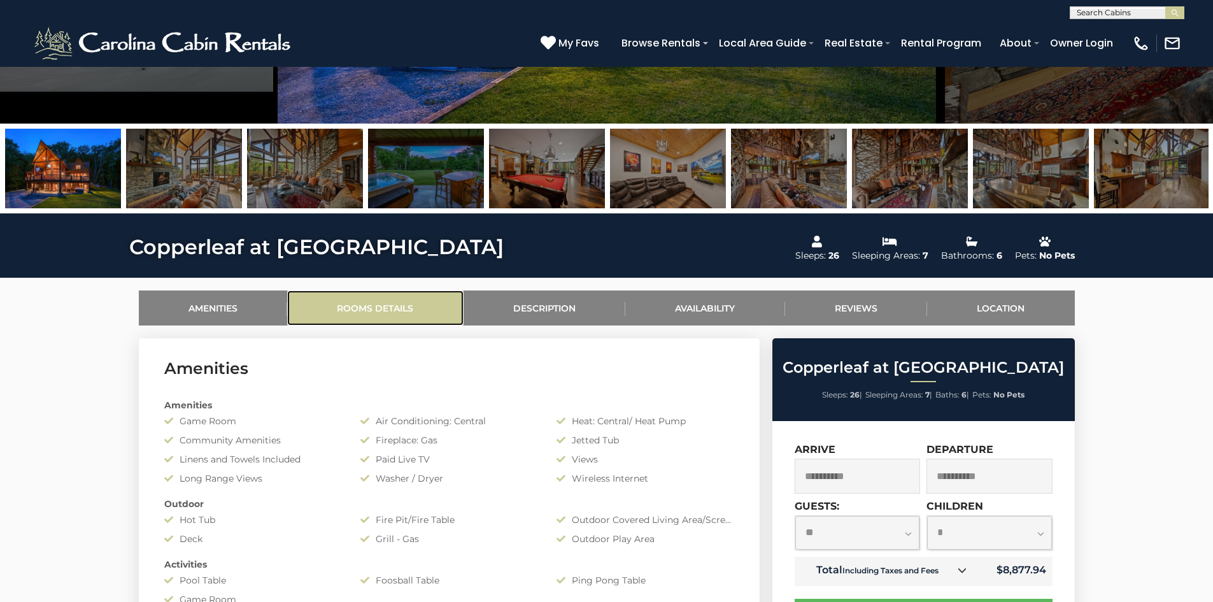
click at [390, 312] on link "Rooms Details" at bounding box center [375, 307] width 176 height 35
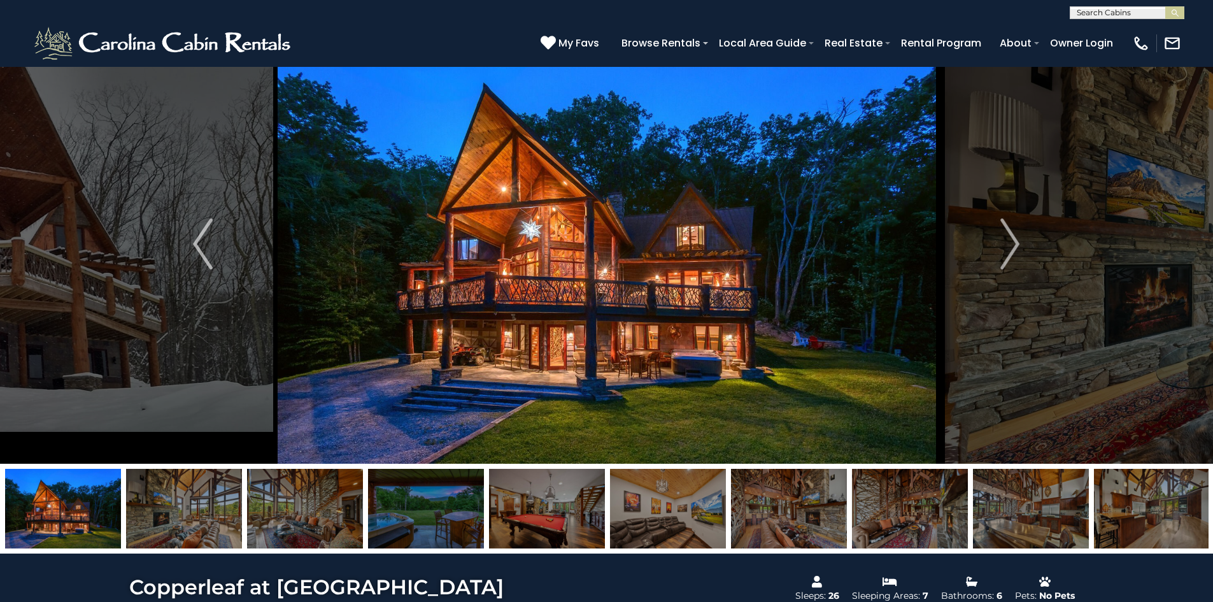
scroll to position [22, 0]
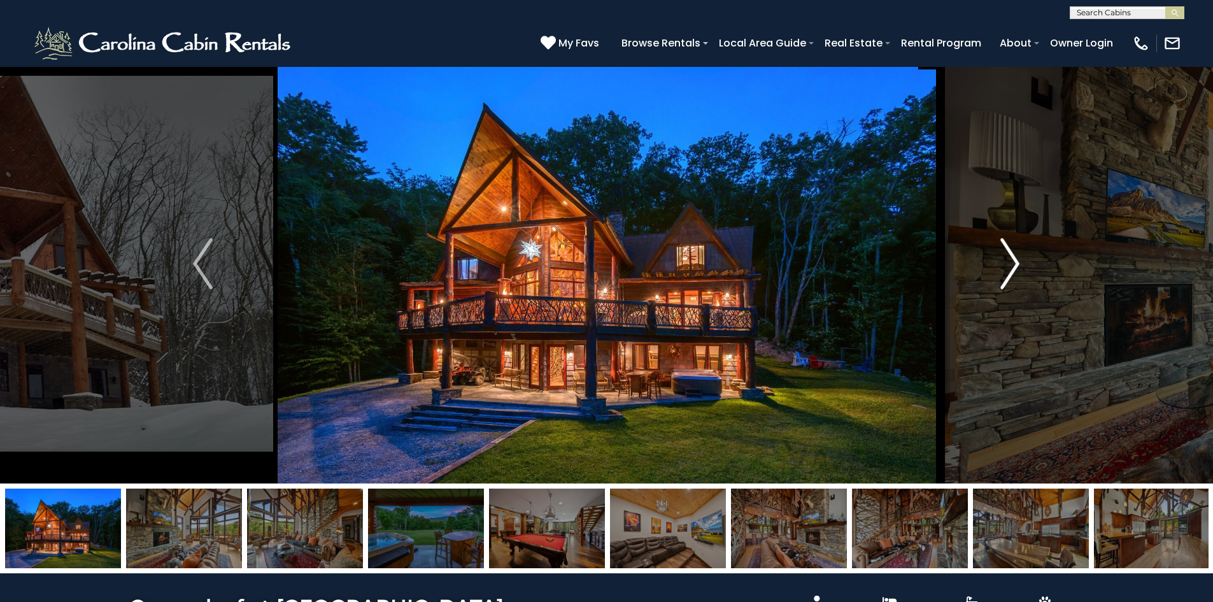
click at [1001, 259] on button "Next" at bounding box center [1010, 264] width 140 height 440
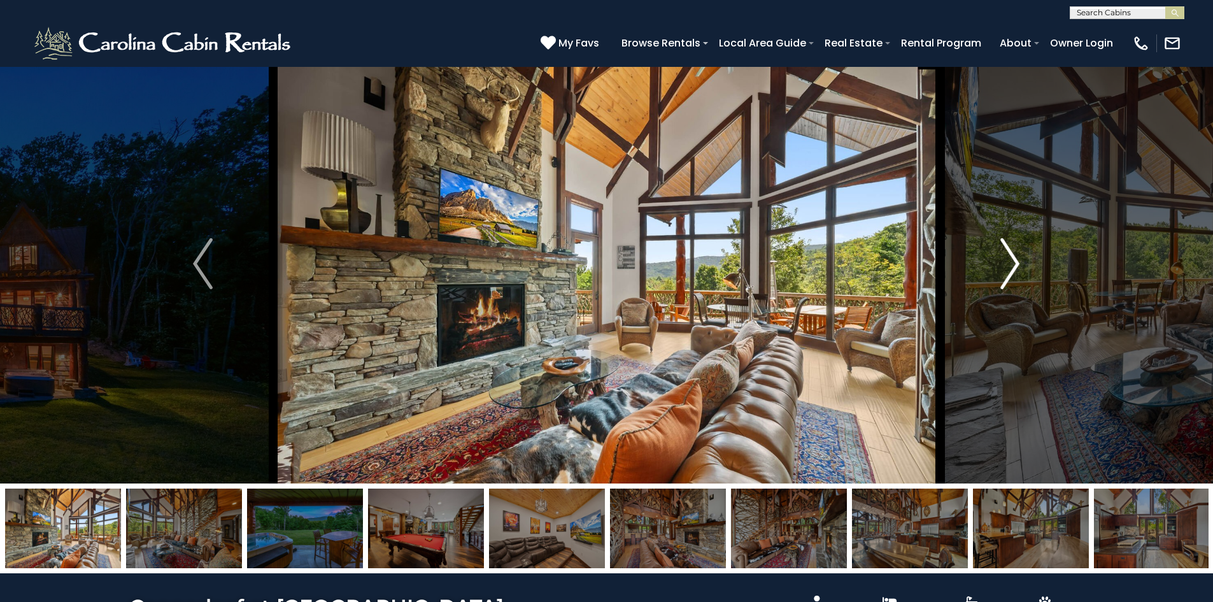
click at [1001, 259] on img "Next" at bounding box center [1010, 263] width 19 height 51
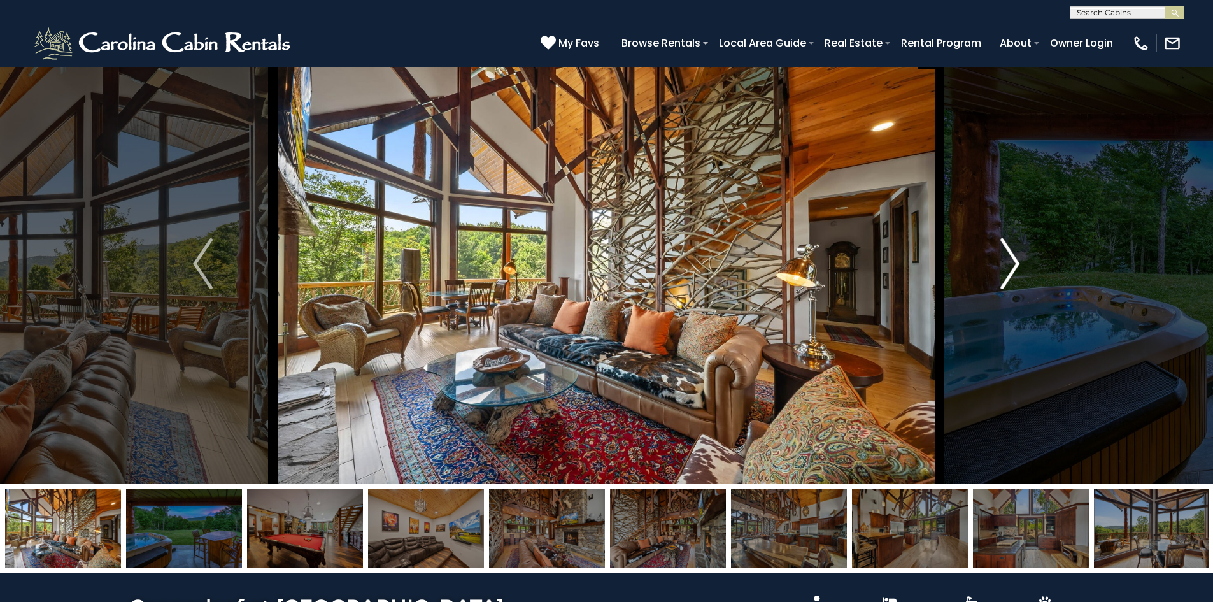
click at [1001, 259] on img "Next" at bounding box center [1010, 263] width 19 height 51
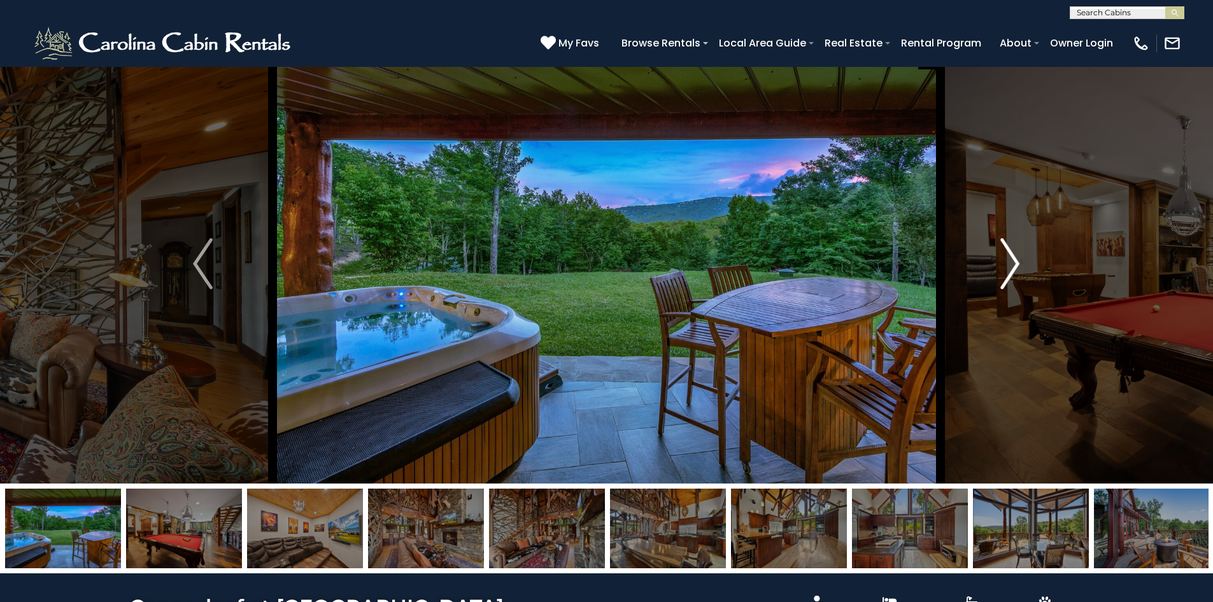
click at [1001, 259] on img "Next" at bounding box center [1010, 263] width 19 height 51
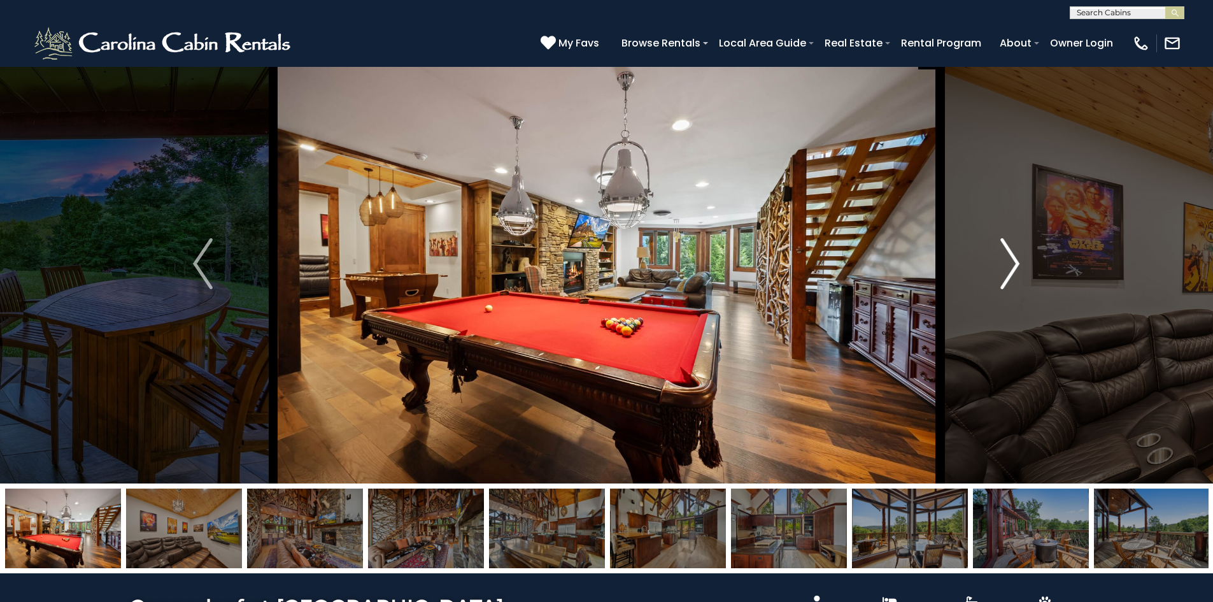
click at [1001, 259] on img "Next" at bounding box center [1010, 263] width 19 height 51
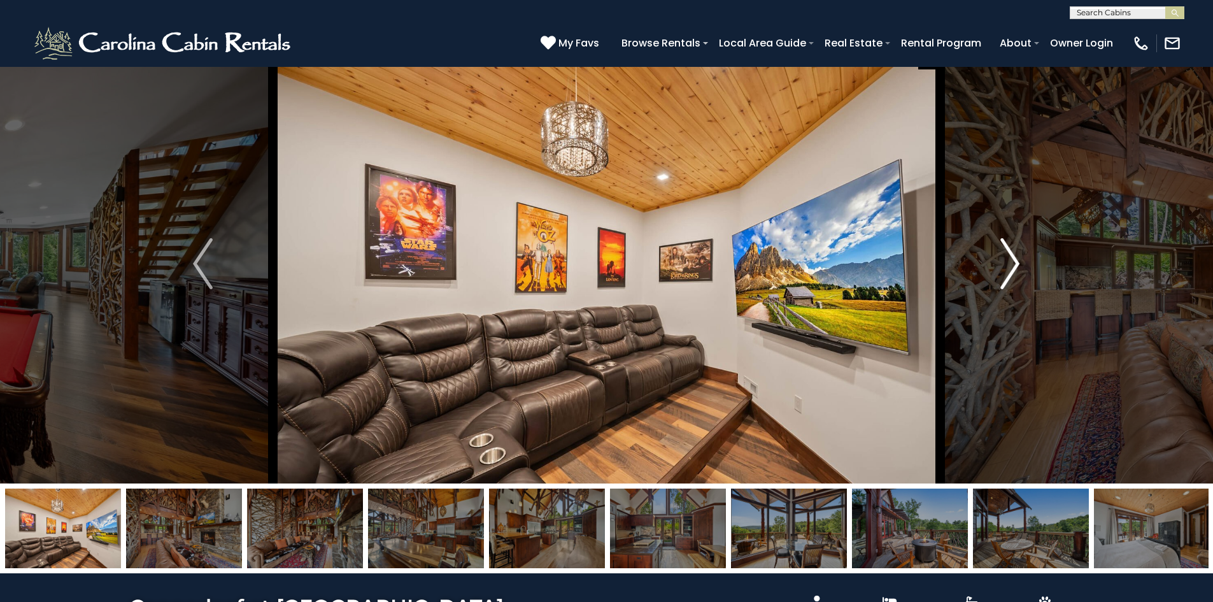
click at [1001, 259] on img "Next" at bounding box center [1010, 263] width 19 height 51
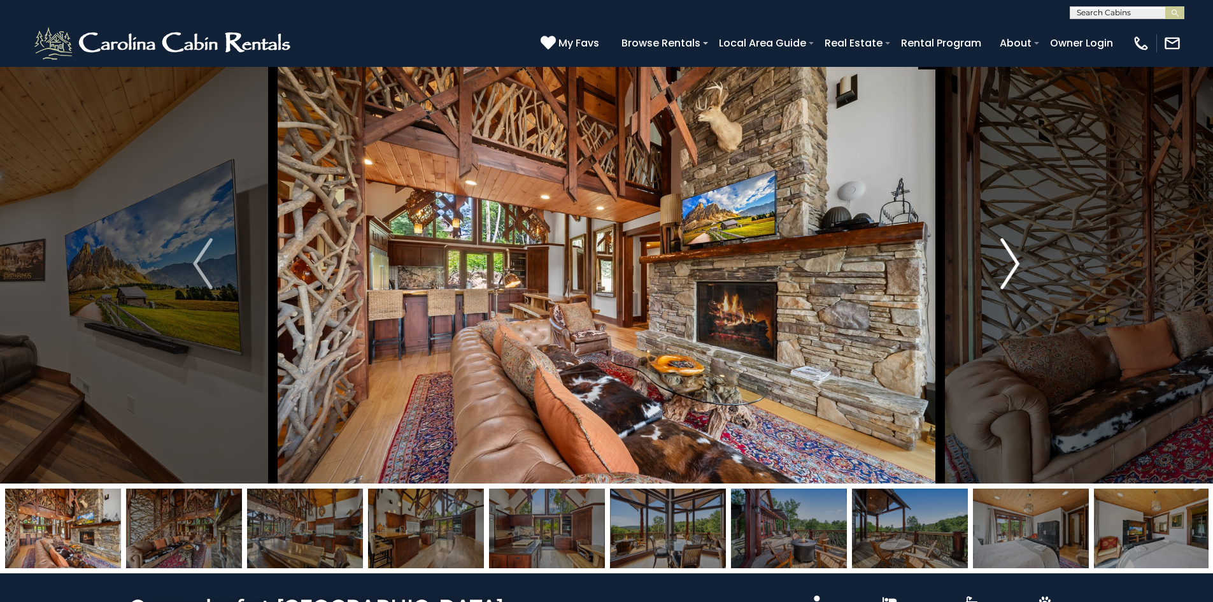
click at [1001, 259] on img "Next" at bounding box center [1010, 263] width 19 height 51
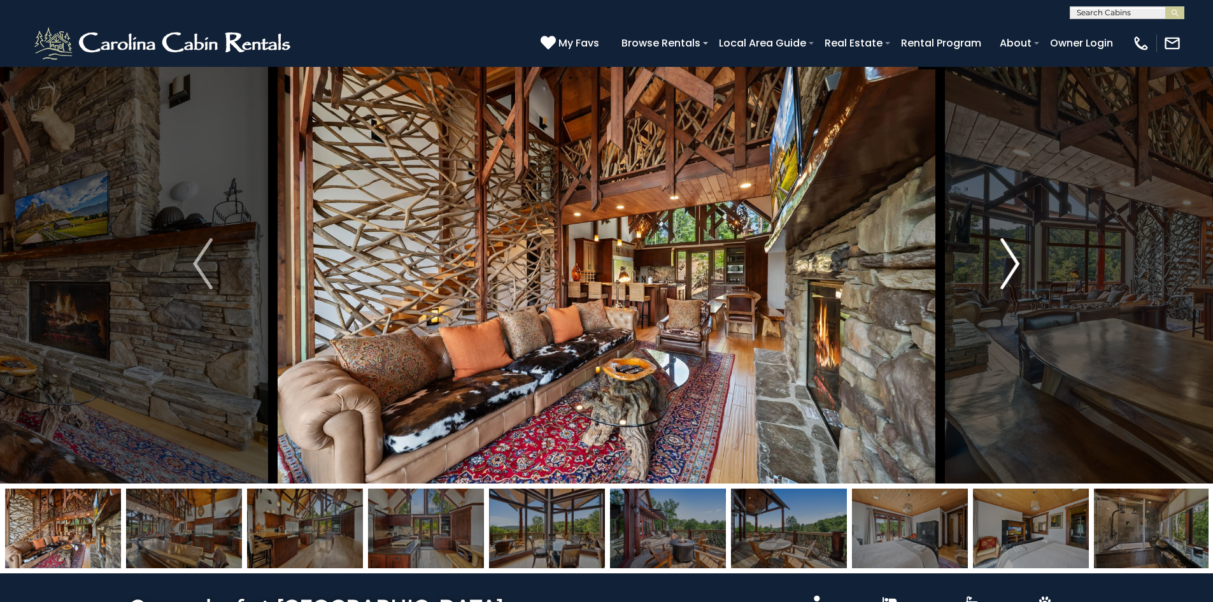
click at [1001, 259] on img "Next" at bounding box center [1010, 263] width 19 height 51
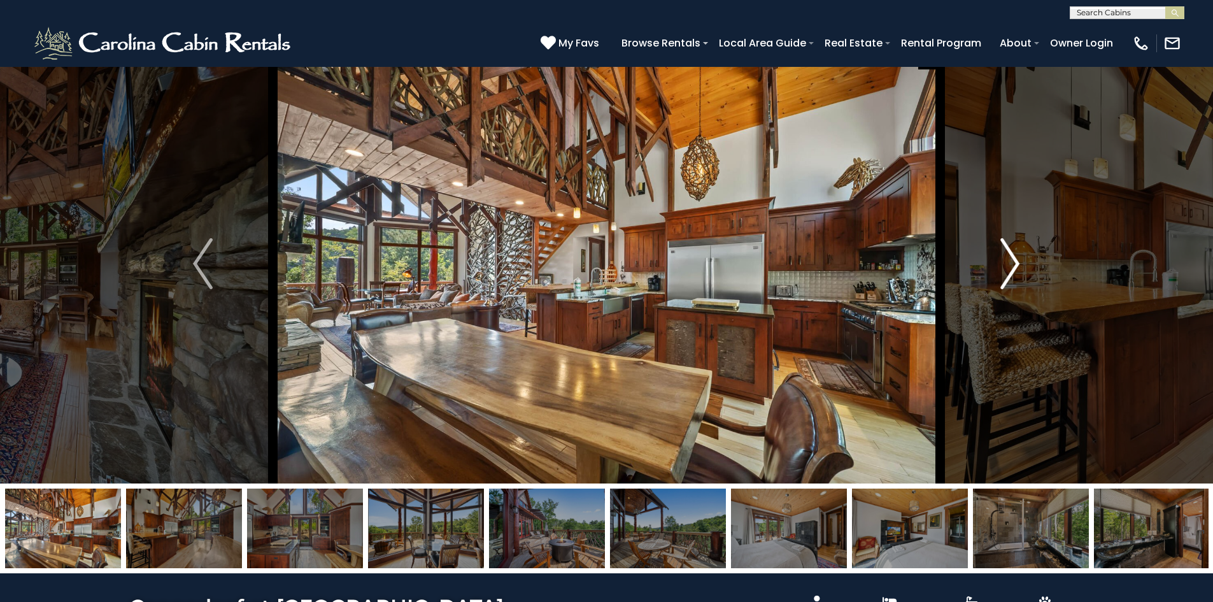
click at [1001, 259] on img "Next" at bounding box center [1010, 263] width 19 height 51
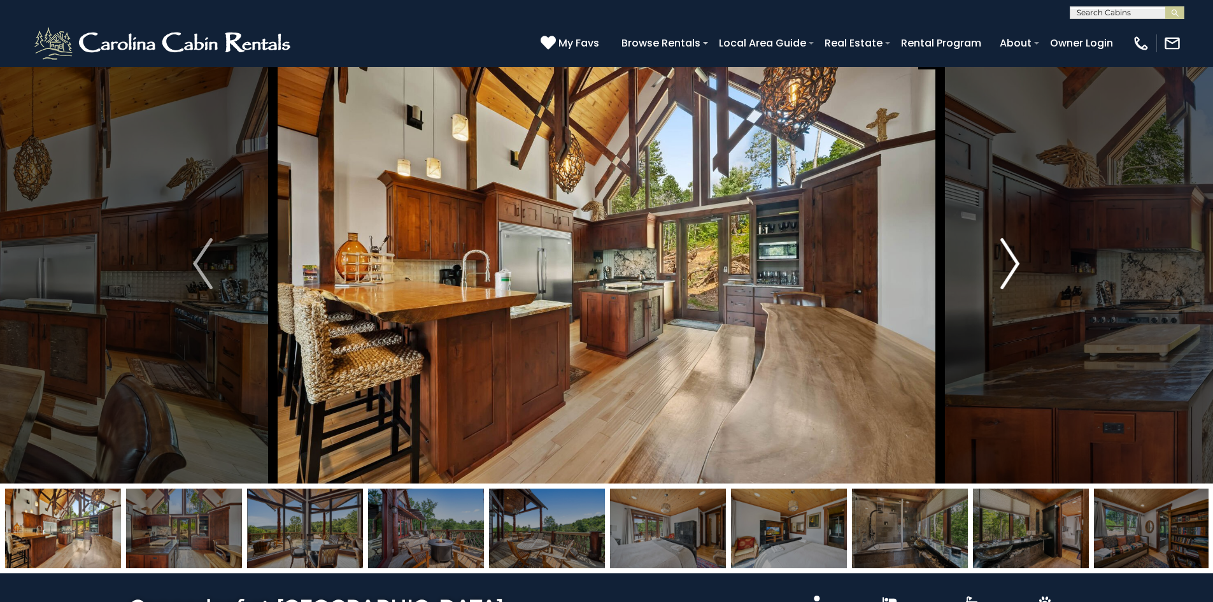
click at [1000, 259] on button "Next" at bounding box center [1010, 264] width 140 height 440
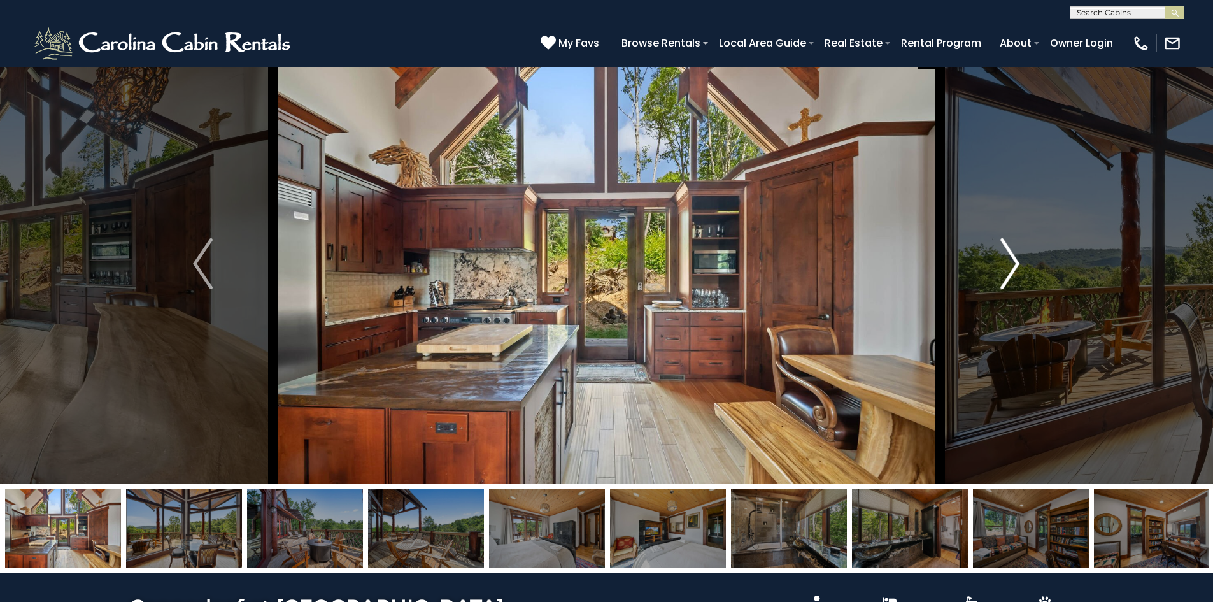
click at [1000, 259] on button "Next" at bounding box center [1010, 264] width 140 height 440
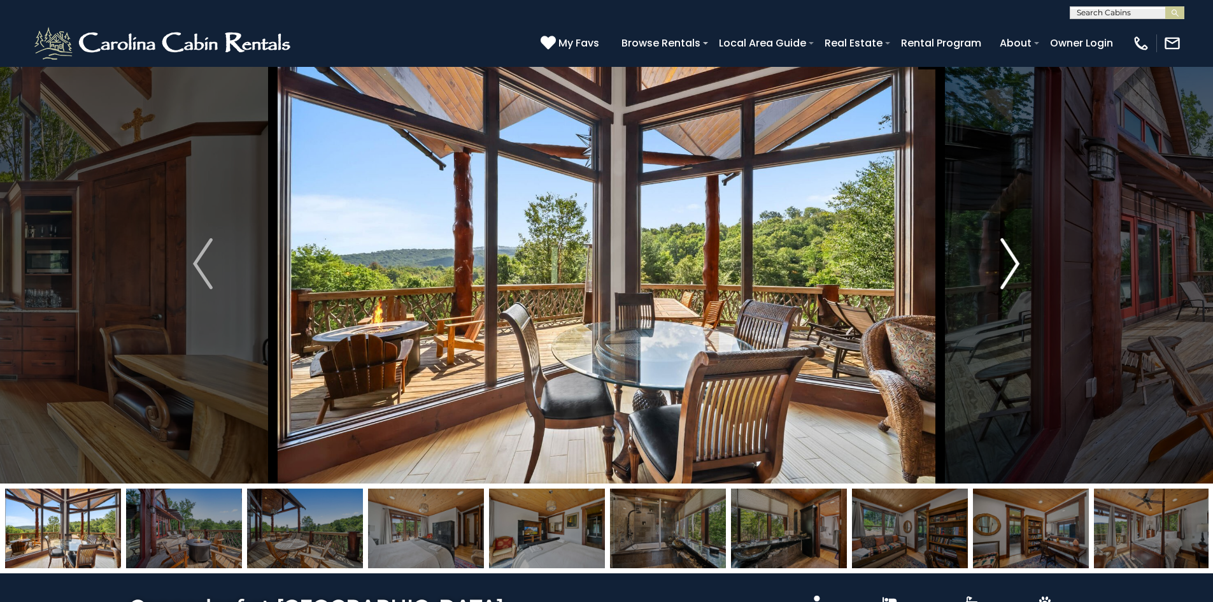
click at [1000, 259] on button "Next" at bounding box center [1010, 264] width 140 height 440
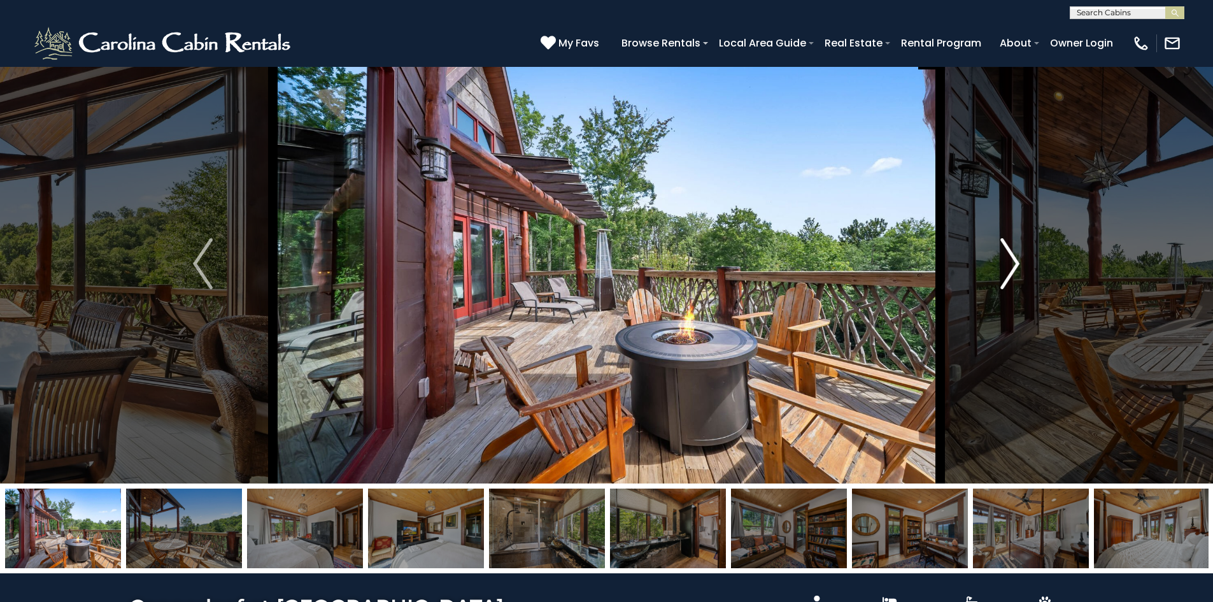
click at [1000, 259] on button "Next" at bounding box center [1010, 264] width 140 height 440
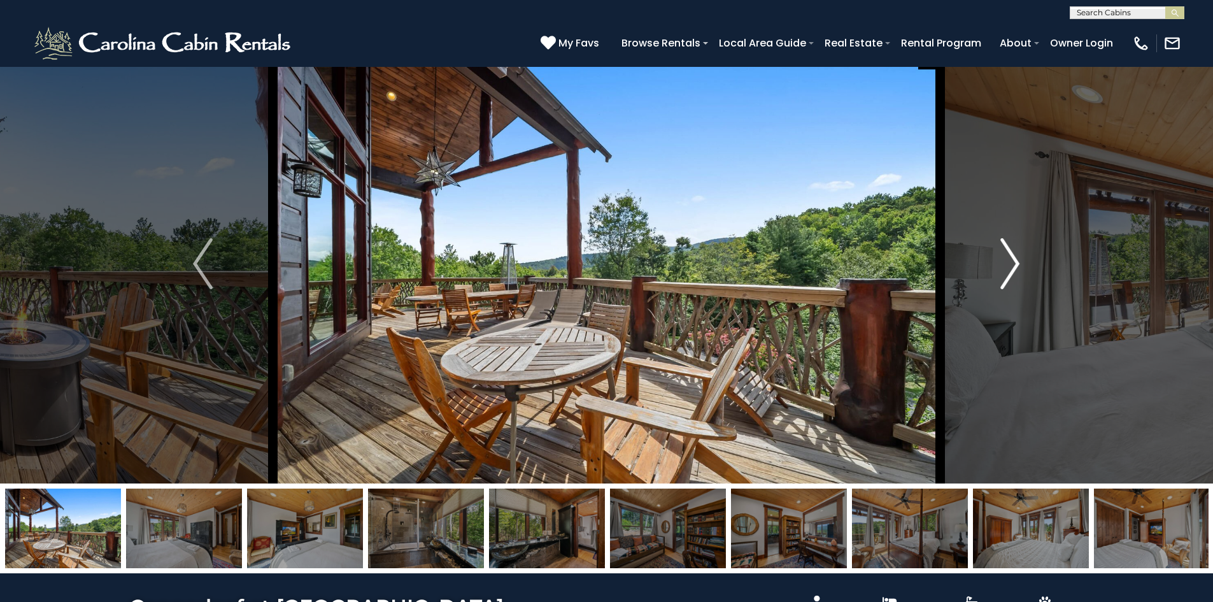
click at [1000, 259] on button "Next" at bounding box center [1010, 264] width 140 height 440
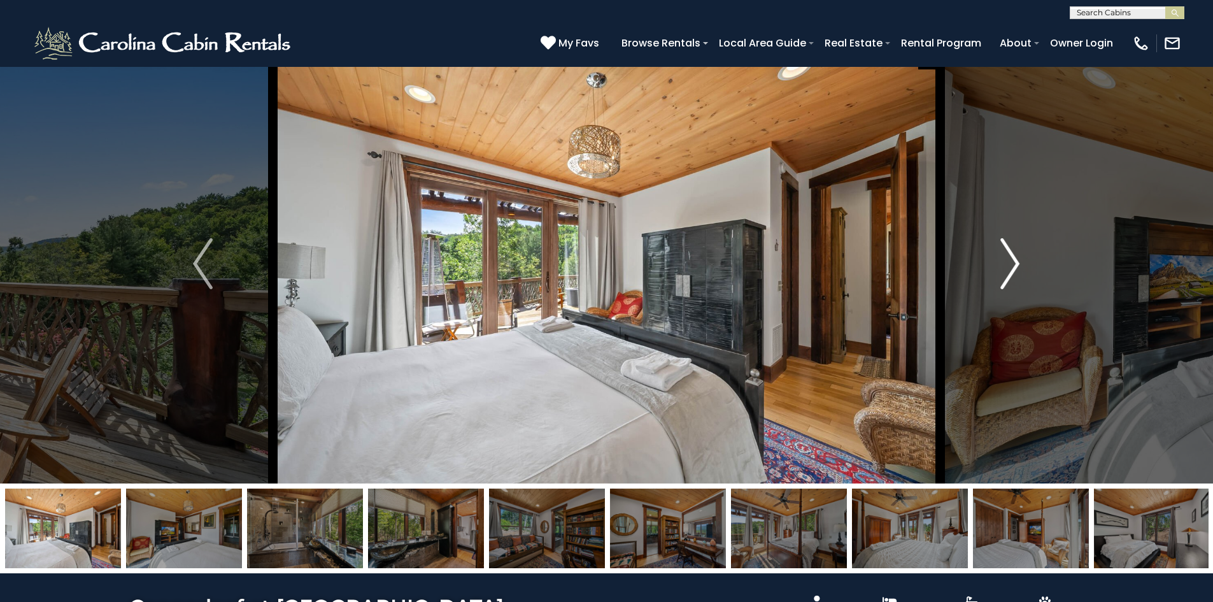
click at [1000, 259] on button "Next" at bounding box center [1010, 264] width 140 height 440
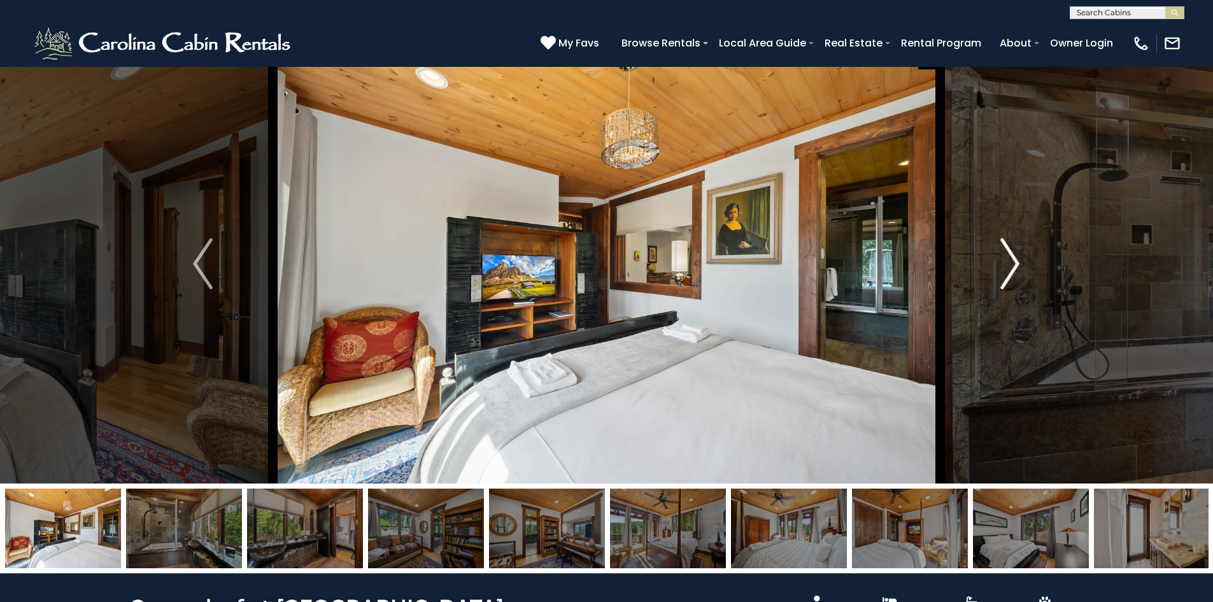
click at [1000, 255] on button "Next" at bounding box center [1010, 264] width 140 height 440
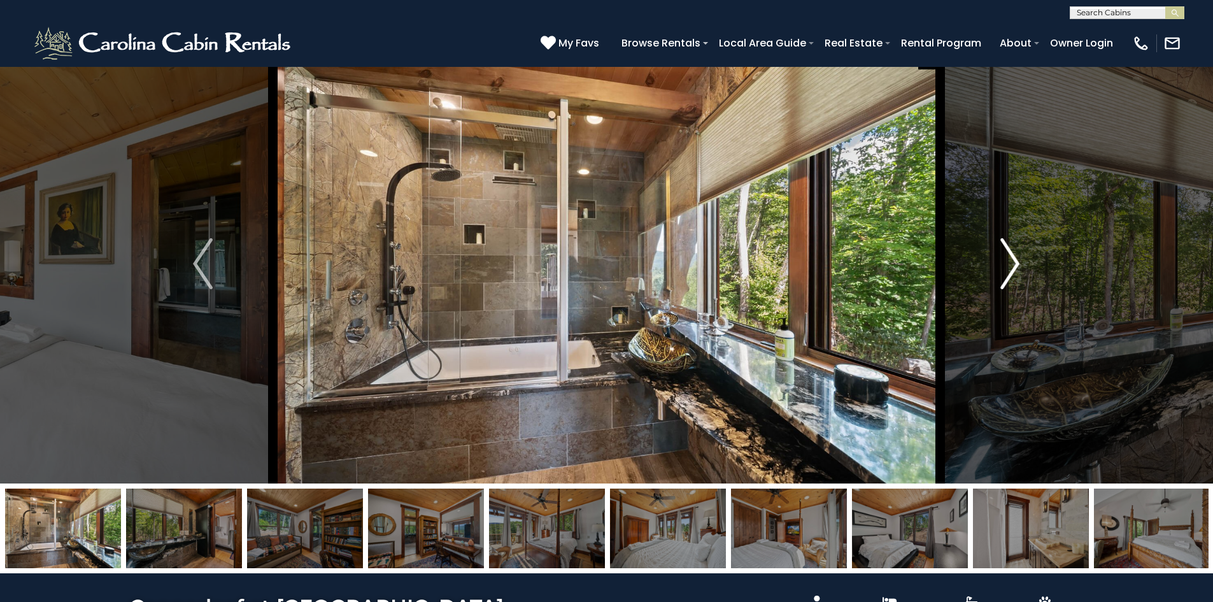
click at [1008, 262] on img "Next" at bounding box center [1010, 263] width 19 height 51
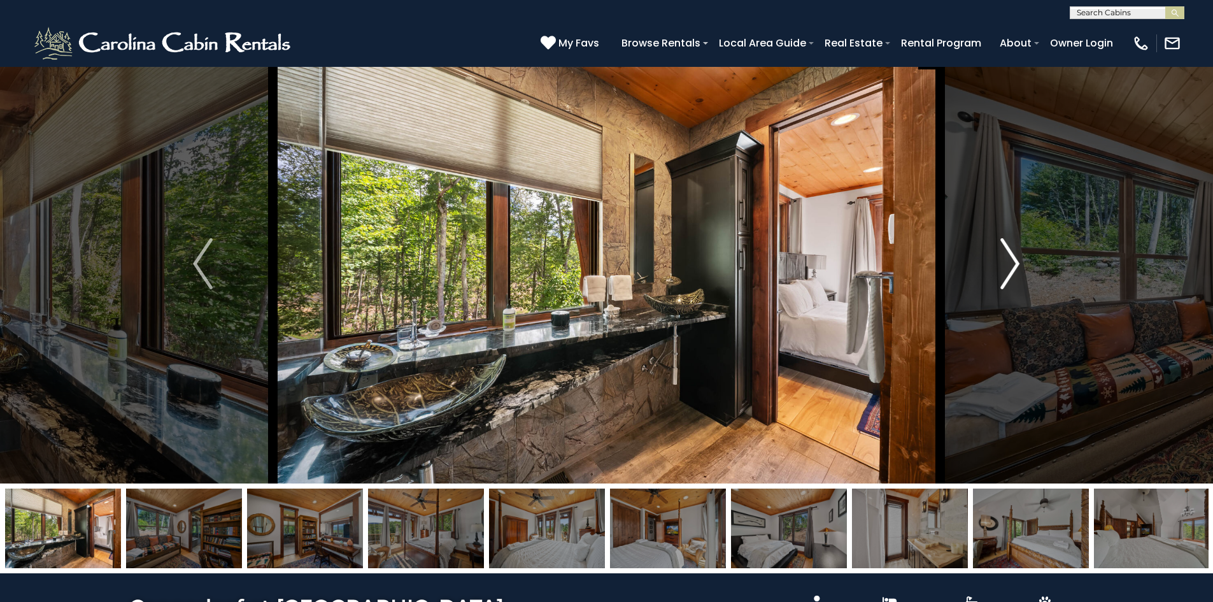
click at [1008, 262] on img "Next" at bounding box center [1010, 263] width 19 height 51
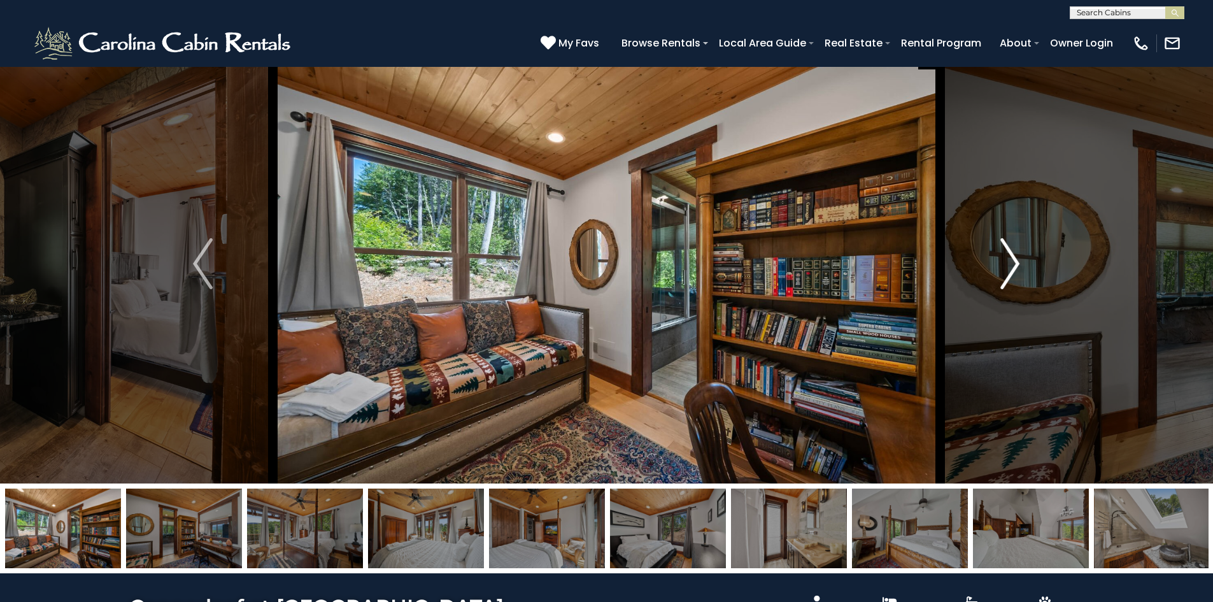
click at [992, 247] on button "Next" at bounding box center [1010, 264] width 140 height 440
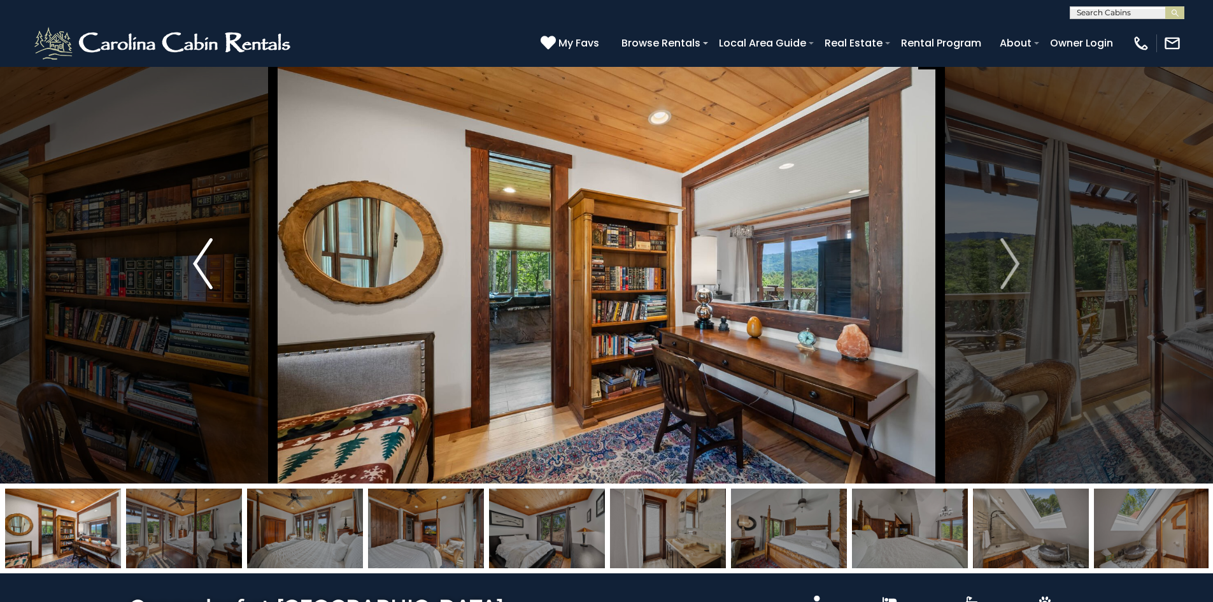
click at [211, 276] on img "Previous" at bounding box center [202, 263] width 19 height 51
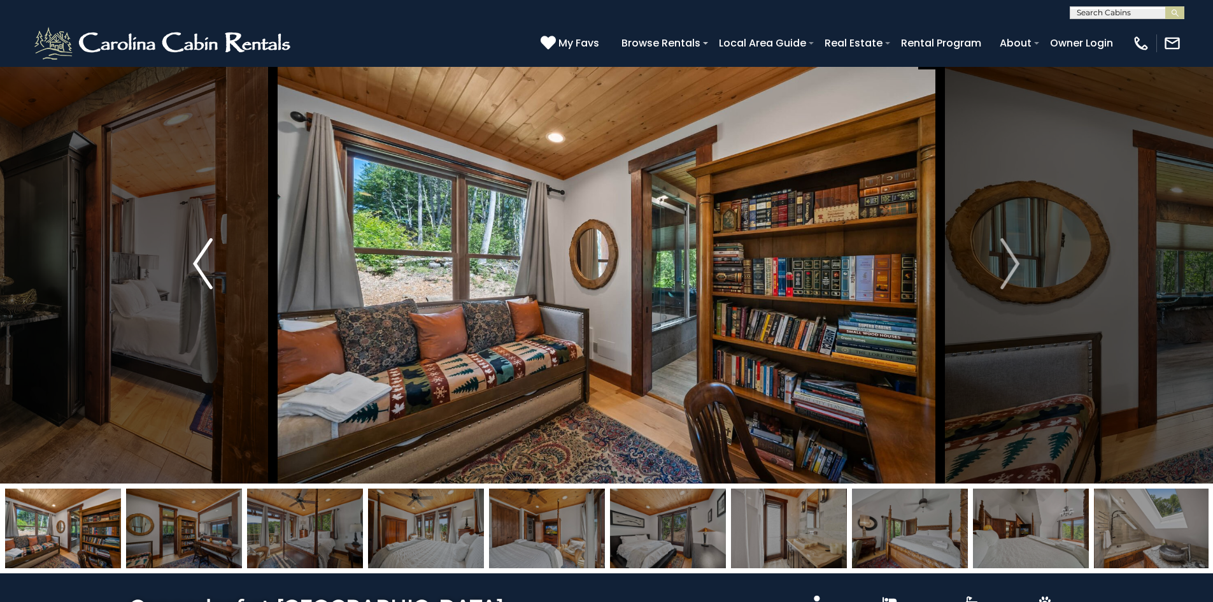
click at [211, 276] on img "Previous" at bounding box center [202, 263] width 19 height 51
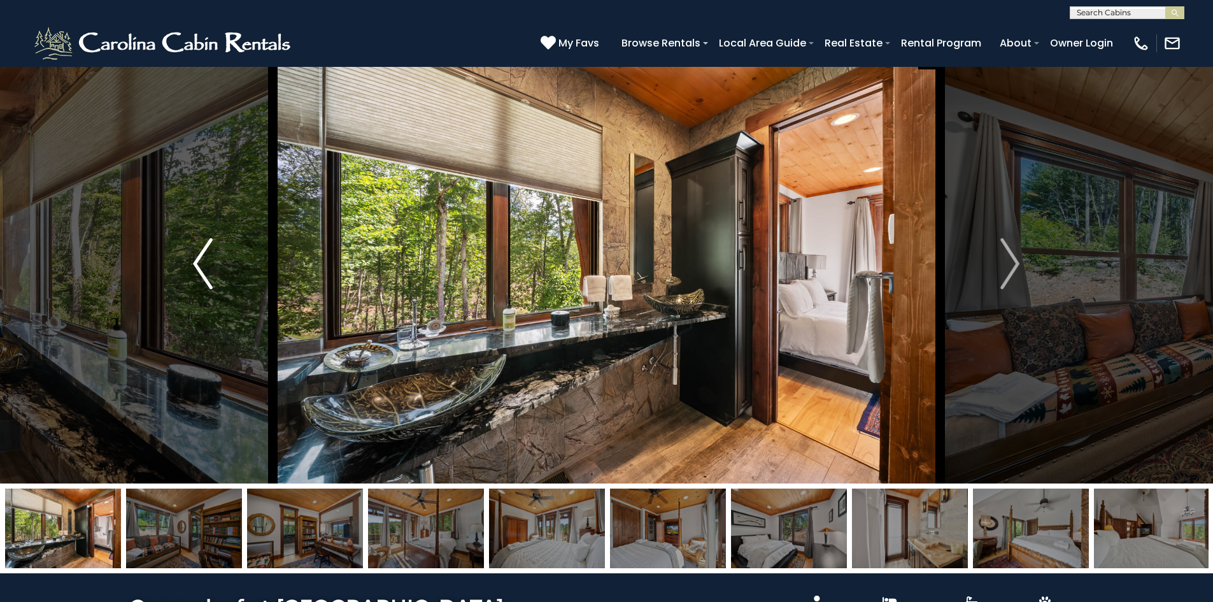
click at [211, 276] on img "Previous" at bounding box center [202, 263] width 19 height 51
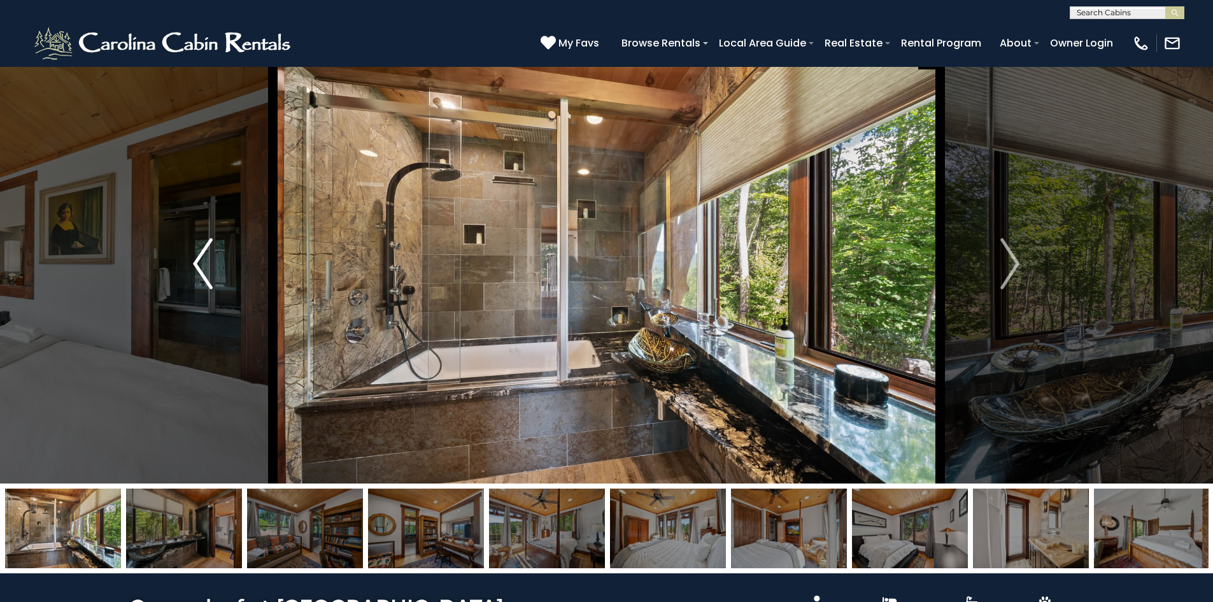
click at [211, 276] on img "Previous" at bounding box center [202, 263] width 19 height 51
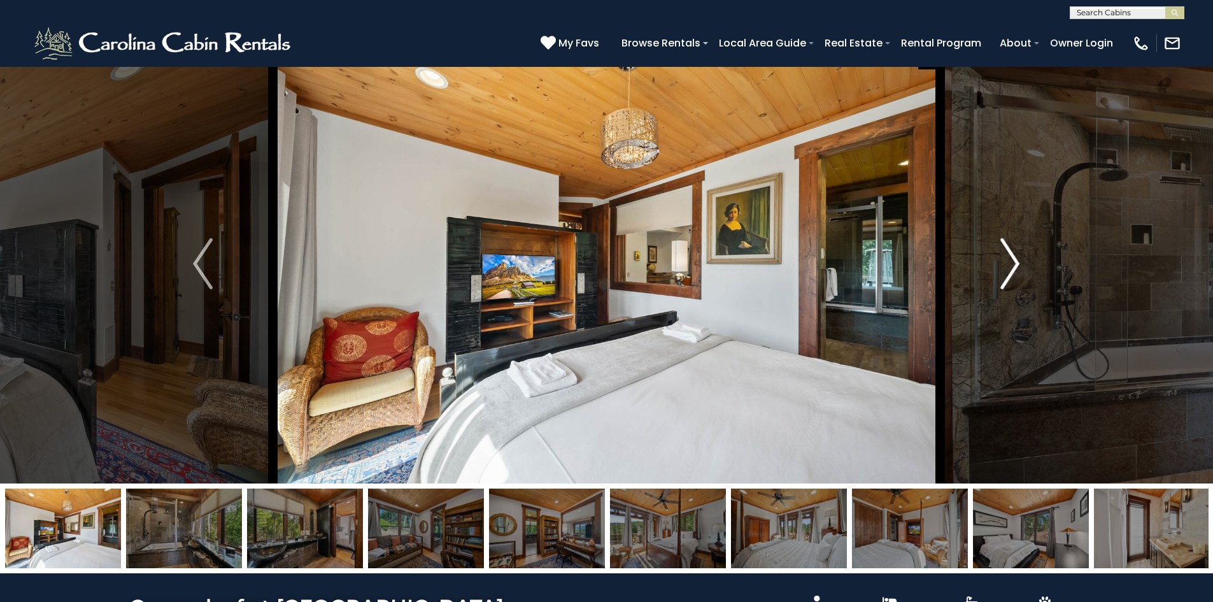
click at [1010, 267] on img "Next" at bounding box center [1010, 263] width 19 height 51
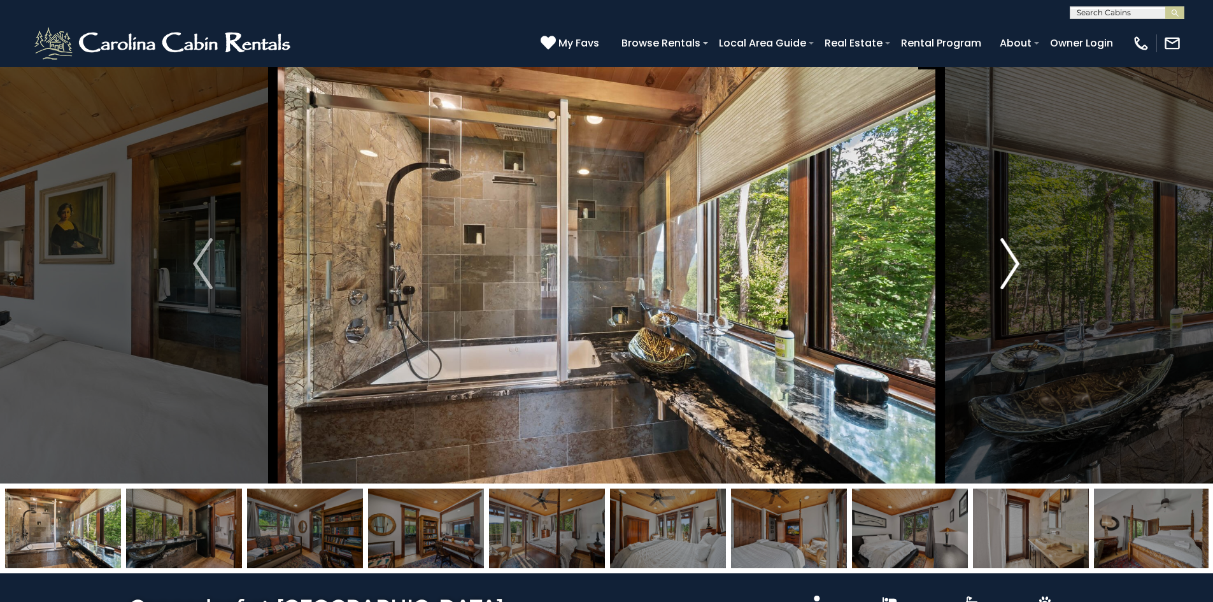
click at [1010, 267] on img "Next" at bounding box center [1010, 263] width 19 height 51
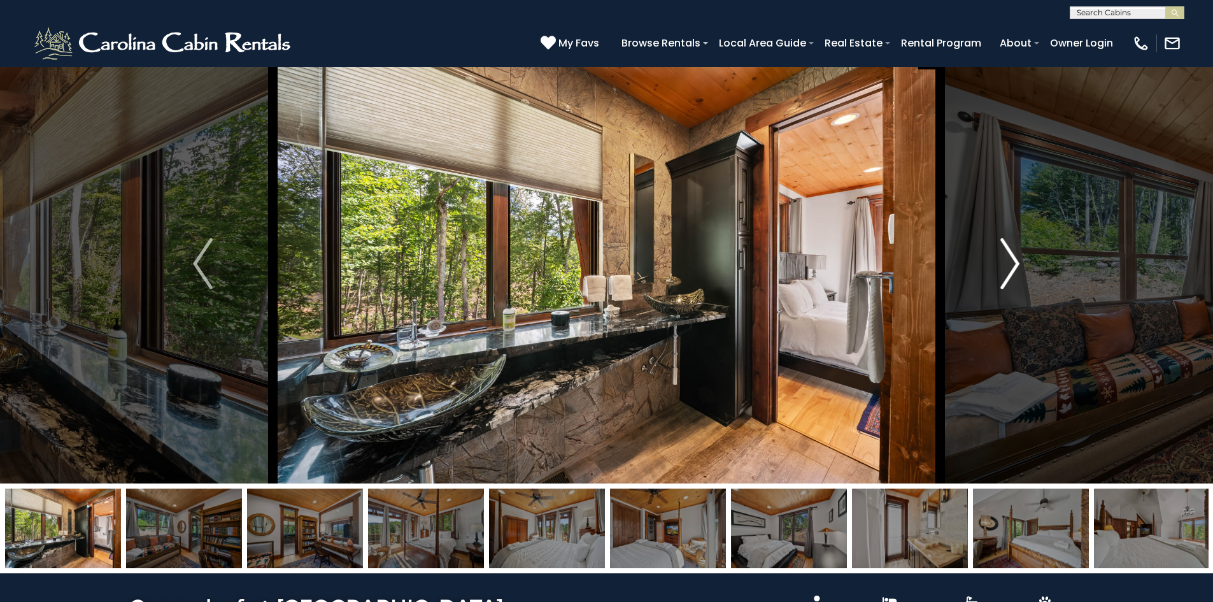
click at [1010, 267] on img "Next" at bounding box center [1010, 263] width 19 height 51
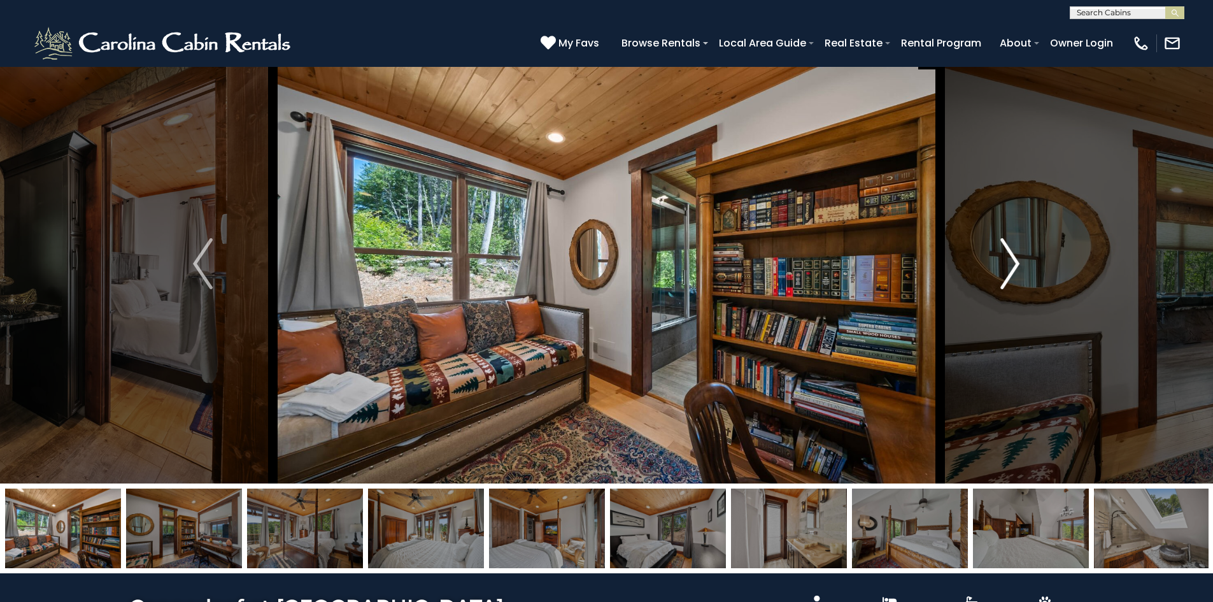
click at [1010, 267] on img "Next" at bounding box center [1010, 263] width 19 height 51
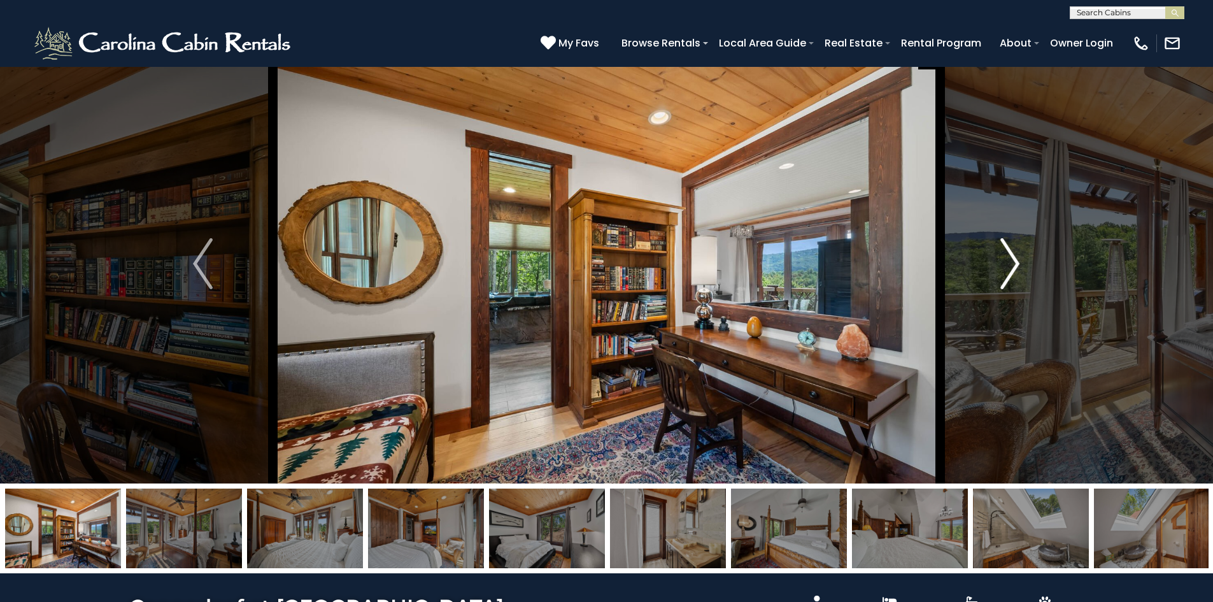
click at [1008, 268] on img "Next" at bounding box center [1010, 263] width 19 height 51
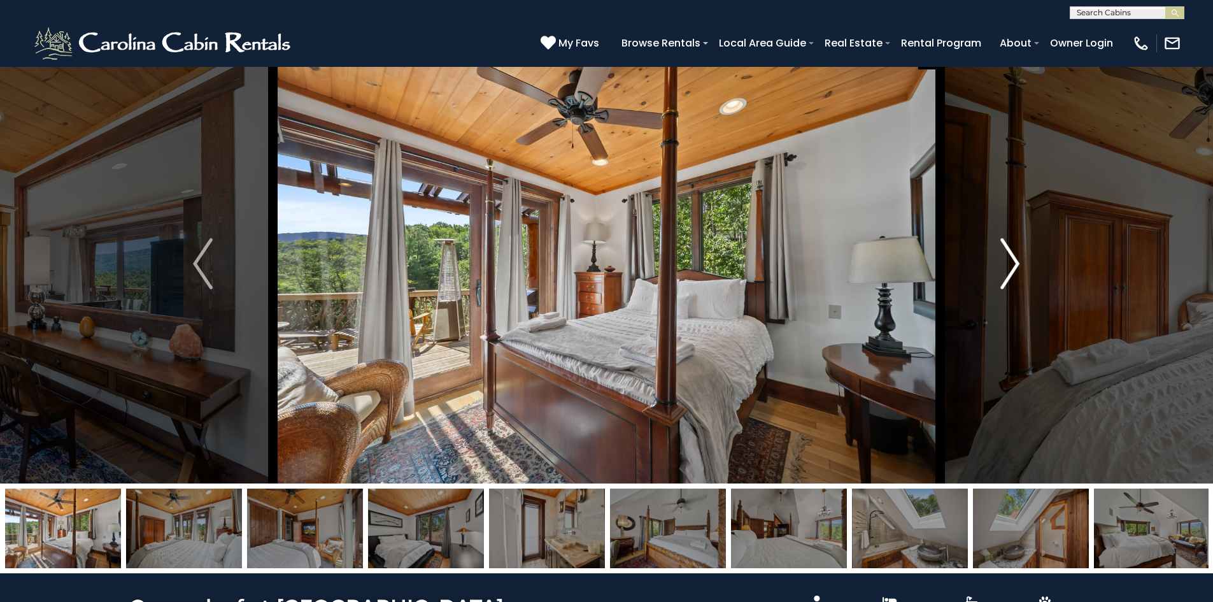
click at [1008, 268] on img "Next" at bounding box center [1010, 263] width 19 height 51
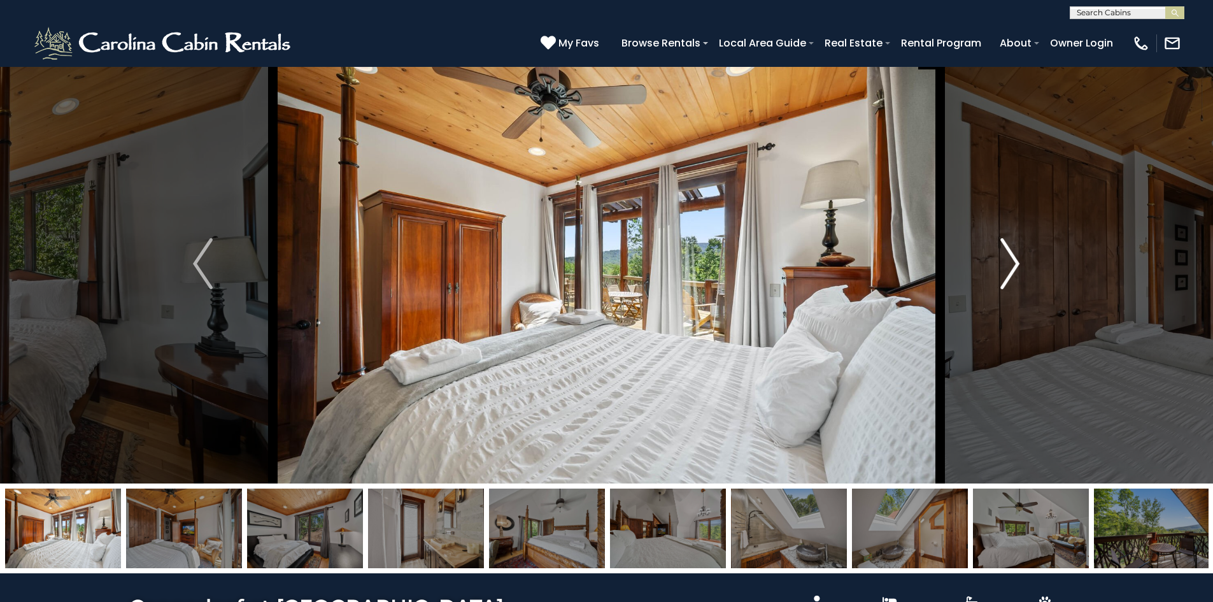
click at [1008, 268] on img "Next" at bounding box center [1010, 263] width 19 height 51
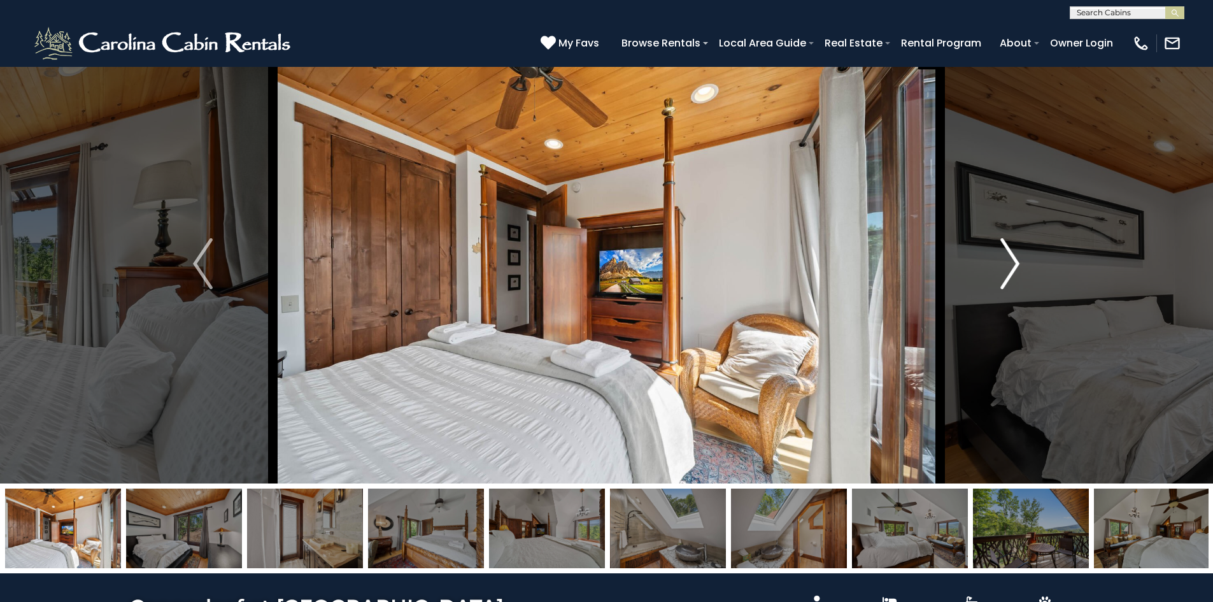
click at [1008, 268] on img "Next" at bounding box center [1010, 263] width 19 height 51
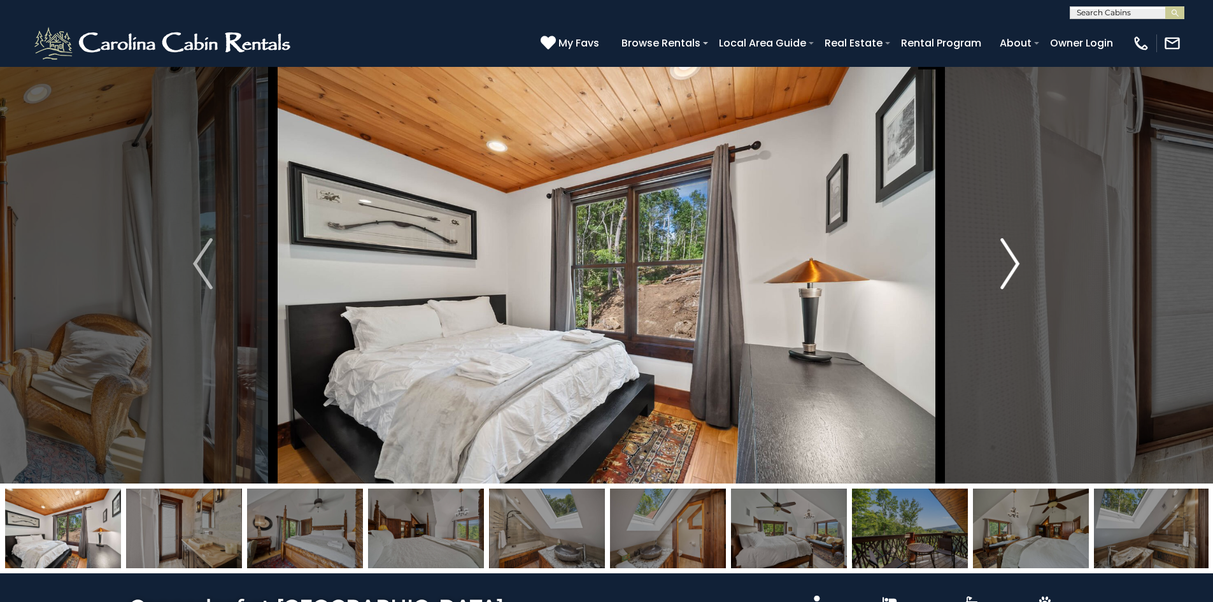
click at [1008, 268] on img "Next" at bounding box center [1010, 263] width 19 height 51
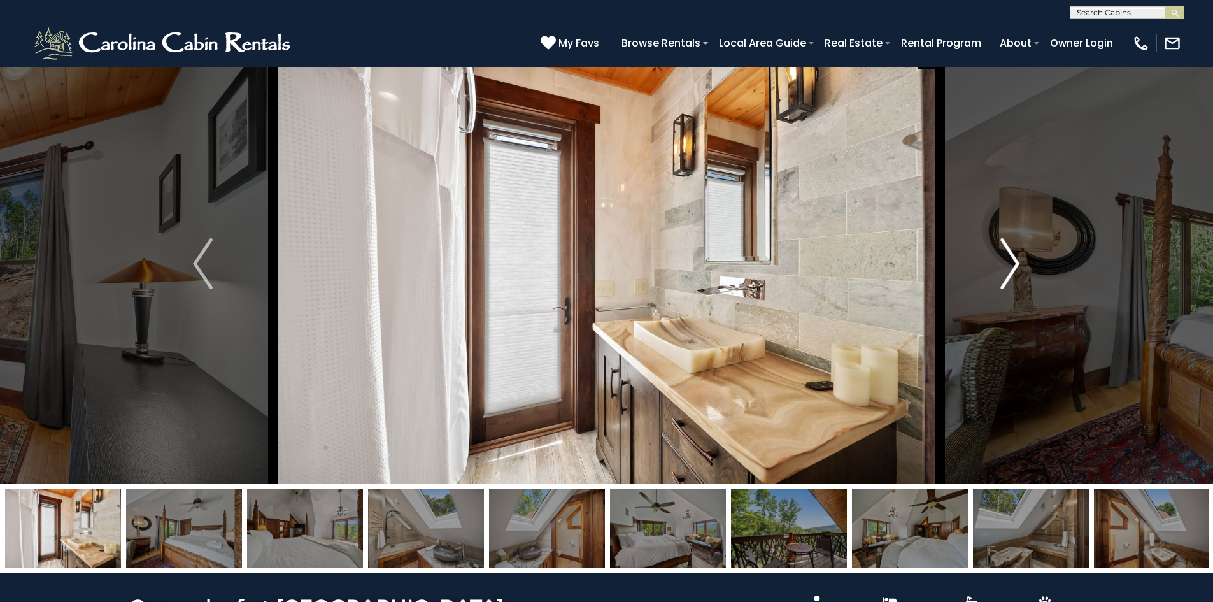
click at [1010, 274] on img "Next" at bounding box center [1010, 263] width 19 height 51
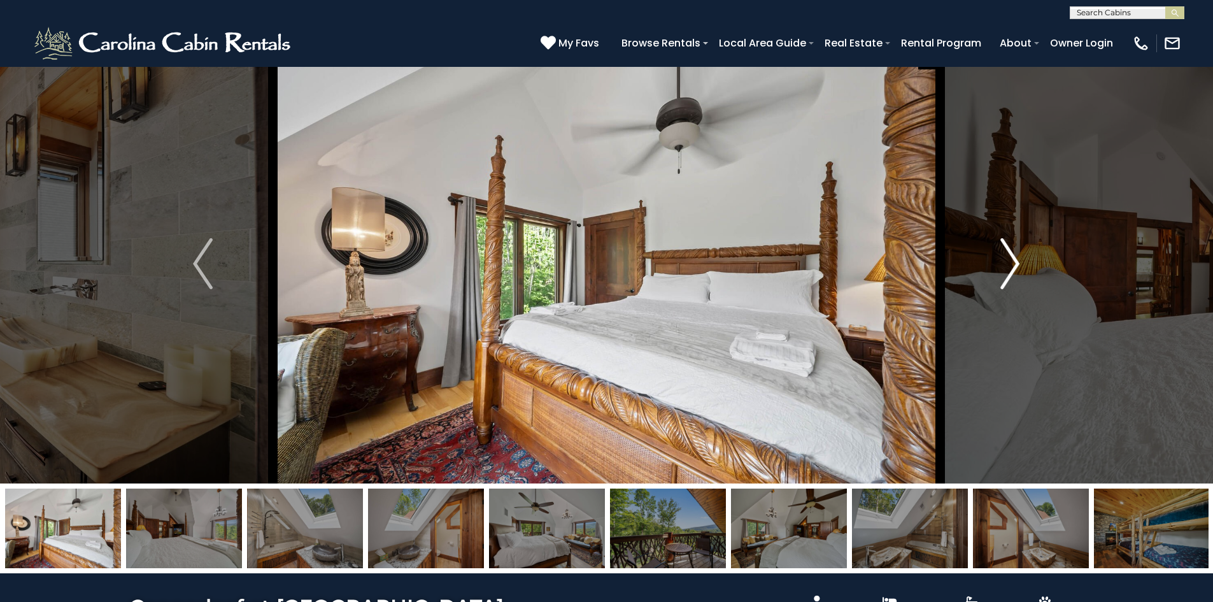
click at [1010, 272] on img "Next" at bounding box center [1010, 263] width 19 height 51
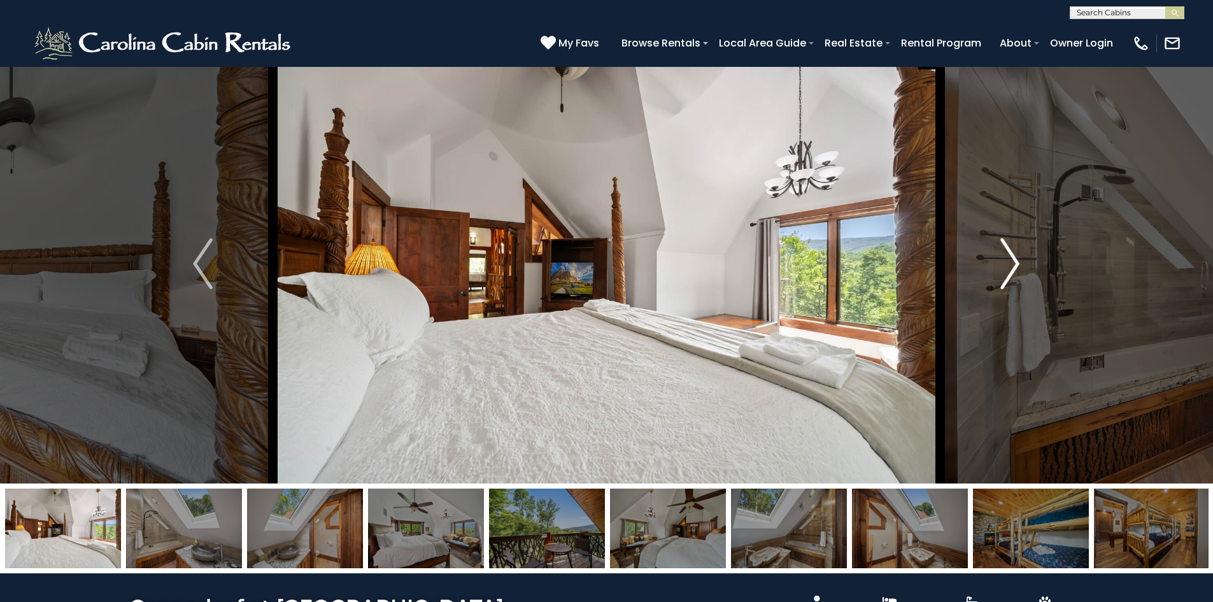
click at [1015, 261] on img "Next" at bounding box center [1010, 263] width 19 height 51
